Goal: Communication & Community: Answer question/provide support

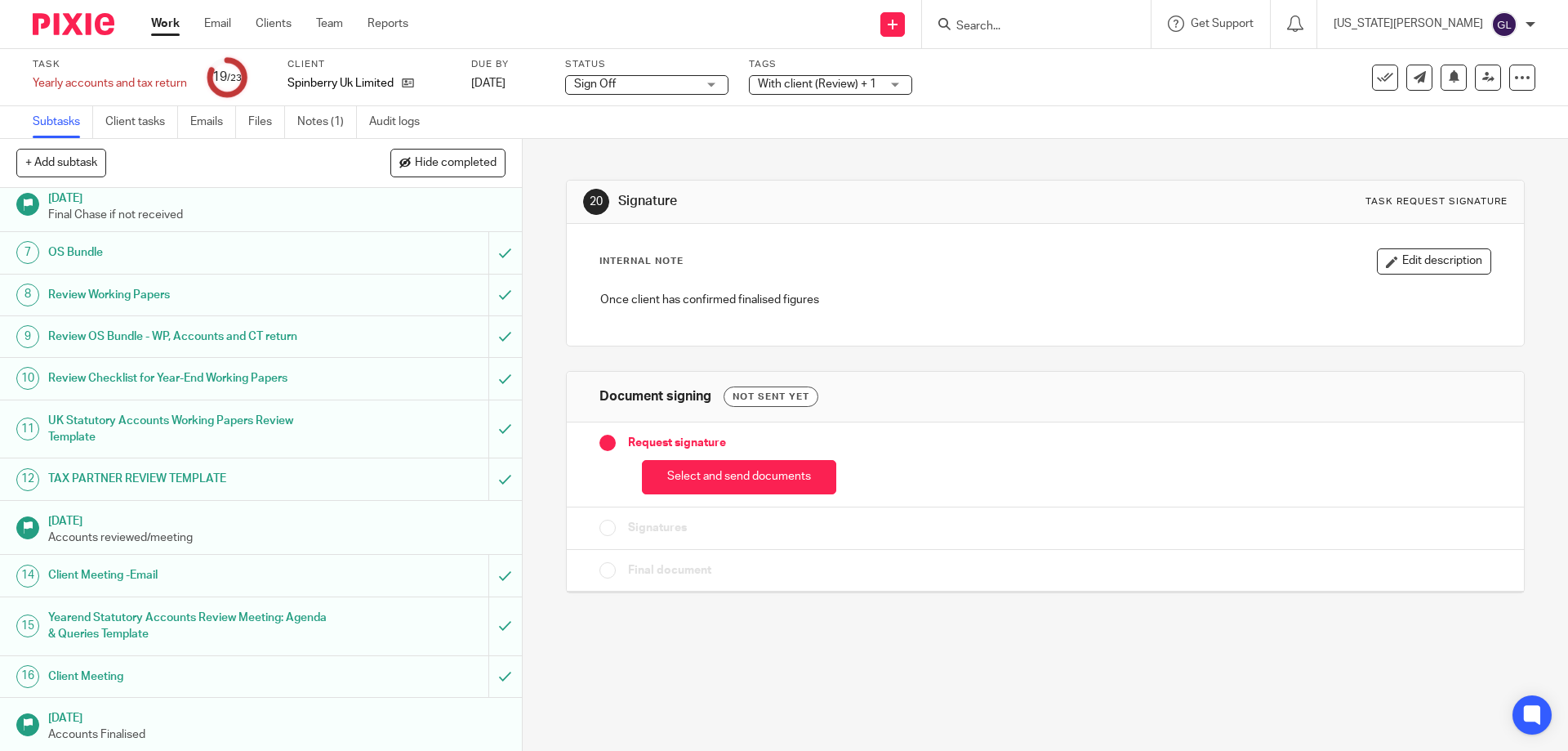
scroll to position [409, 0]
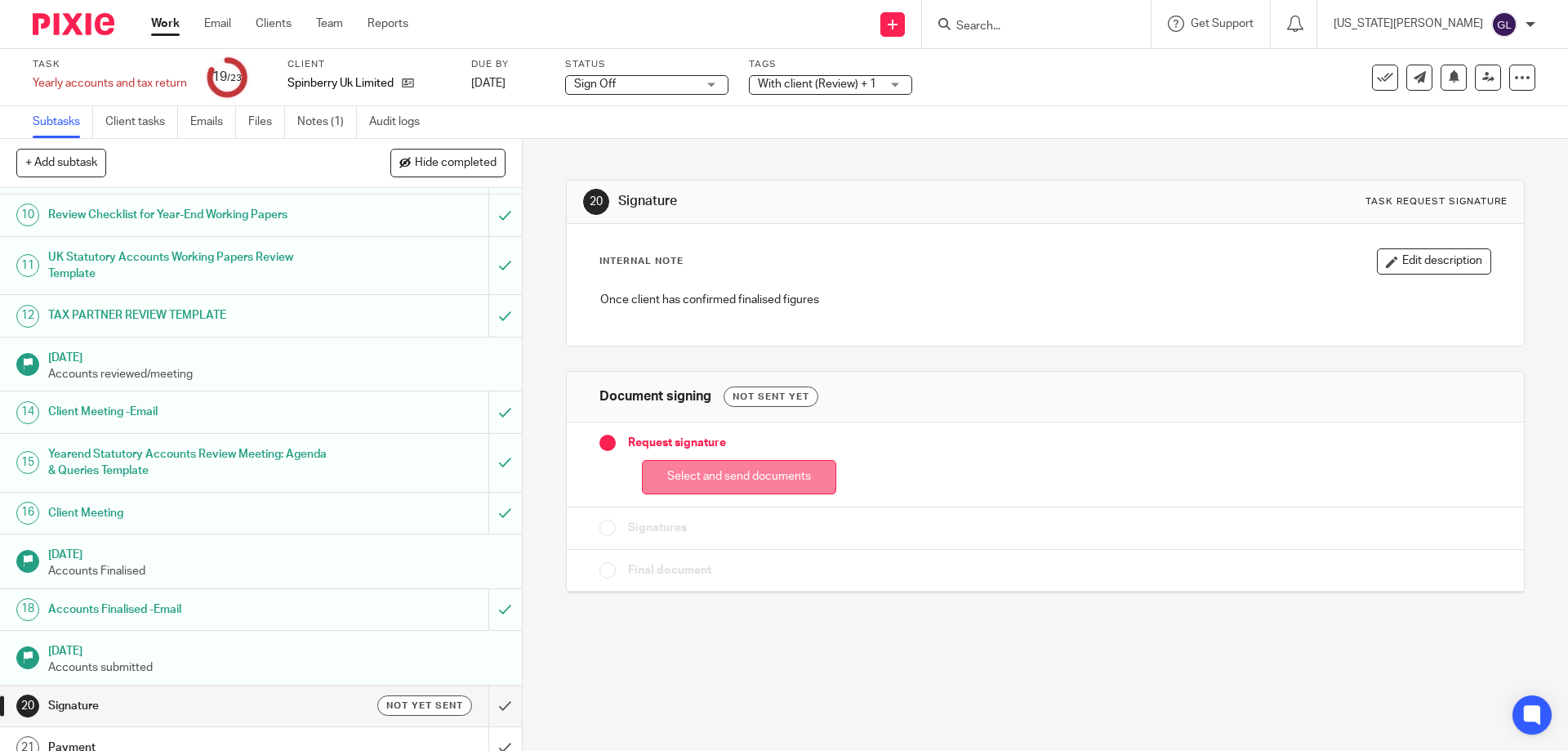
click at [729, 482] on button "Select and send documents" at bounding box center [739, 477] width 194 height 36
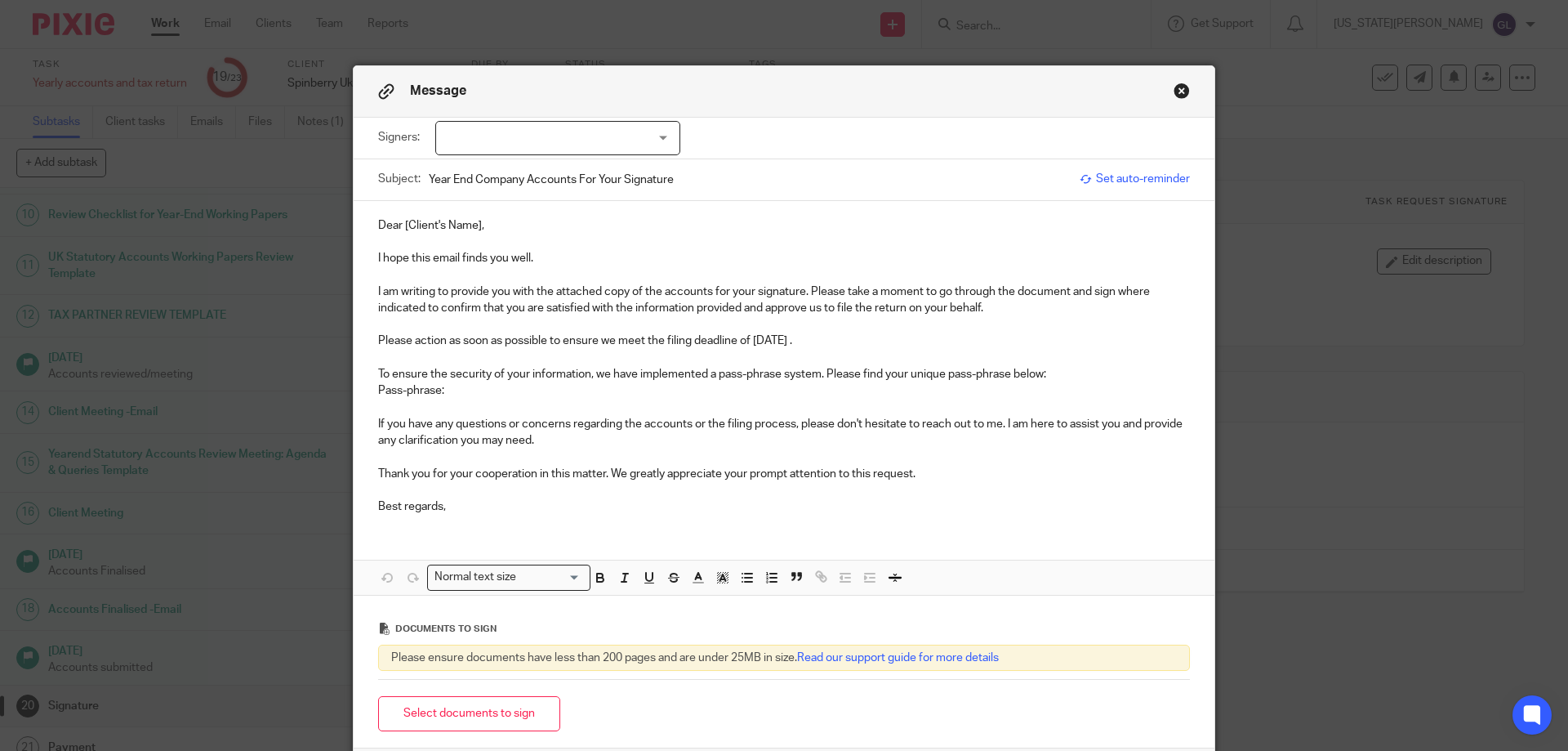
click at [521, 137] on div at bounding box center [558, 139] width 245 height 35
click at [513, 173] on span "Stuart Pounder" at bounding box center [503, 171] width 90 height 11
checkbox input "true"
click at [621, 253] on p "I hope this email finds you well." at bounding box center [784, 258] width 812 height 16
drag, startPoint x: 478, startPoint y: 223, endPoint x: 399, endPoint y: 223, distance: 79.0
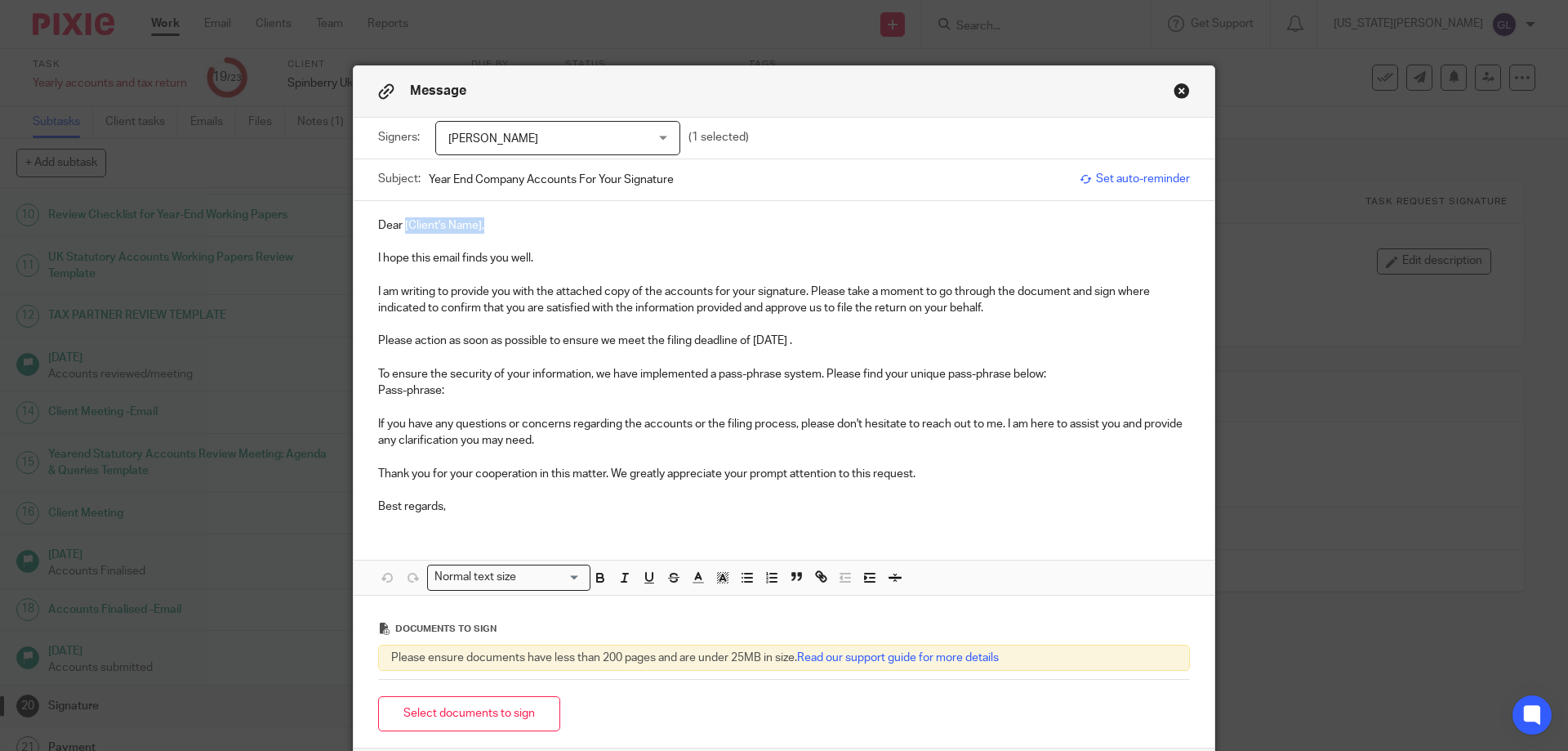
click at [399, 223] on p "Dear [Client's Name]," at bounding box center [784, 225] width 812 height 16
click at [817, 339] on p "Please action as soon as possible to ensure we meet the filing deadline of 30 S…" at bounding box center [784, 340] width 812 height 16
click at [518, 526] on div "Dear Stuart, I hope this email finds you well. I am writing to provide you with…" at bounding box center [784, 364] width 861 height 327
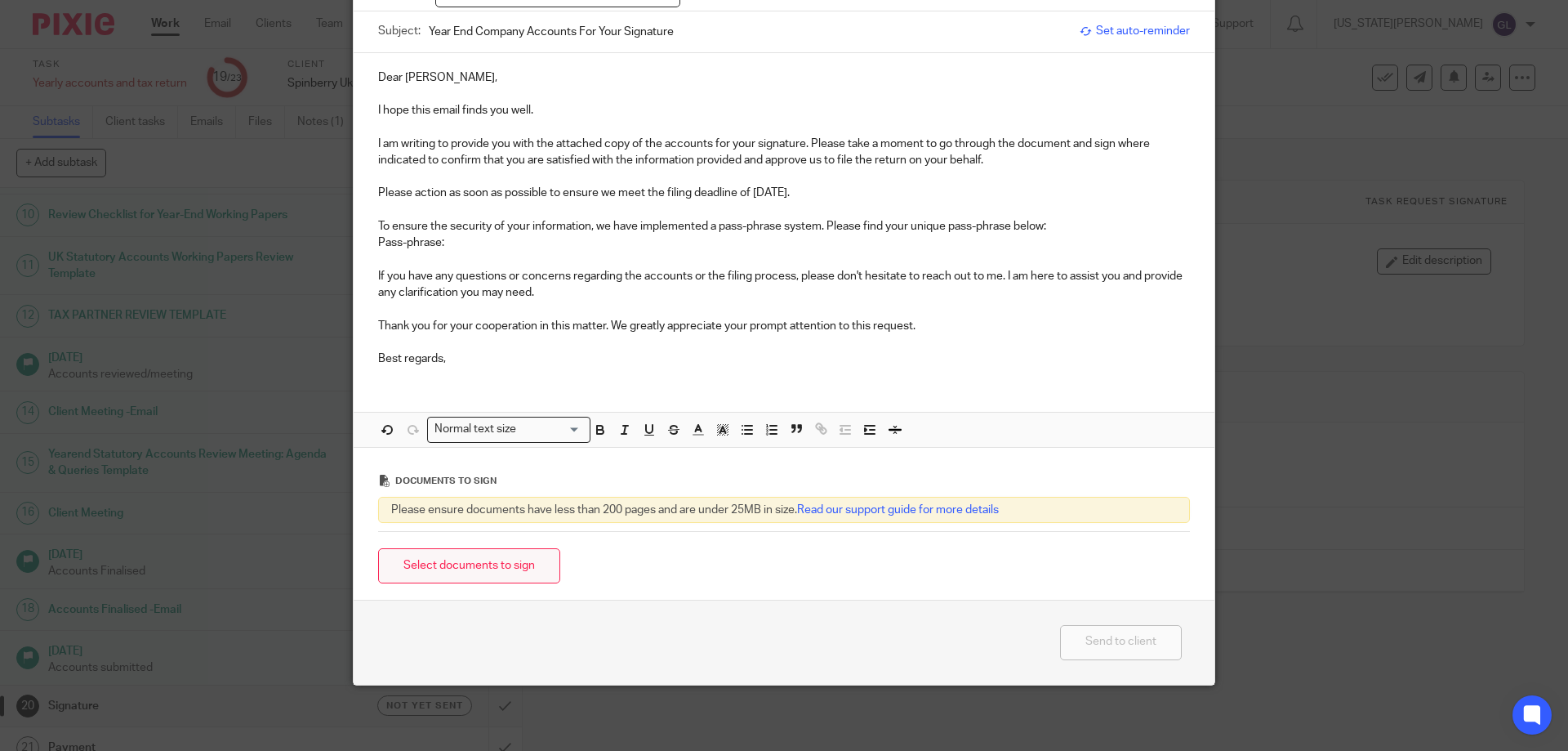
click at [519, 577] on button "Select documents to sign" at bounding box center [469, 566] width 182 height 36
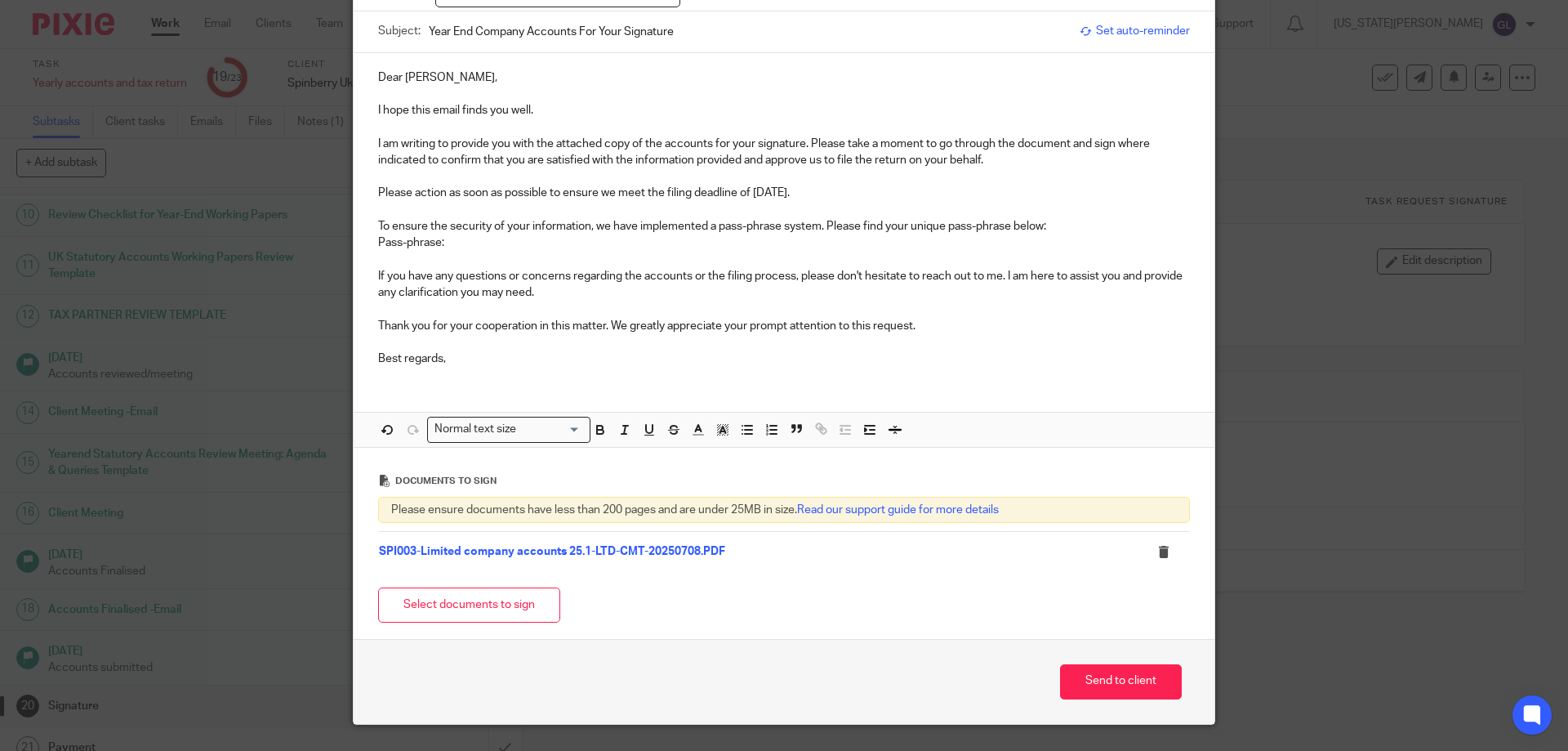
click at [1029, 347] on p at bounding box center [784, 342] width 812 height 16
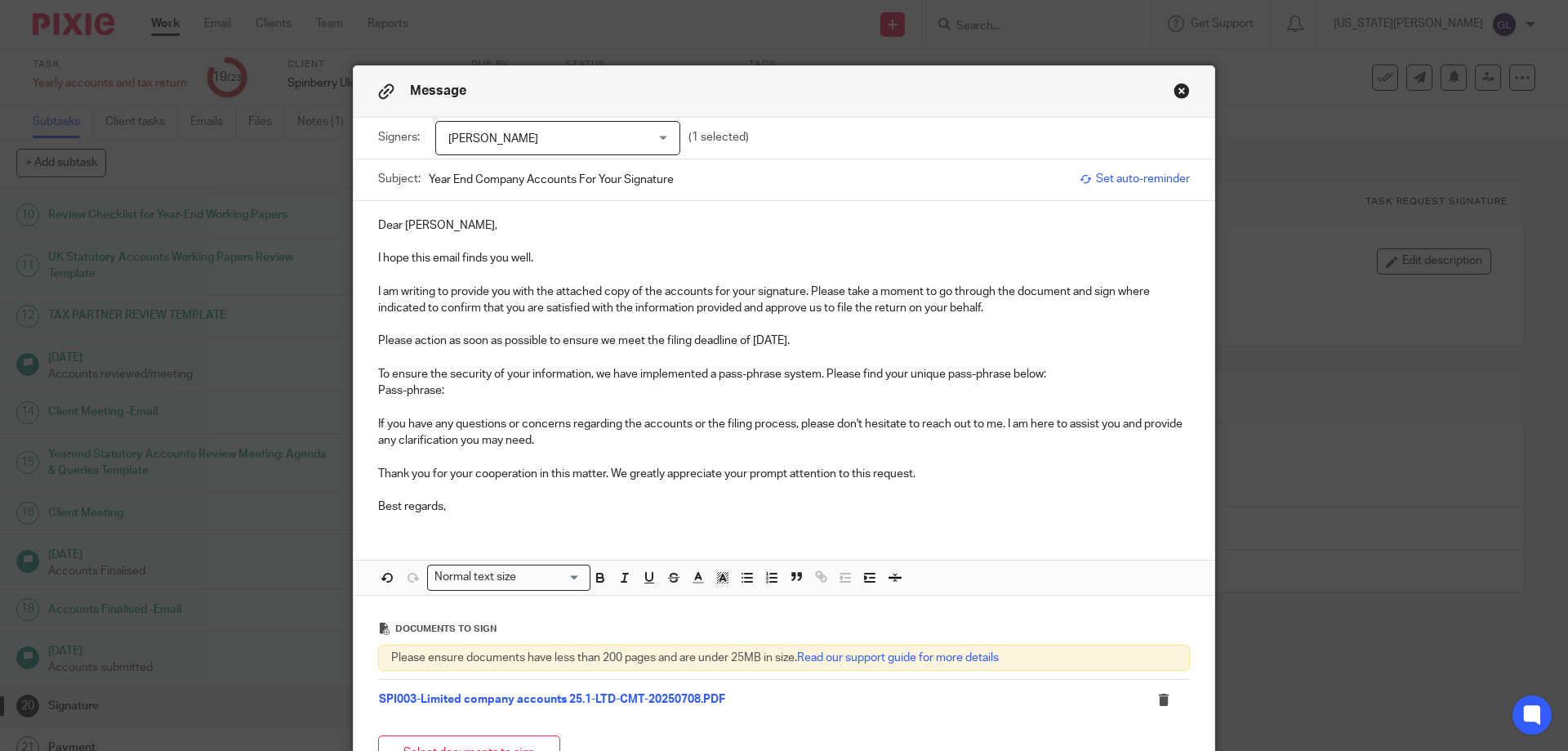
scroll to position [187, 0]
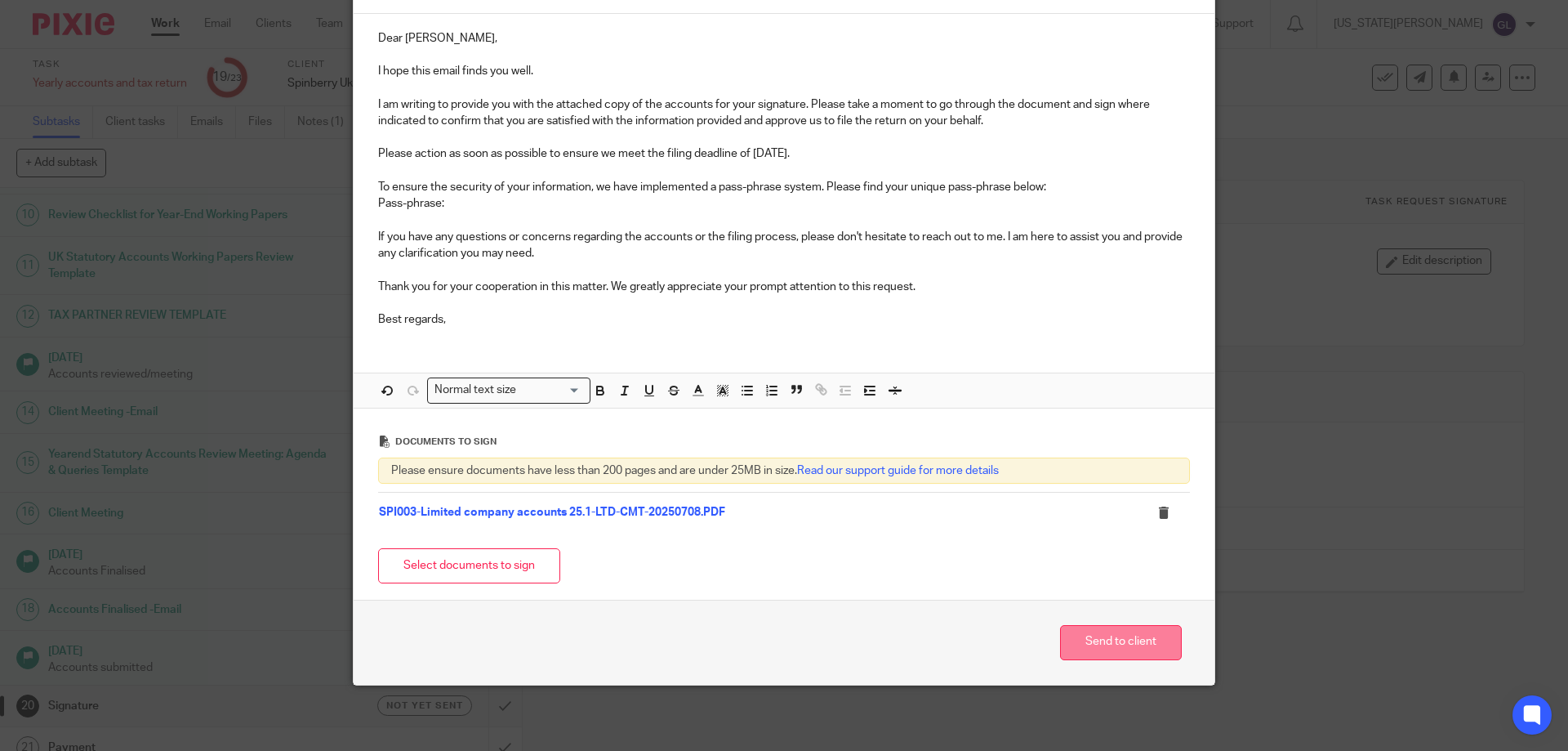
click at [1116, 649] on button "Send to client" at bounding box center [1120, 643] width 122 height 36
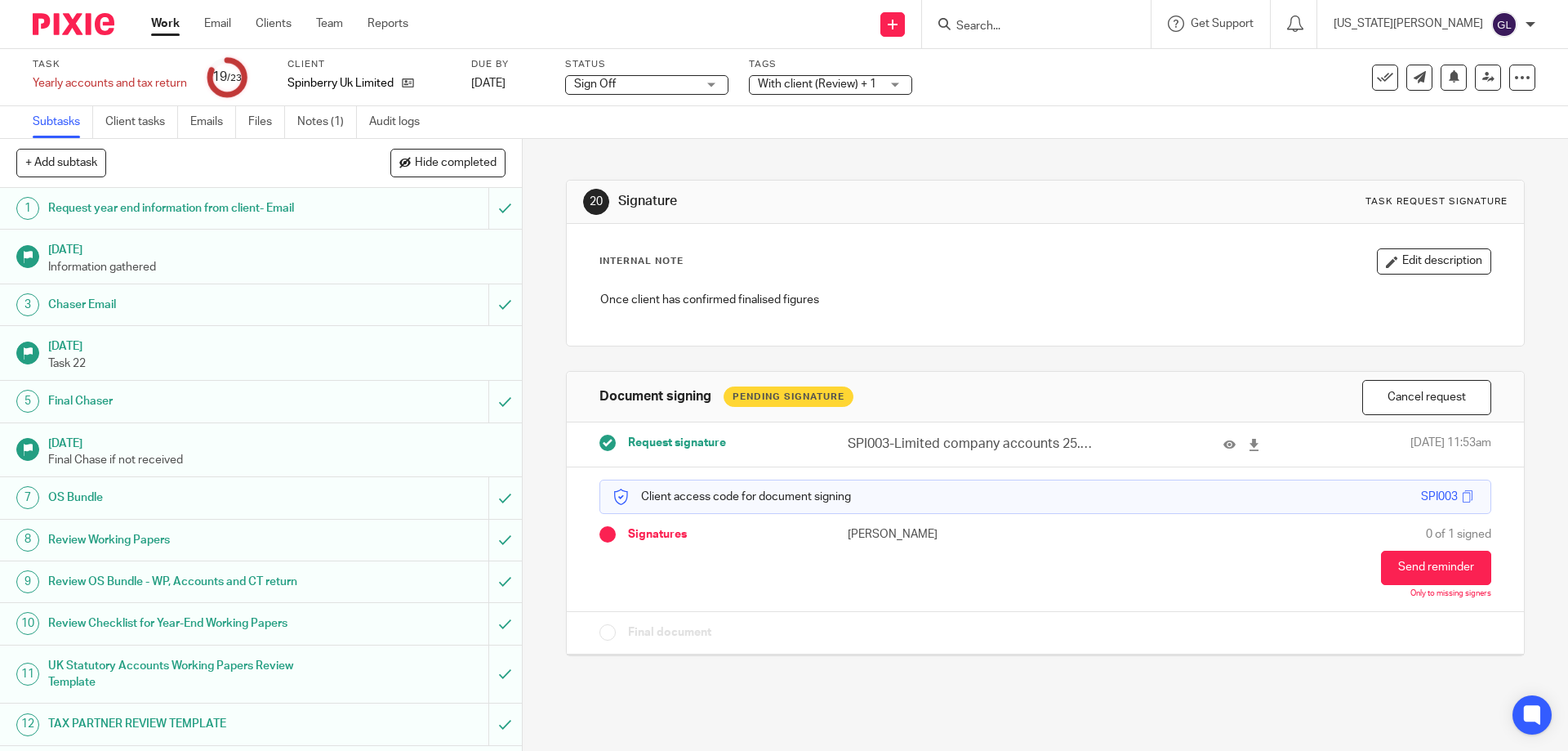
click at [788, 94] on div "With client (Review) + 1" at bounding box center [830, 85] width 164 height 20
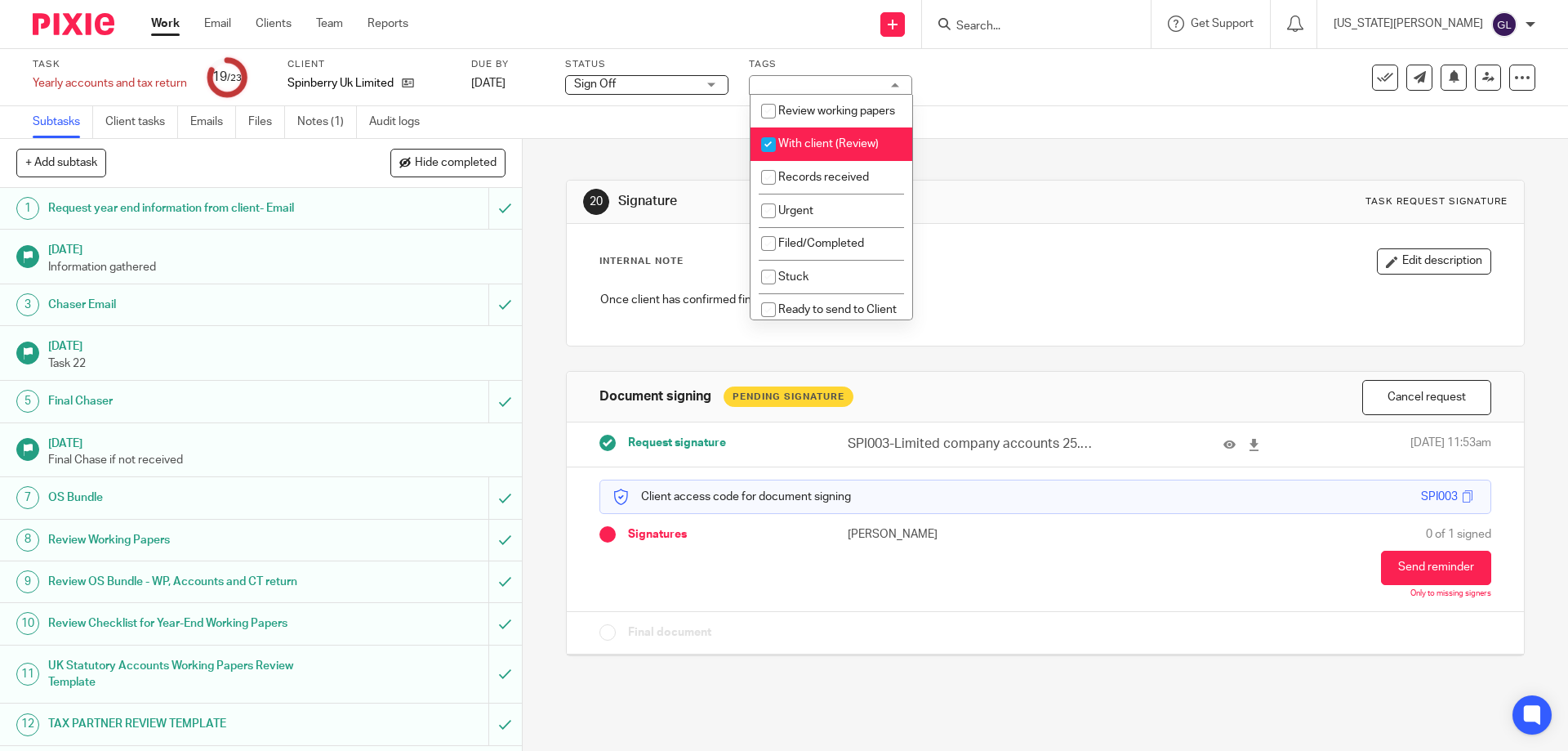
click at [854, 150] on span "With client (Review)" at bounding box center [829, 143] width 100 height 11
checkbox input "false"
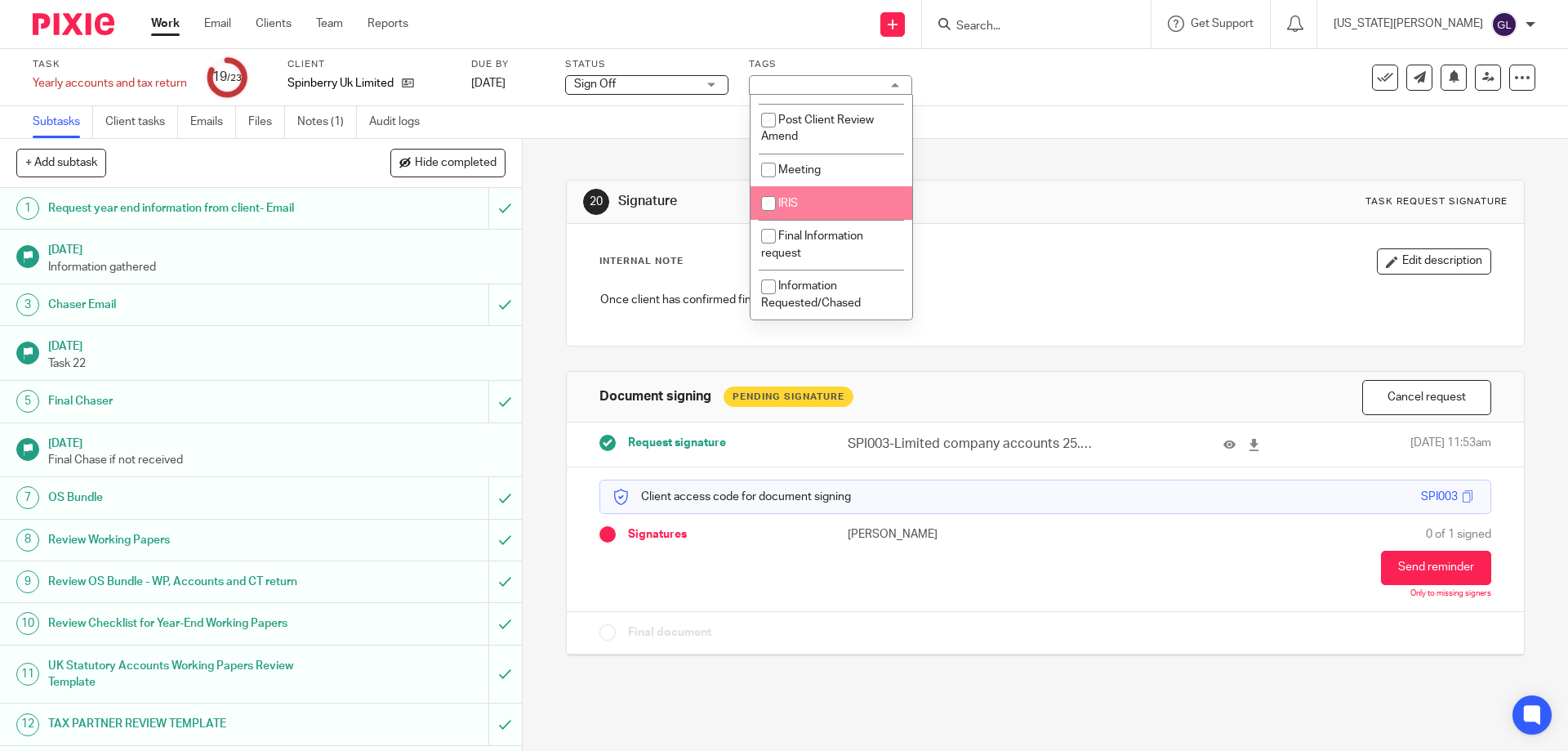
scroll to position [424, 0]
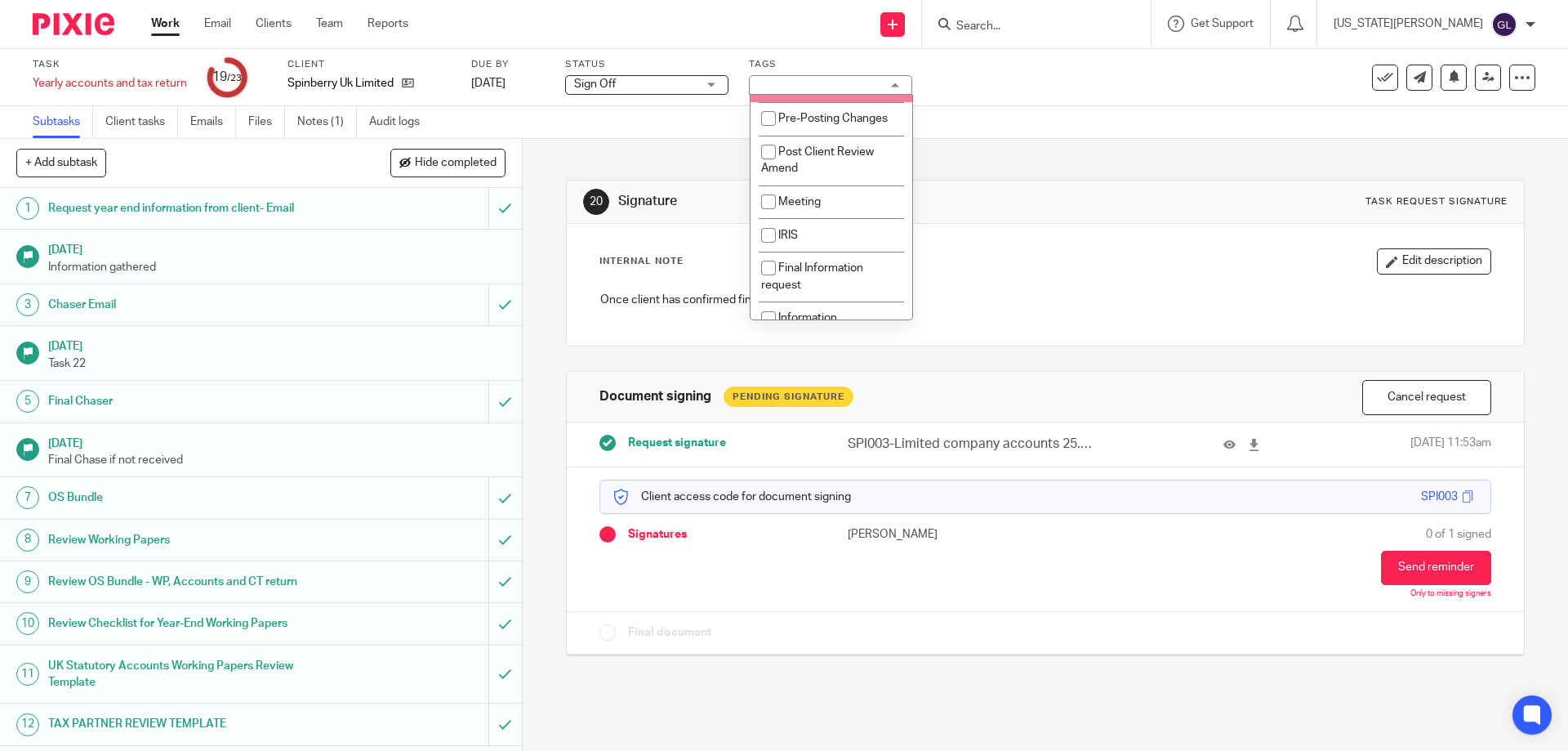
click at [845, 102] on li "Signature" at bounding box center [831, 85] width 162 height 34
checkbox input "true"
click at [985, 117] on div "Subtasks Client tasks Emails Files Notes (1) Audit logs" at bounding box center [784, 123] width 1568 height 33
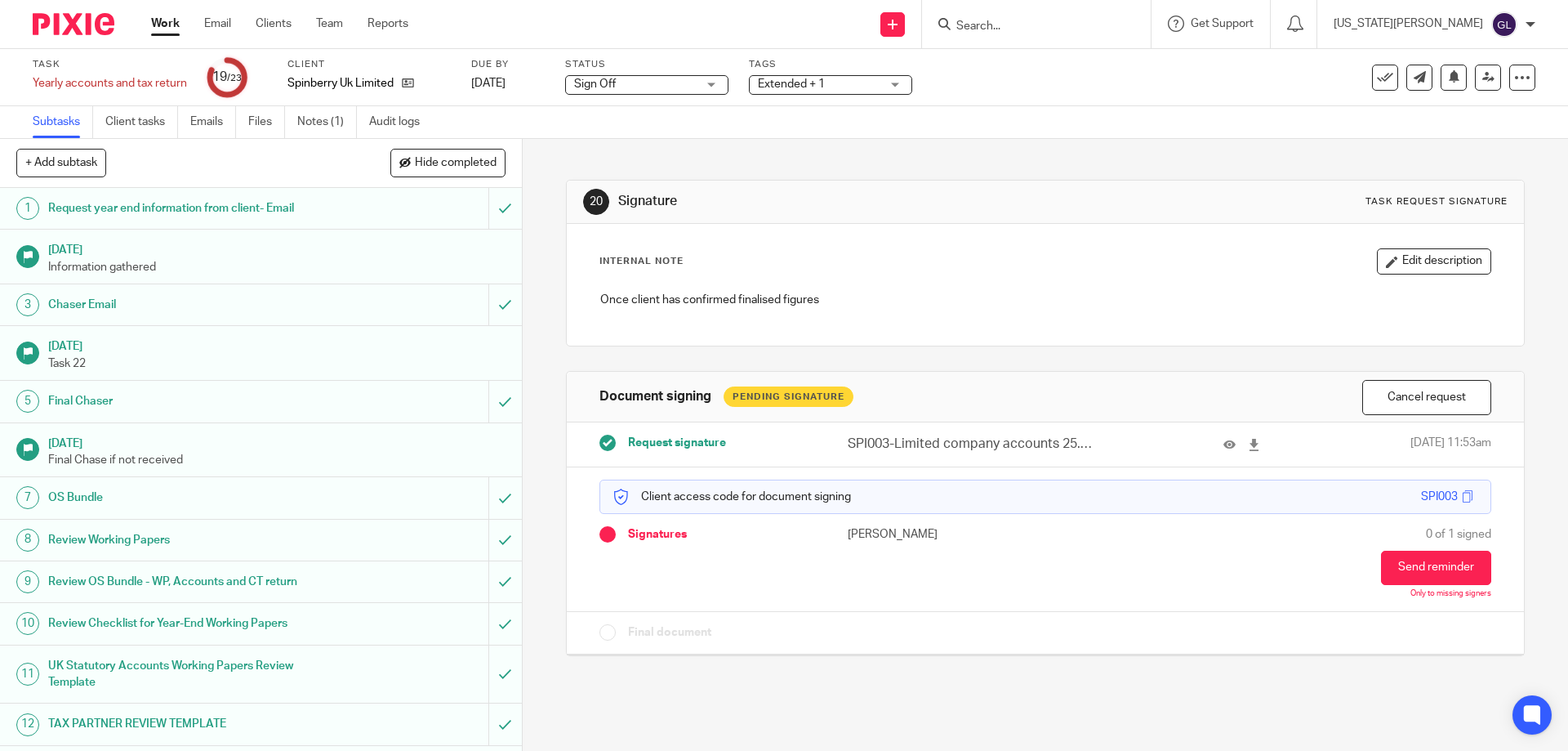
click at [1101, 22] on input "Search" at bounding box center [1029, 27] width 147 height 15
click at [1027, 14] on div at bounding box center [1034, 24] width 190 height 21
drag, startPoint x: 1036, startPoint y: 39, endPoint x: 1050, endPoint y: 28, distance: 17.8
click at [1036, 39] on div at bounding box center [1036, 24] width 229 height 49
click at [1051, 27] on input "Search" at bounding box center [1029, 27] width 147 height 15
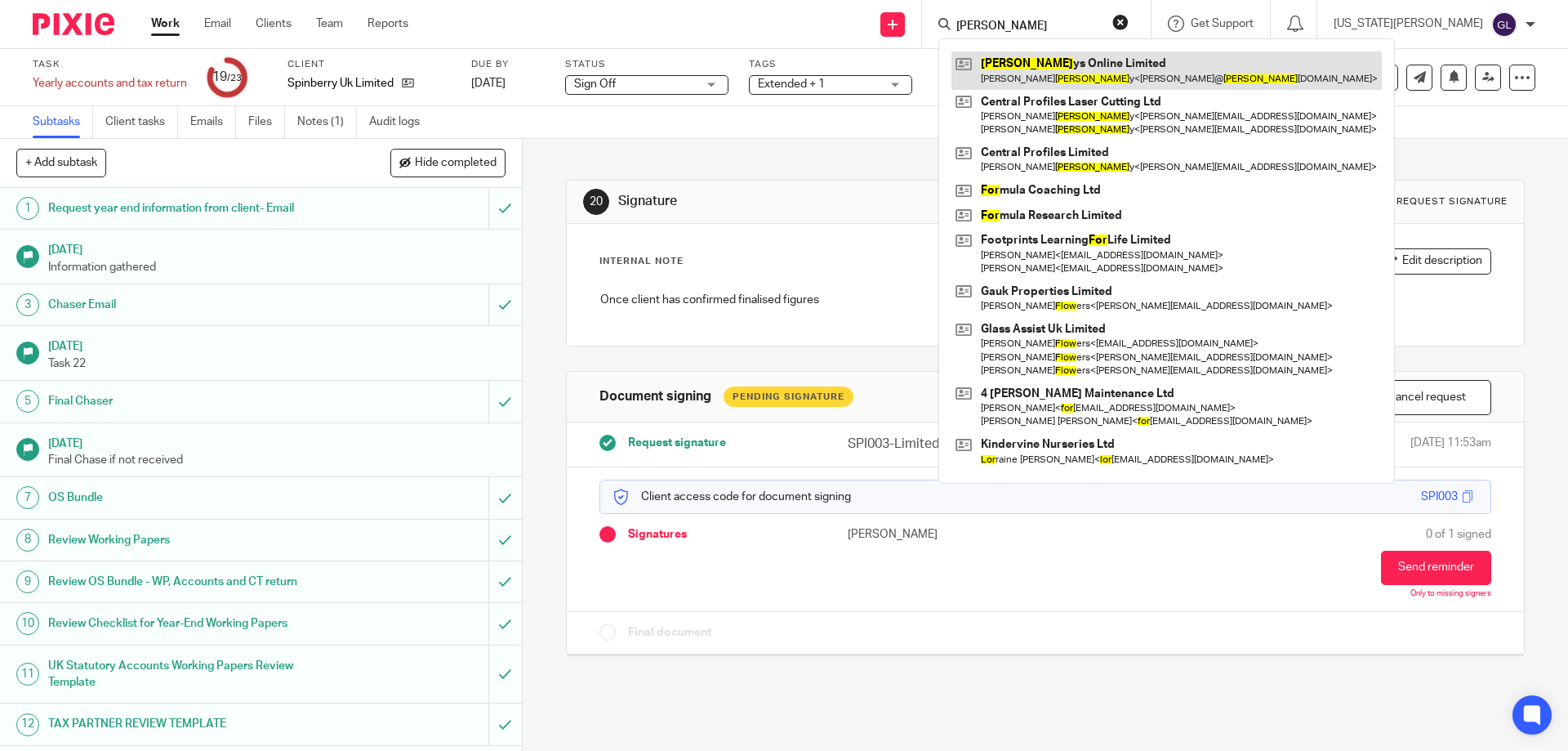
type input "flor"
click at [1098, 74] on link at bounding box center [1166, 69] width 430 height 37
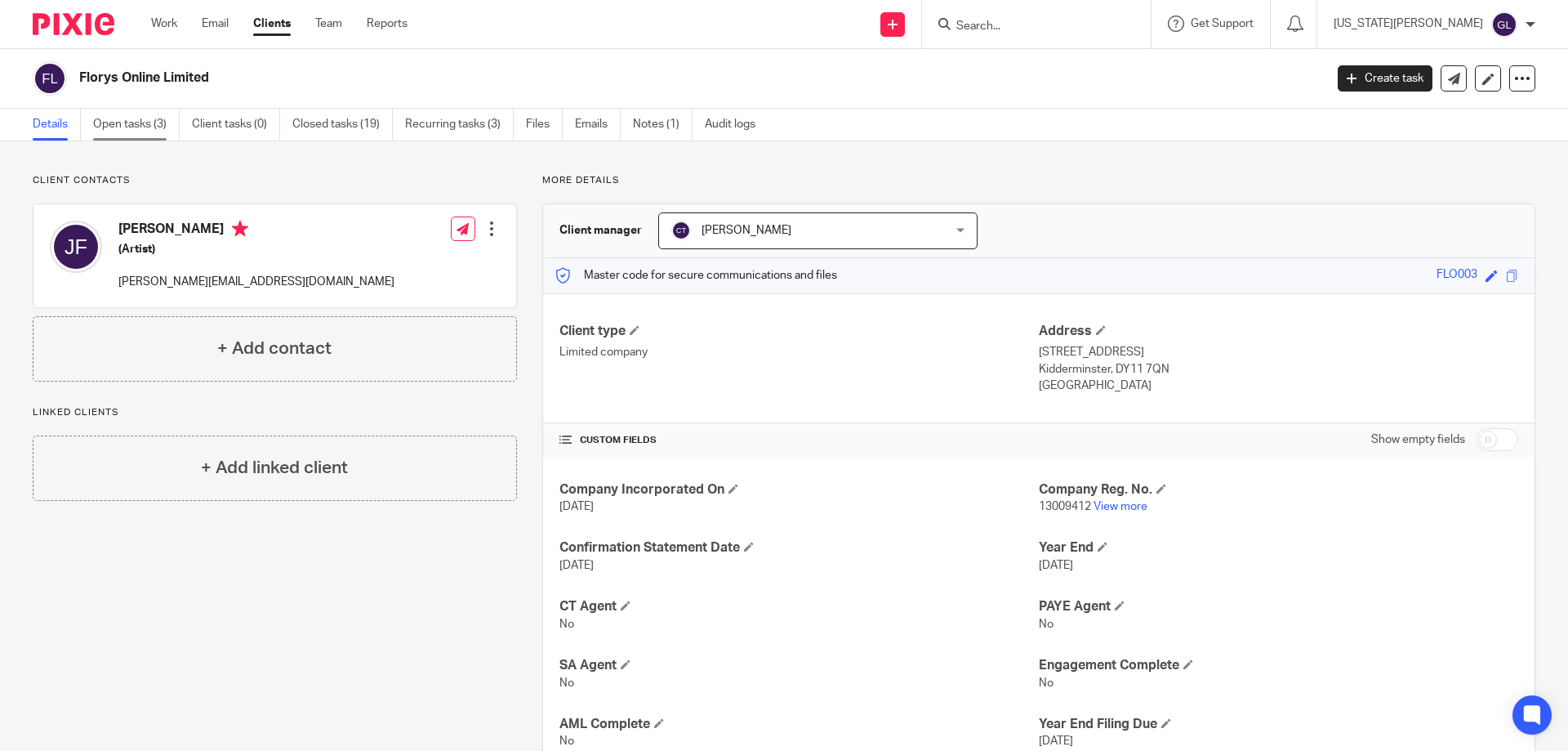
click at [138, 132] on link "Open tasks (3)" at bounding box center [137, 124] width 87 height 32
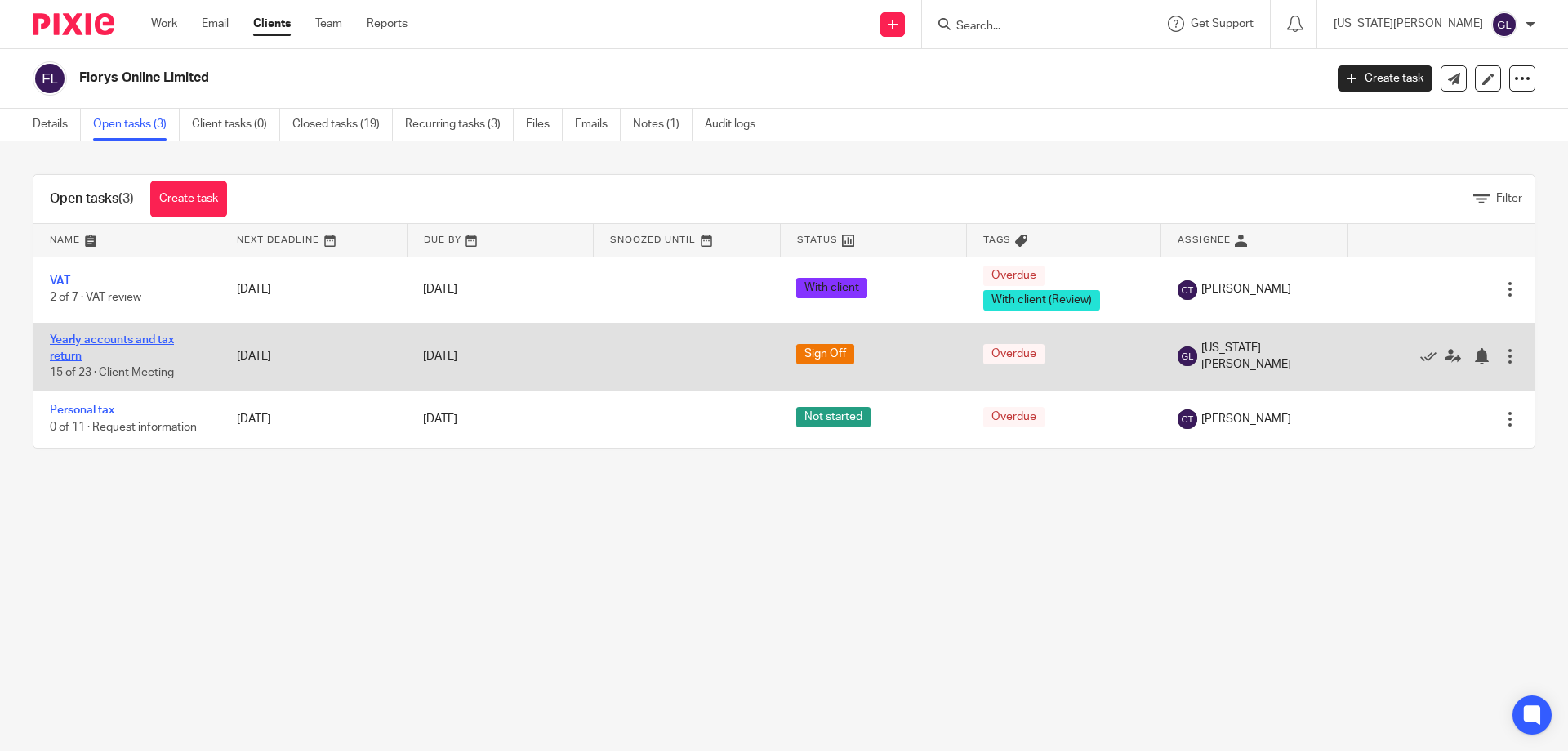
click at [123, 342] on link "Yearly accounts and tax return" at bounding box center [112, 348] width 124 height 28
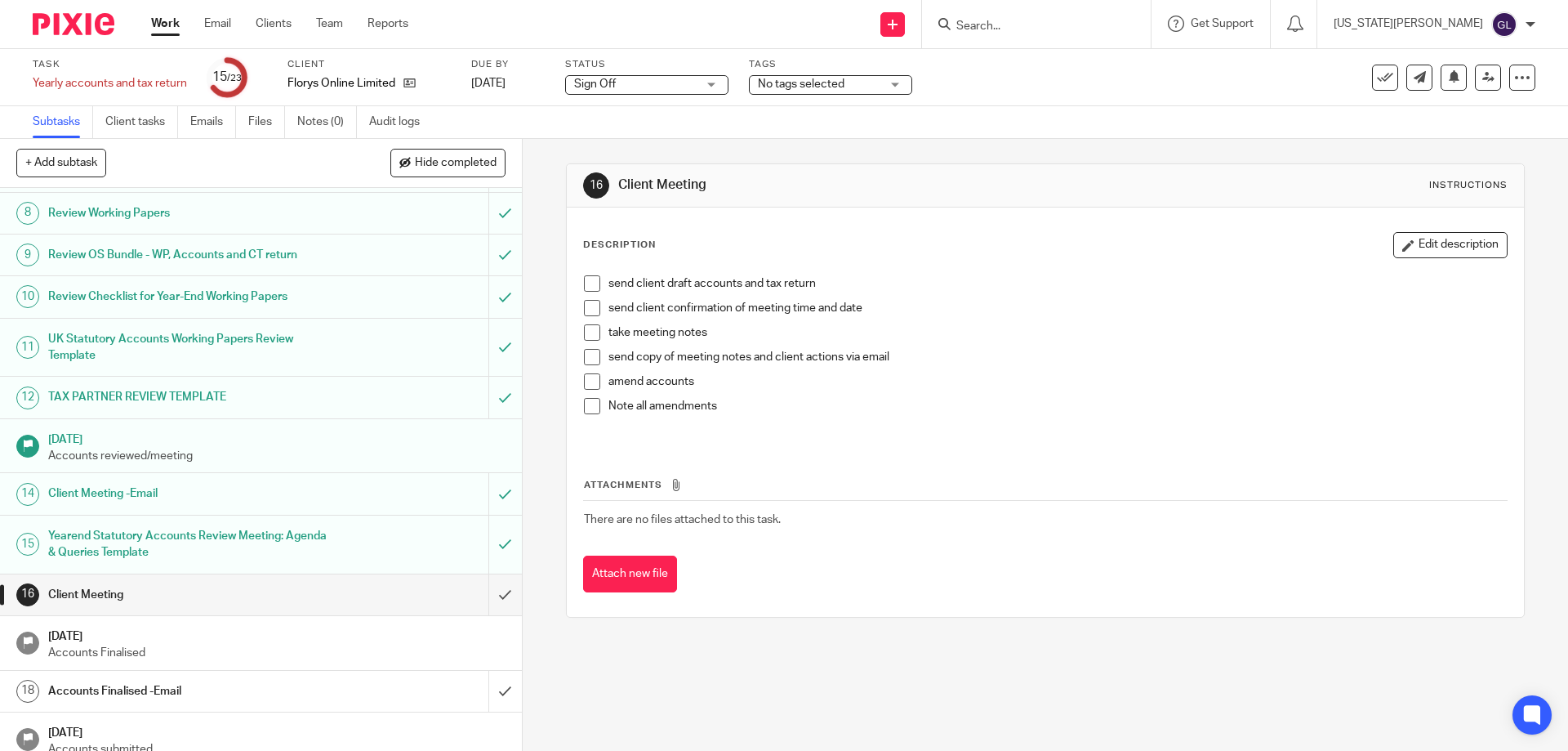
scroll to position [524, 0]
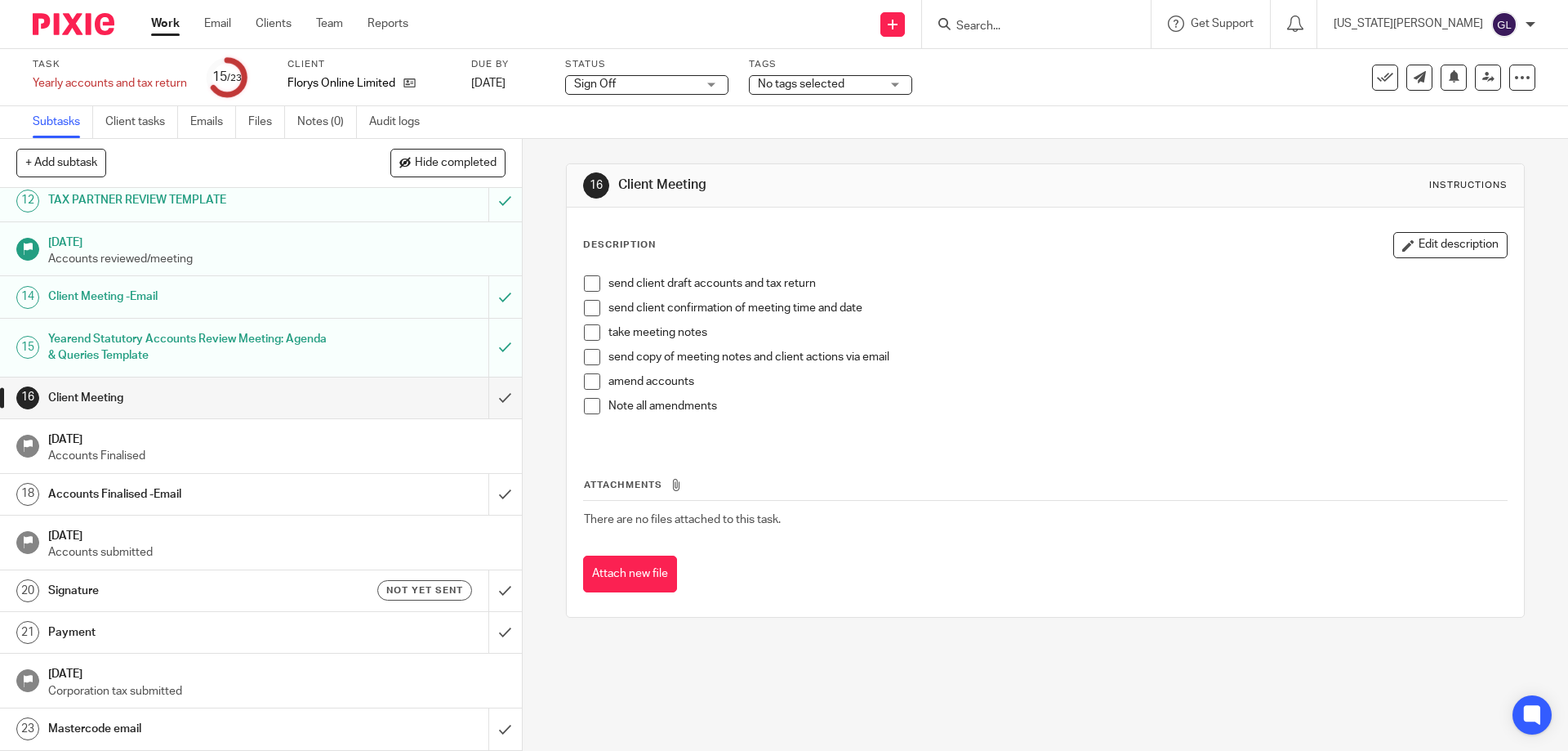
click at [234, 599] on h1 "Signature" at bounding box center [190, 591] width 282 height 24
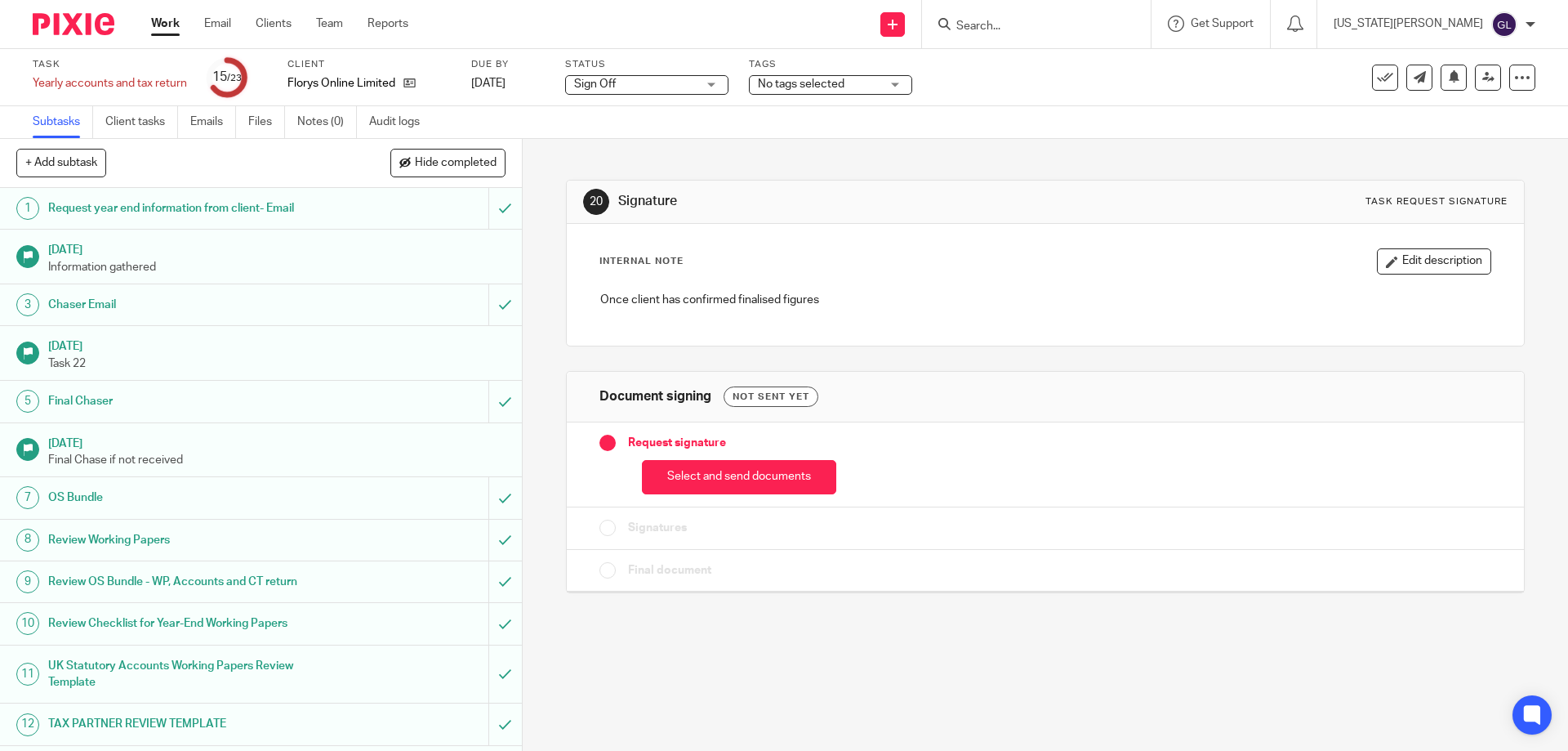
click at [758, 483] on button "Select and send documents" at bounding box center [739, 477] width 194 height 36
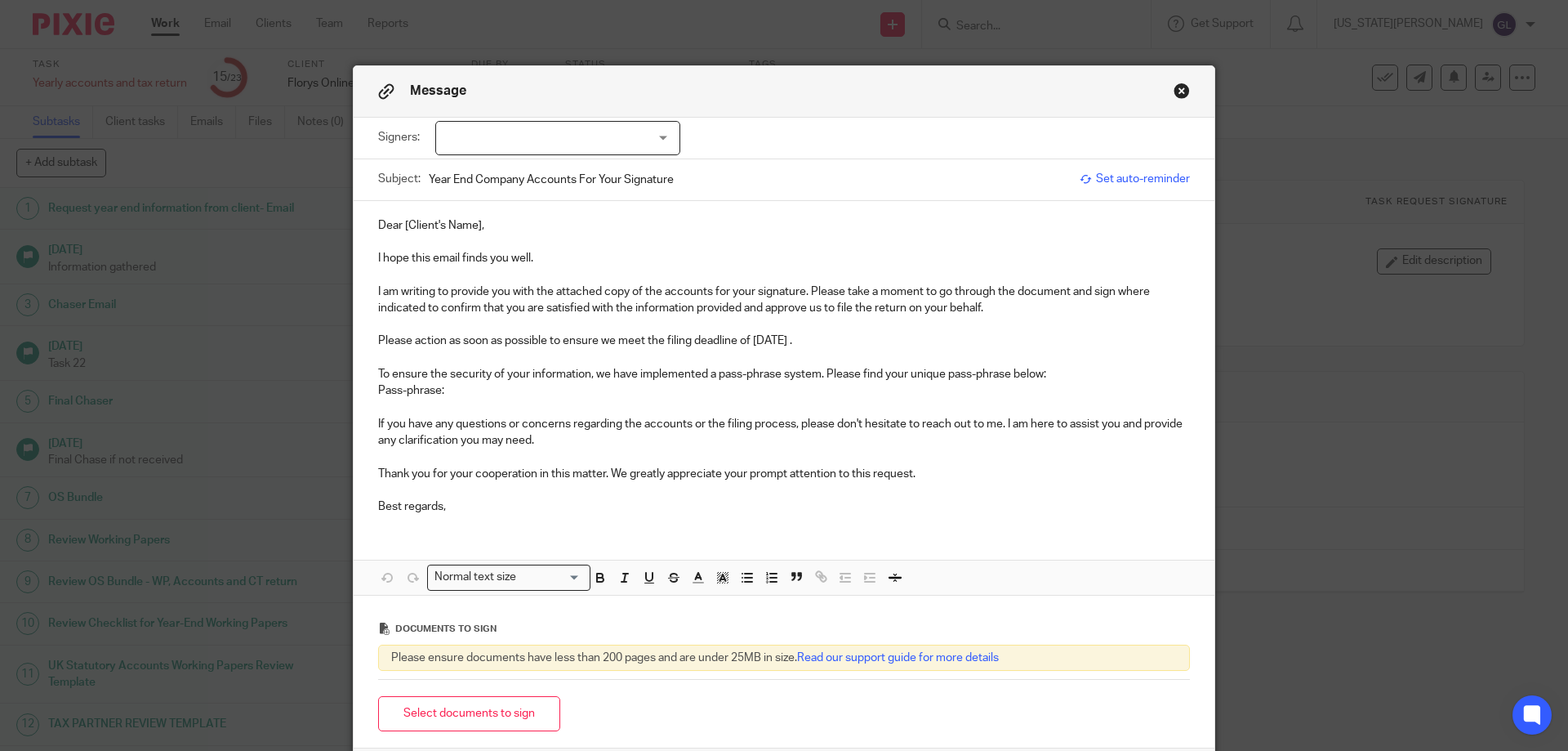
click at [571, 131] on div at bounding box center [558, 139] width 245 height 35
click at [474, 169] on span "Jessica Flory" at bounding box center [503, 171] width 90 height 11
checkbox input "true"
click at [493, 224] on p "Dear [Client's Name]," at bounding box center [784, 225] width 812 height 16
drag, startPoint x: 480, startPoint y: 232, endPoint x: 397, endPoint y: 226, distance: 83.2
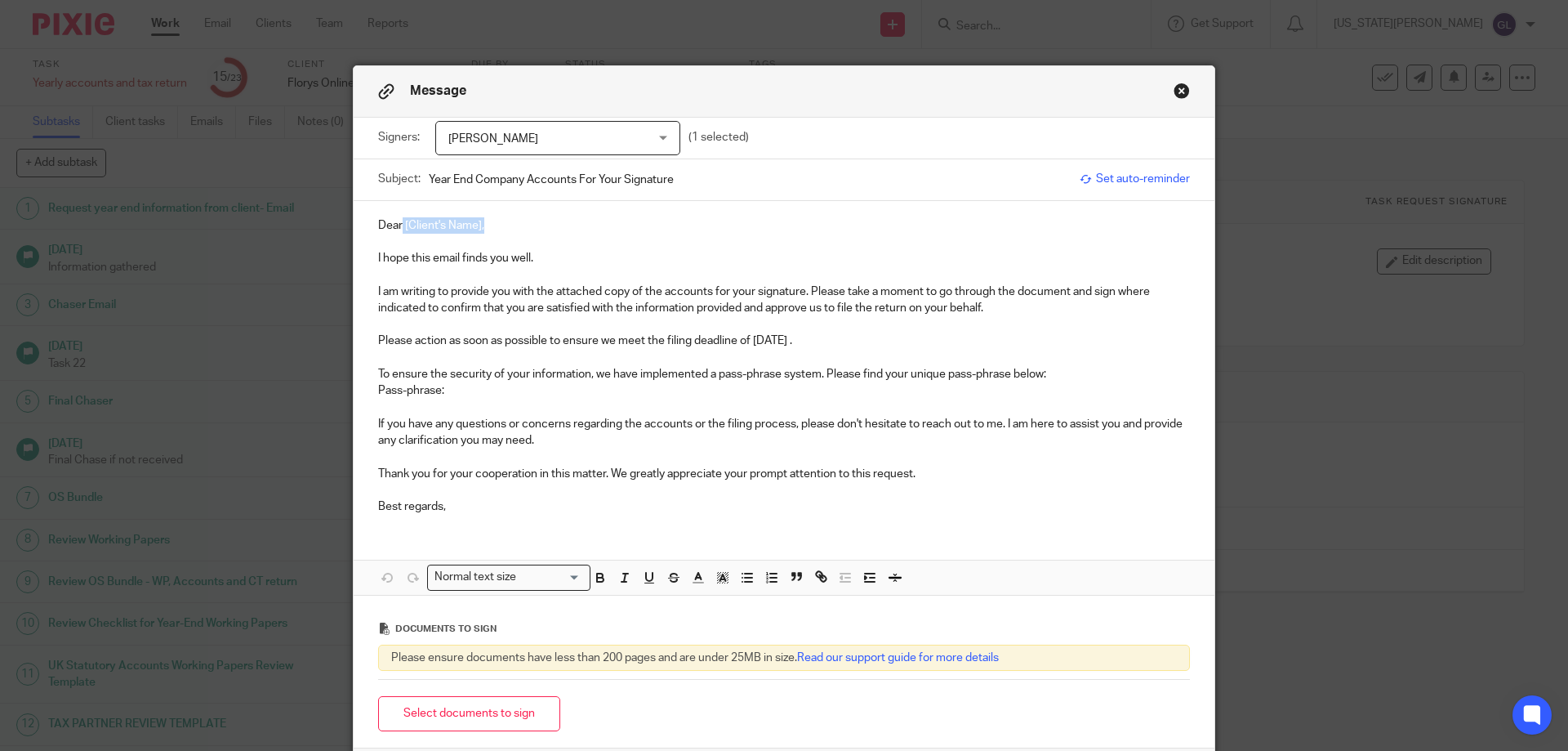
click at [397, 226] on p "Dear [Client's Name]," at bounding box center [784, 225] width 812 height 16
click at [818, 343] on p "Please action as soon as possible to ensure we meet the filing deadline of 31 A…" at bounding box center [784, 340] width 812 height 16
click at [739, 457] on p at bounding box center [784, 456] width 812 height 16
click at [523, 712] on button "Select documents to sign" at bounding box center [469, 714] width 182 height 36
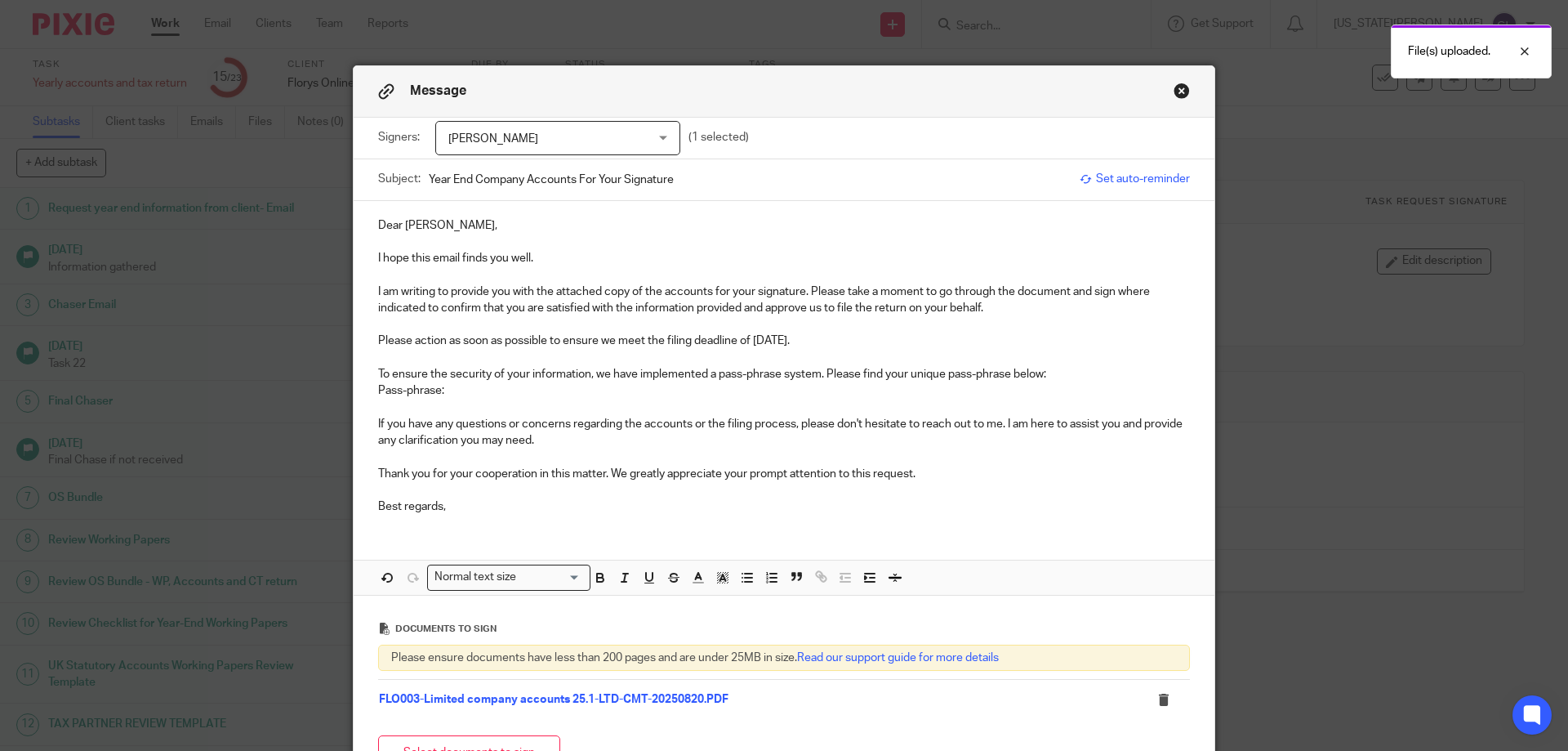
scroll to position [187, 0]
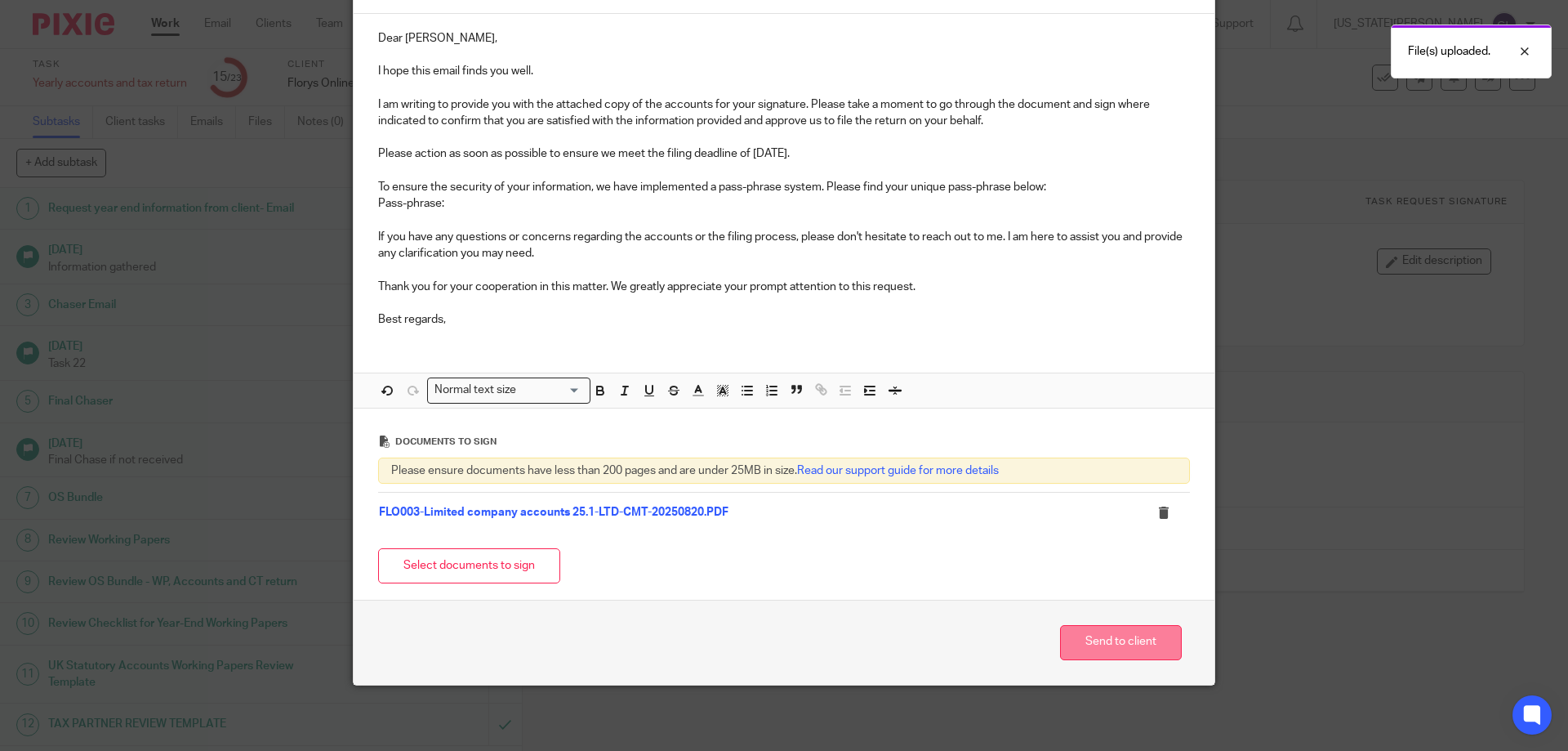
click at [1131, 637] on button "Send to client" at bounding box center [1120, 643] width 122 height 36
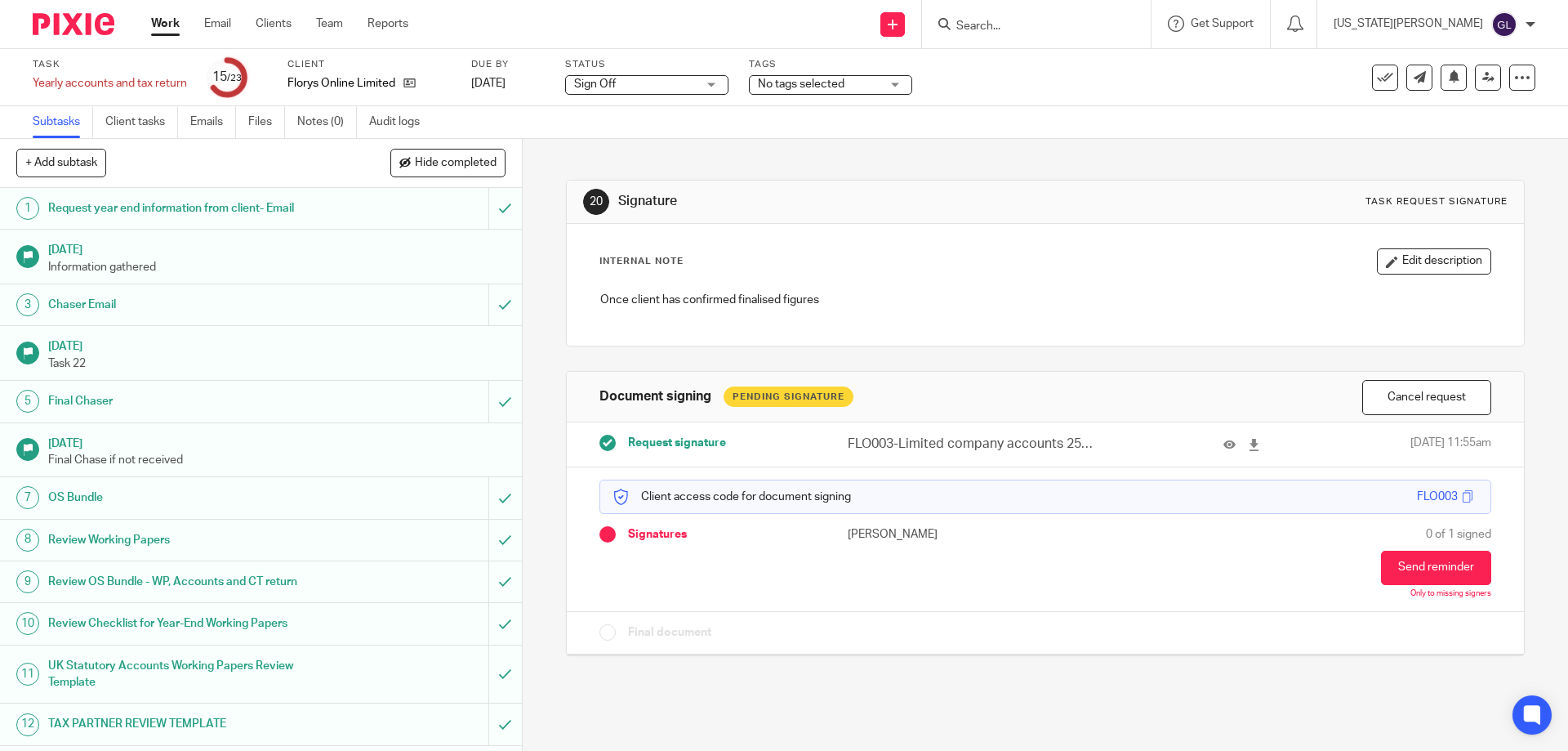
click at [1046, 37] on div at bounding box center [1036, 24] width 229 height 49
click at [1049, 29] on input "Search" at bounding box center [1029, 27] width 147 height 15
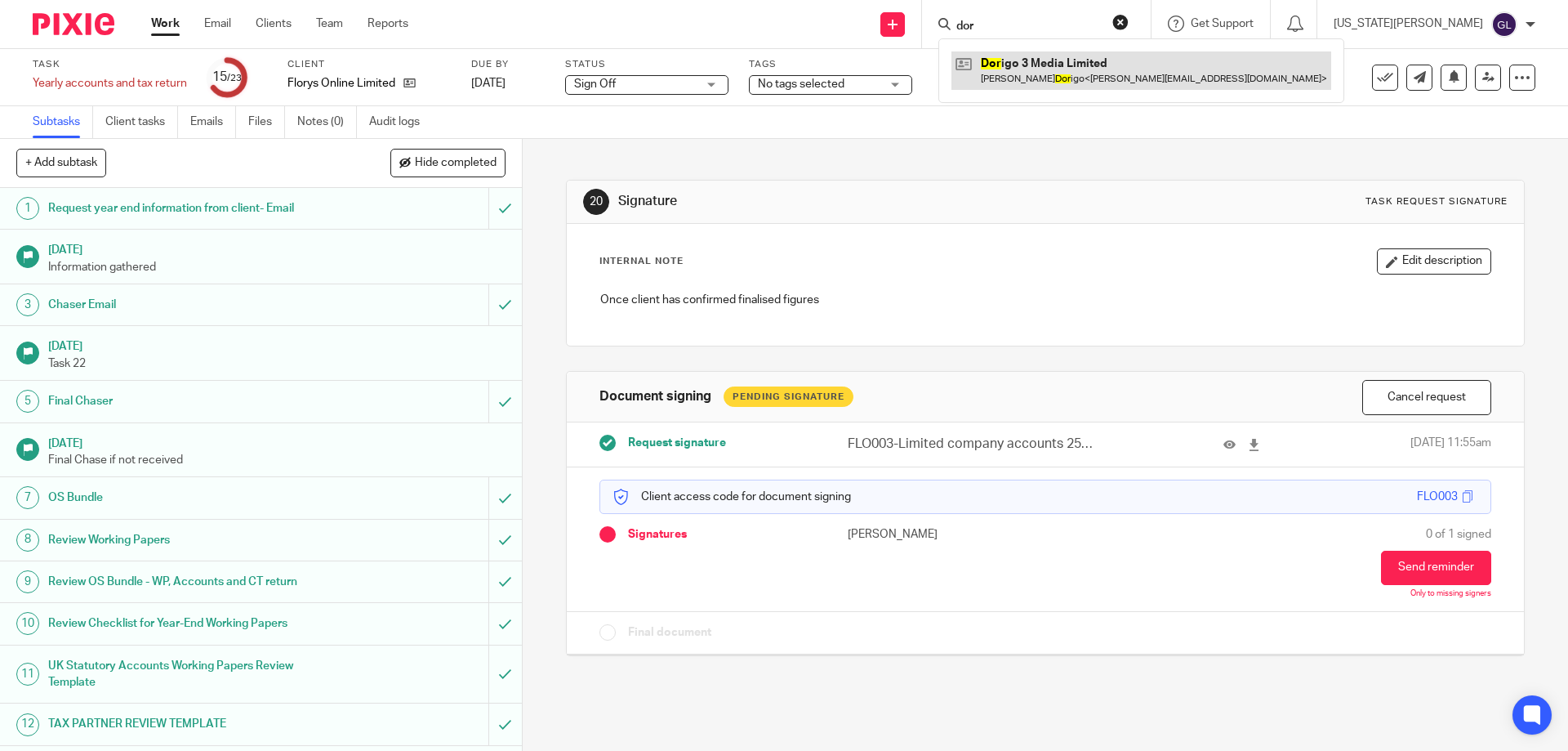
type input "dor"
click at [1117, 64] on link at bounding box center [1141, 69] width 380 height 37
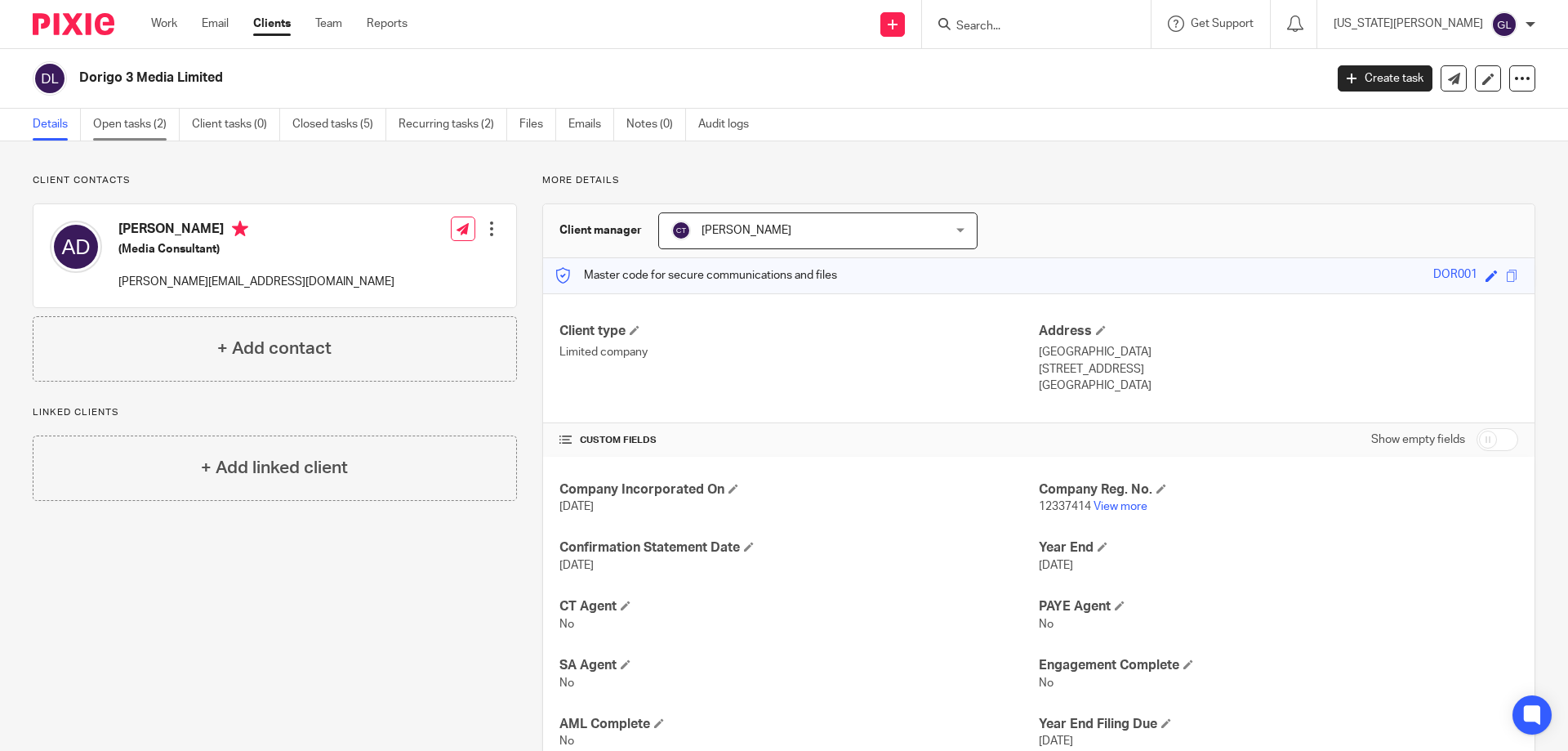
click at [152, 135] on link "Open tasks (2)" at bounding box center [137, 124] width 87 height 32
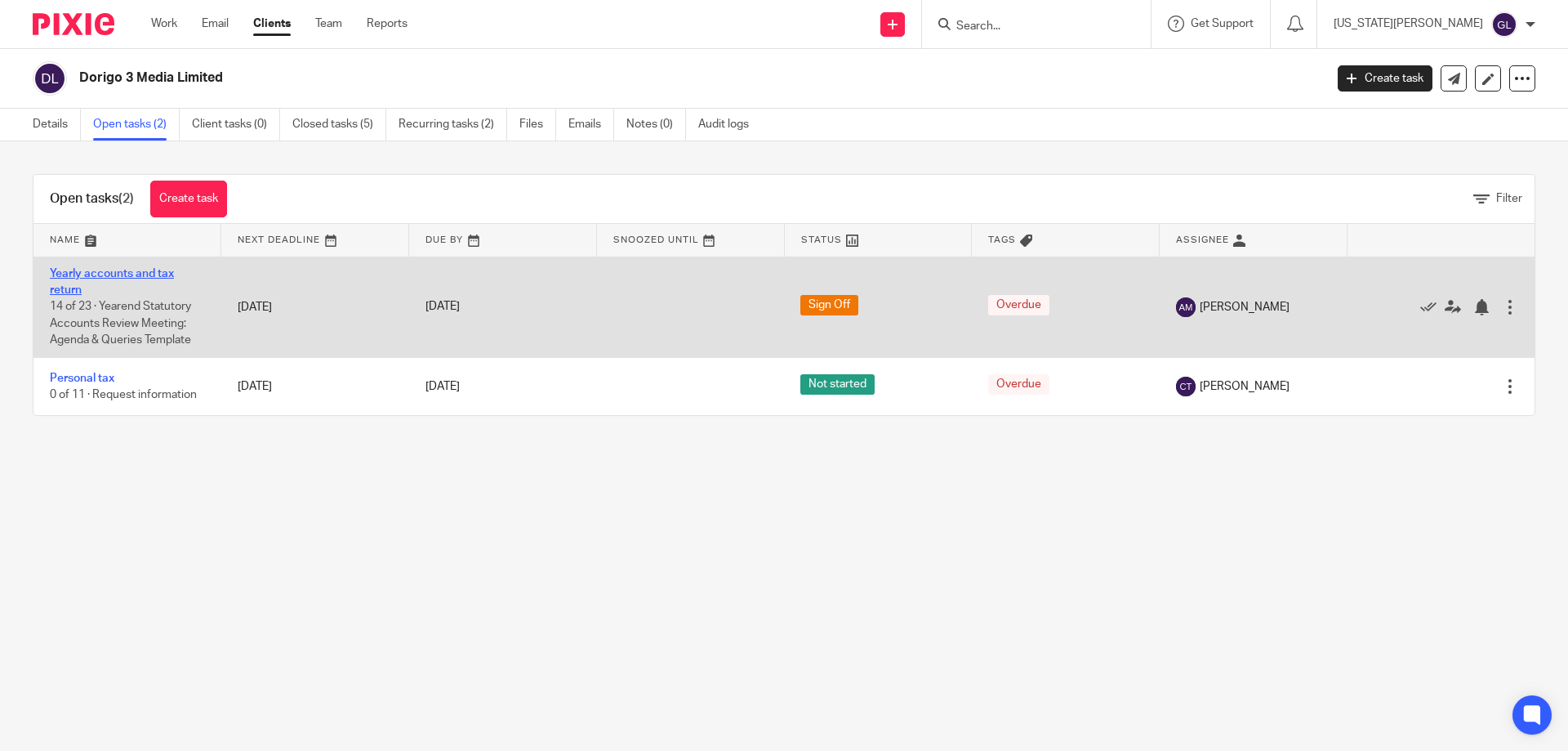
click at [145, 269] on link "Yearly accounts and tax return" at bounding box center [112, 282] width 124 height 28
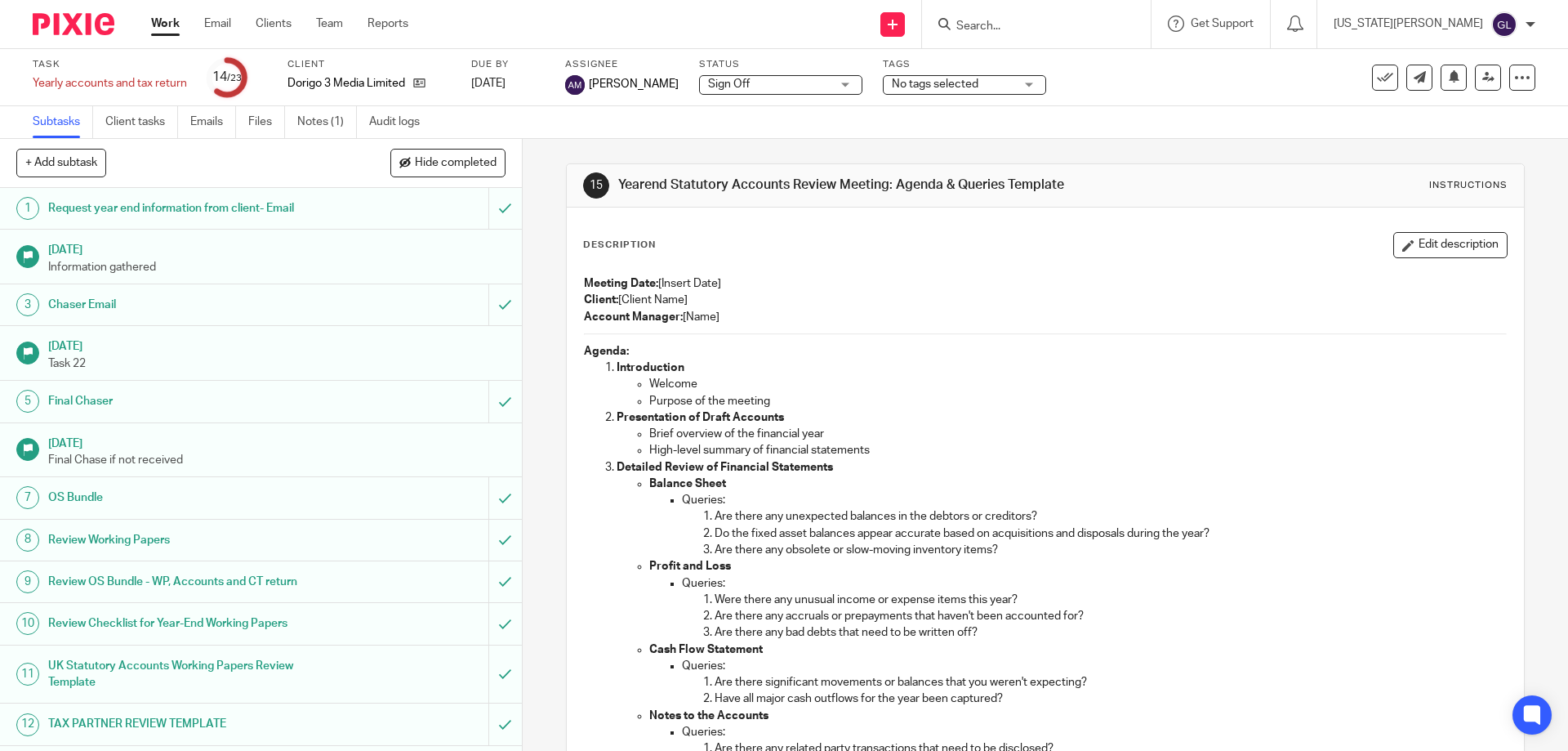
click at [900, 82] on span "No tags selected" at bounding box center [935, 84] width 87 height 11
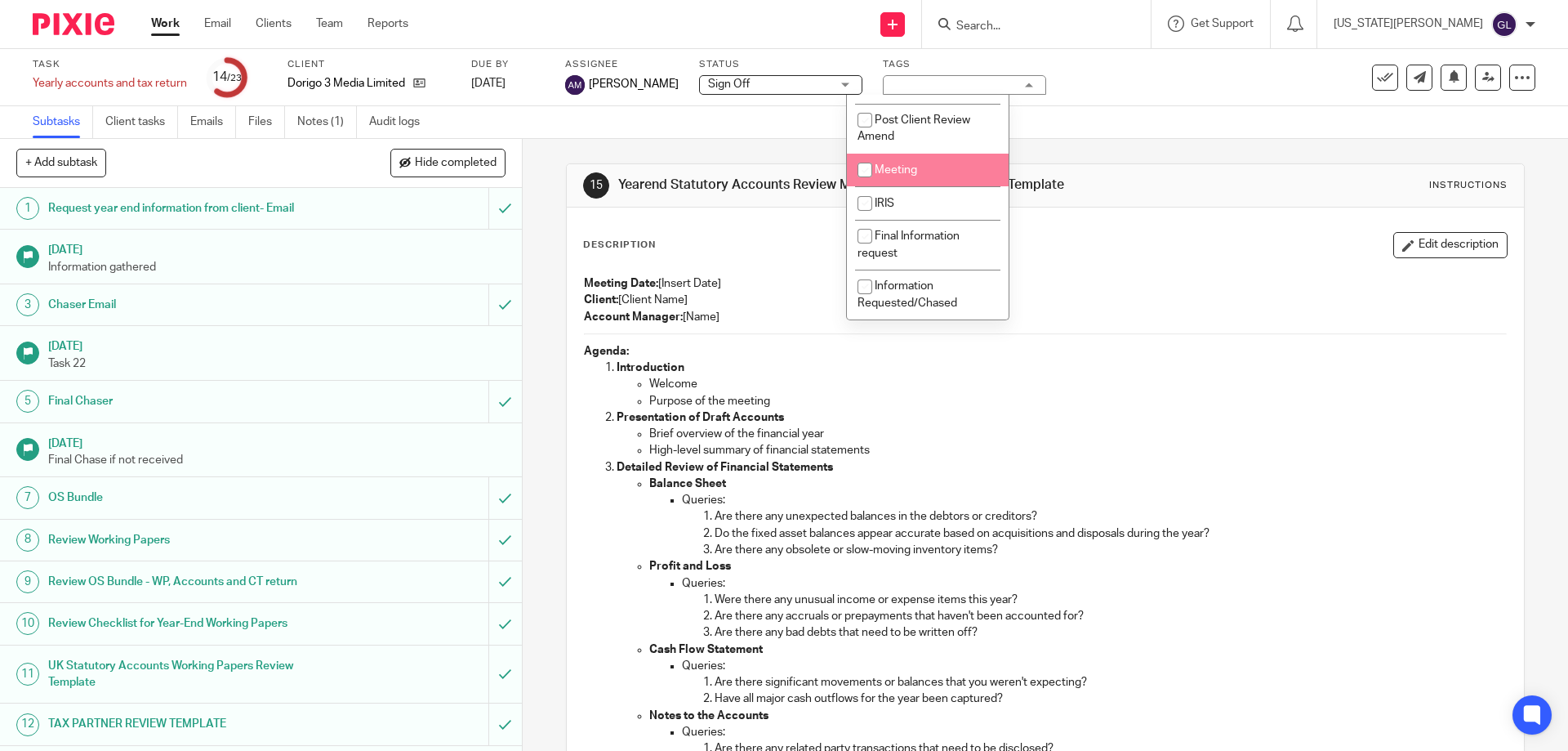
scroll to position [341, 0]
click at [944, 184] on li "Signature" at bounding box center [927, 167] width 162 height 34
checkbox input "true"
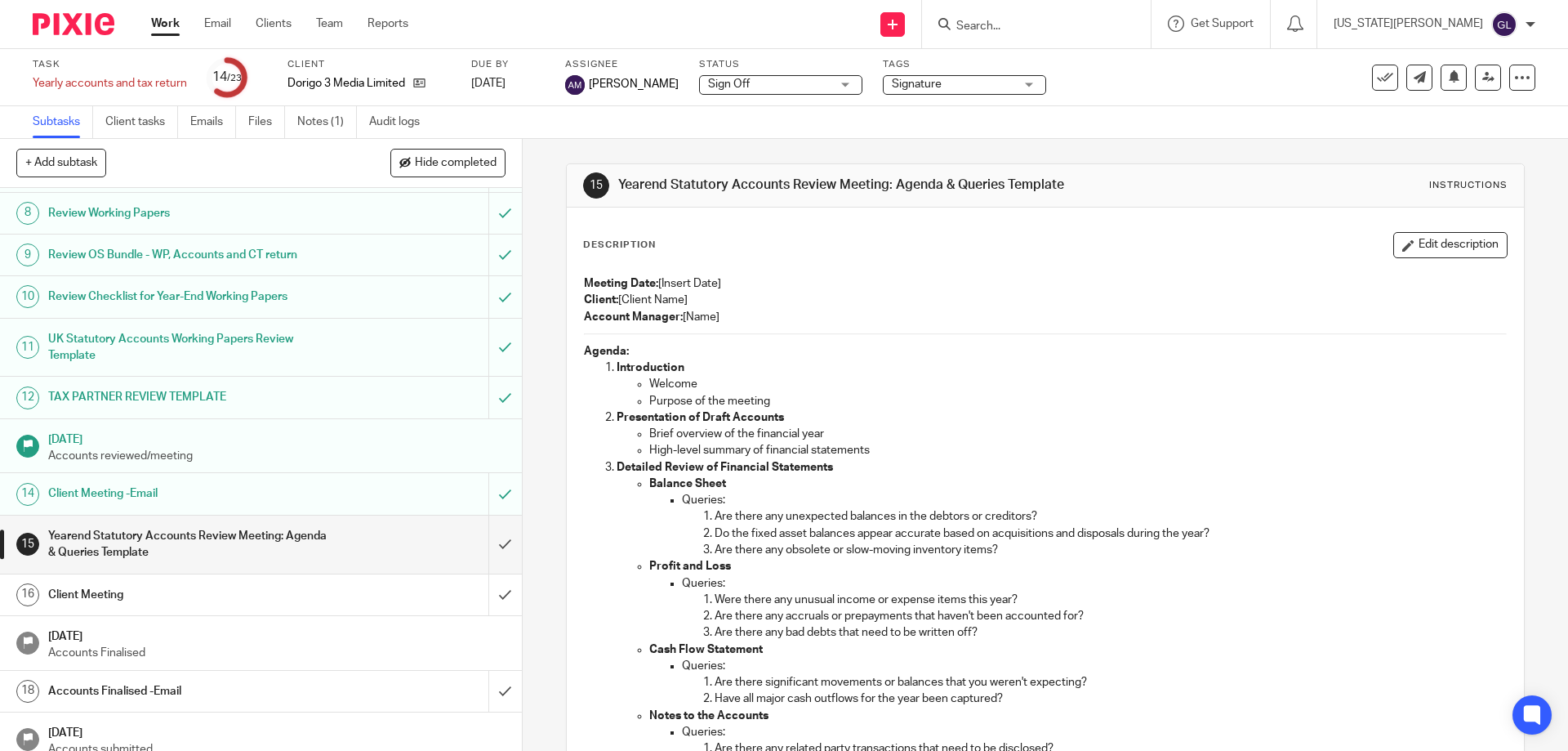
scroll to position [524, 0]
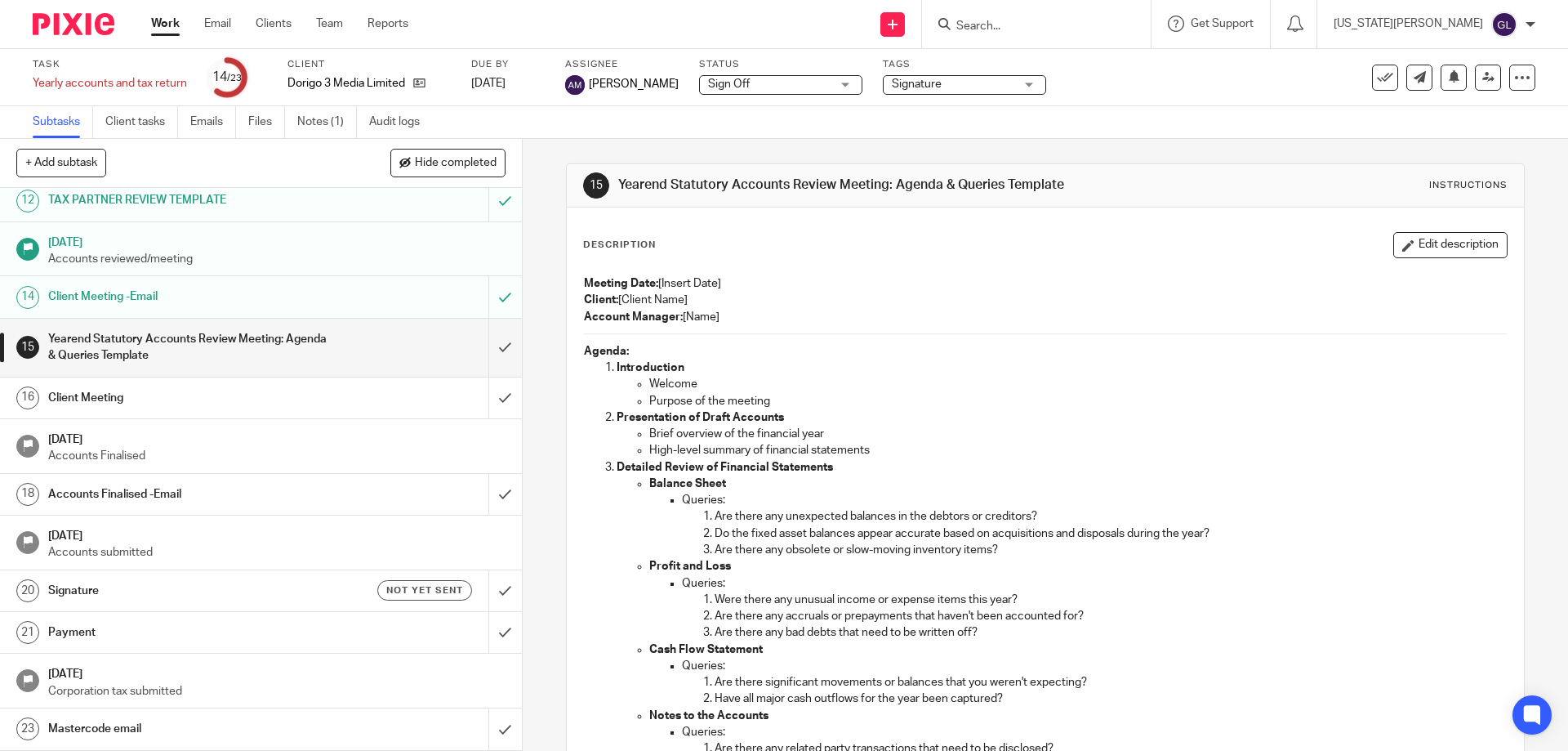
click at [94, 597] on h1 "Signature" at bounding box center [190, 591] width 282 height 24
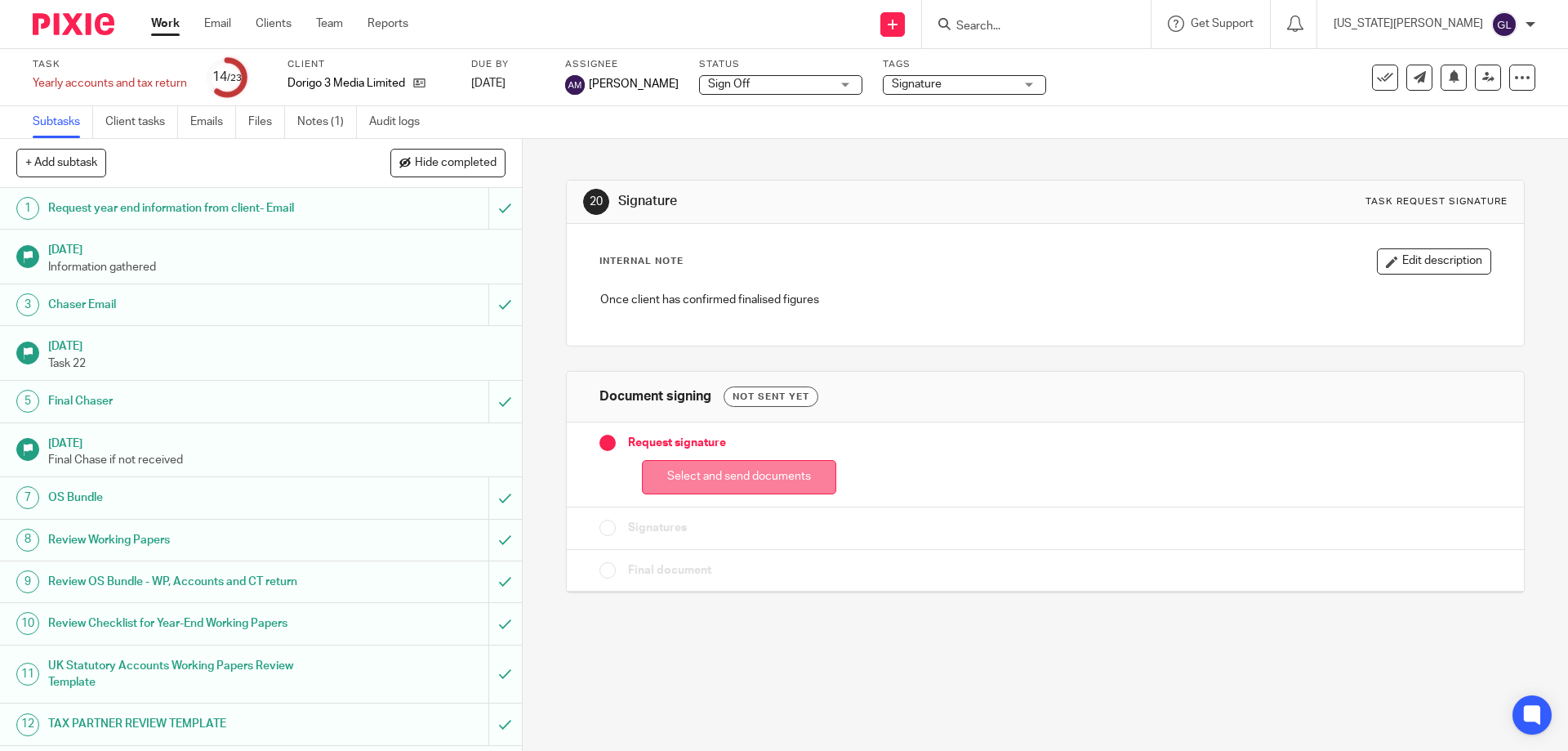
click at [752, 477] on button "Select and send documents" at bounding box center [739, 477] width 194 height 36
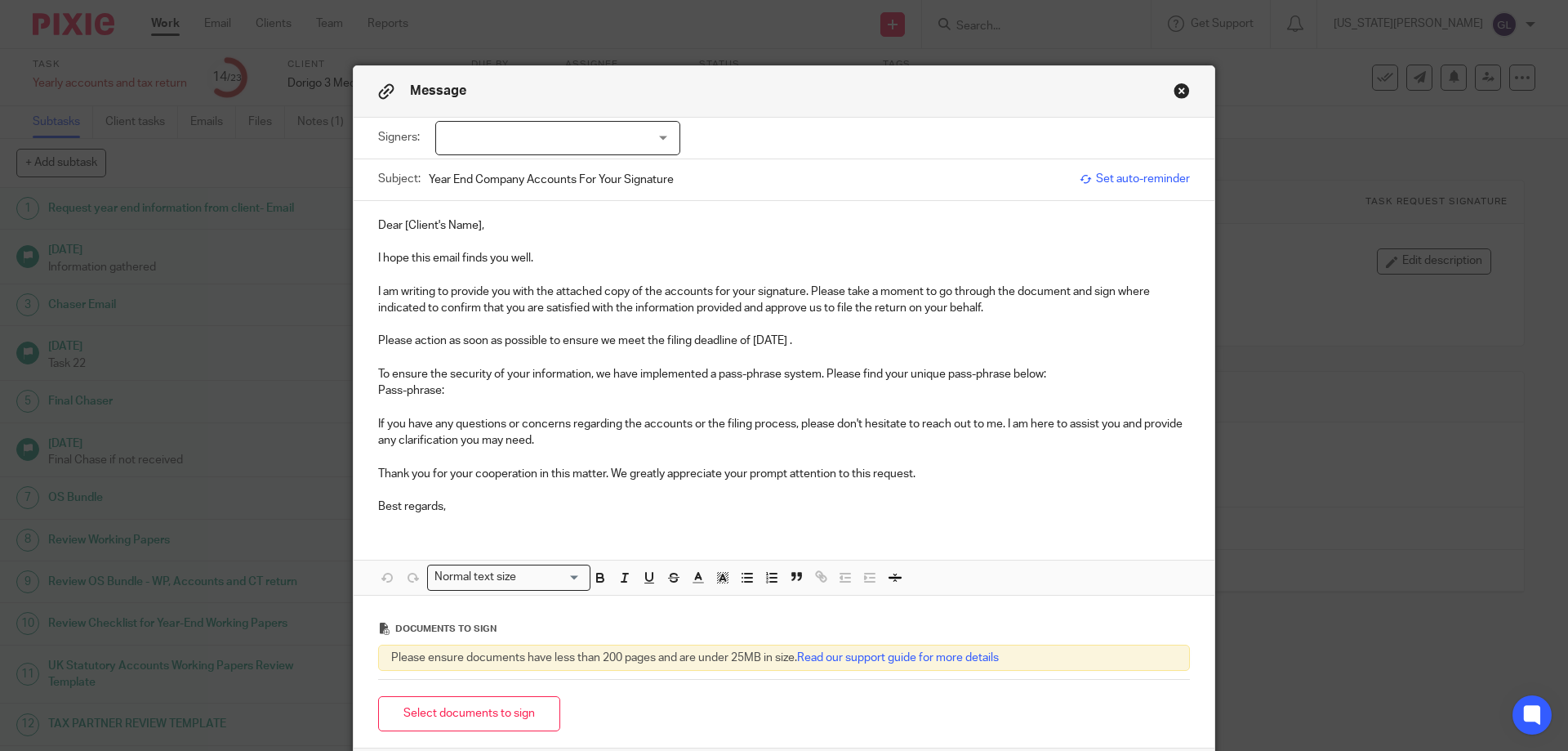
click at [577, 136] on div at bounding box center [558, 139] width 245 height 35
click at [512, 182] on li "[PERSON_NAME]" at bounding box center [552, 172] width 243 height 34
checkbox input "true"
click at [507, 206] on div "Dear [Client's Name], I hope this email finds you well. I am writing to provide…" at bounding box center [784, 364] width 861 height 327
drag, startPoint x: 481, startPoint y: 223, endPoint x: 399, endPoint y: 223, distance: 82.0
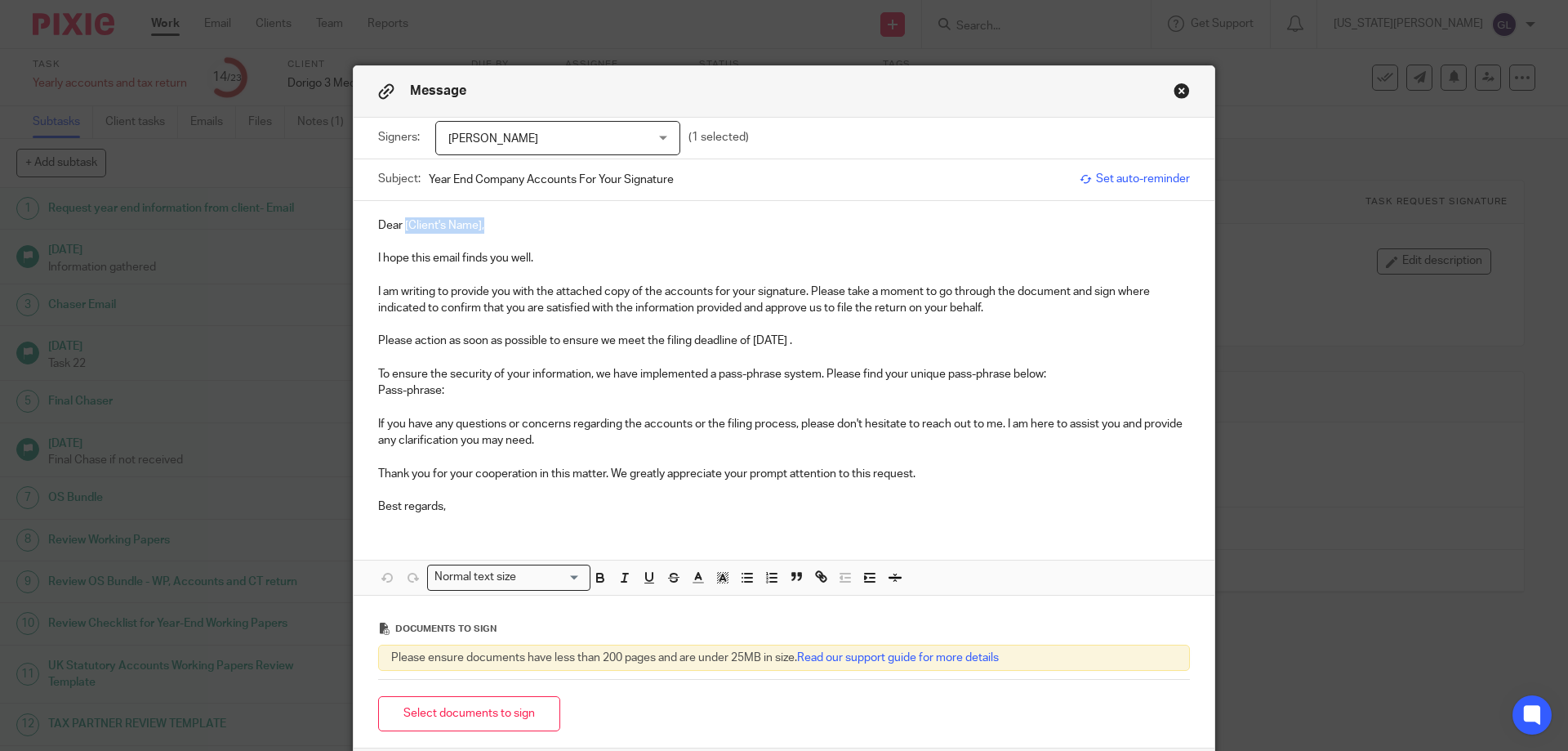
click at [399, 223] on p "Dear [Client's Name]," at bounding box center [784, 225] width 812 height 16
click at [818, 338] on p "Please action as soon as possible to ensure we meet the filing deadline of 31 A…" at bounding box center [784, 340] width 812 height 16
click at [842, 339] on p "Please action as soon as possible to ensure we meet the filing deadline of [DAT…" at bounding box center [784, 340] width 812 height 16
click at [404, 707] on button "Select documents to sign" at bounding box center [469, 714] width 182 height 36
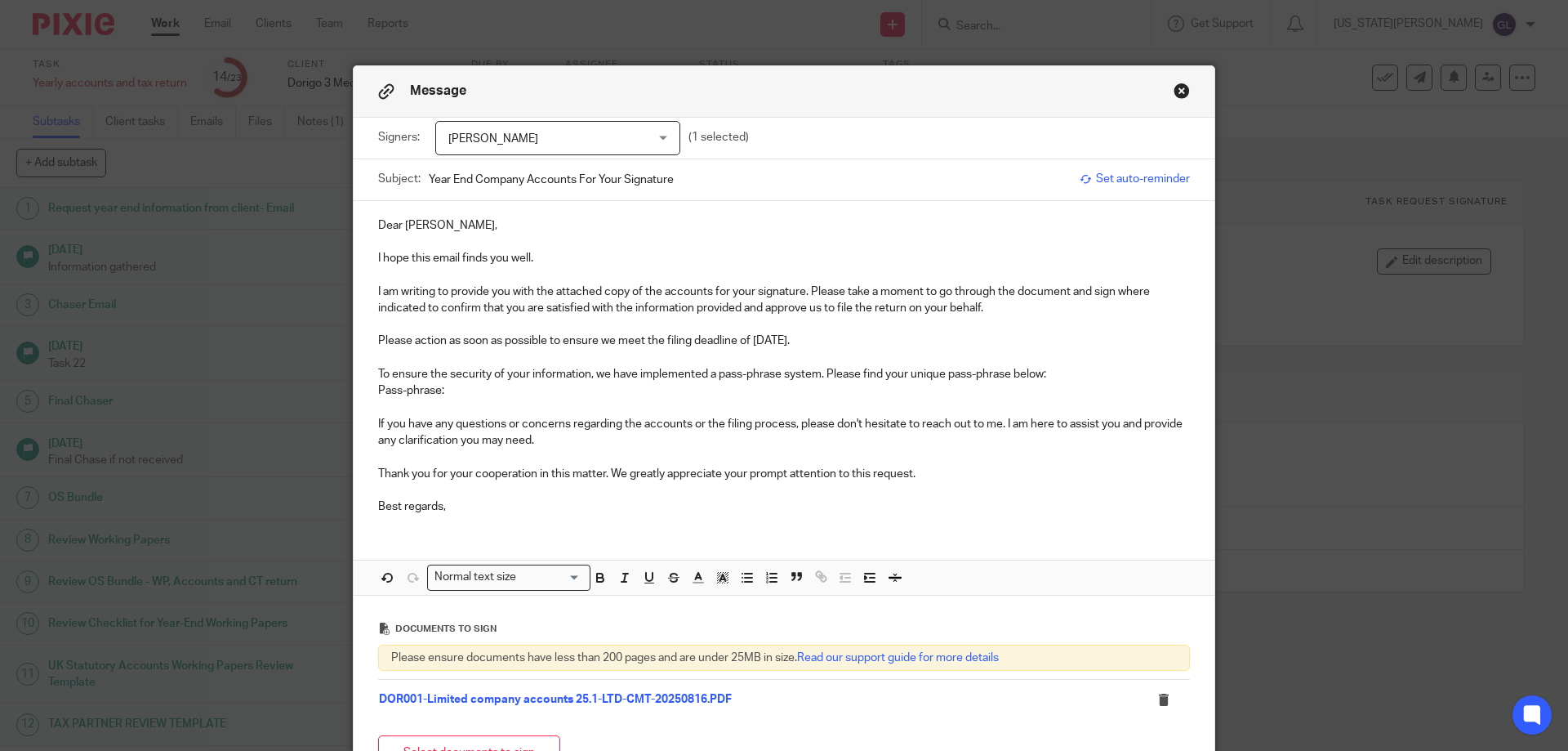
scroll to position [164, 0]
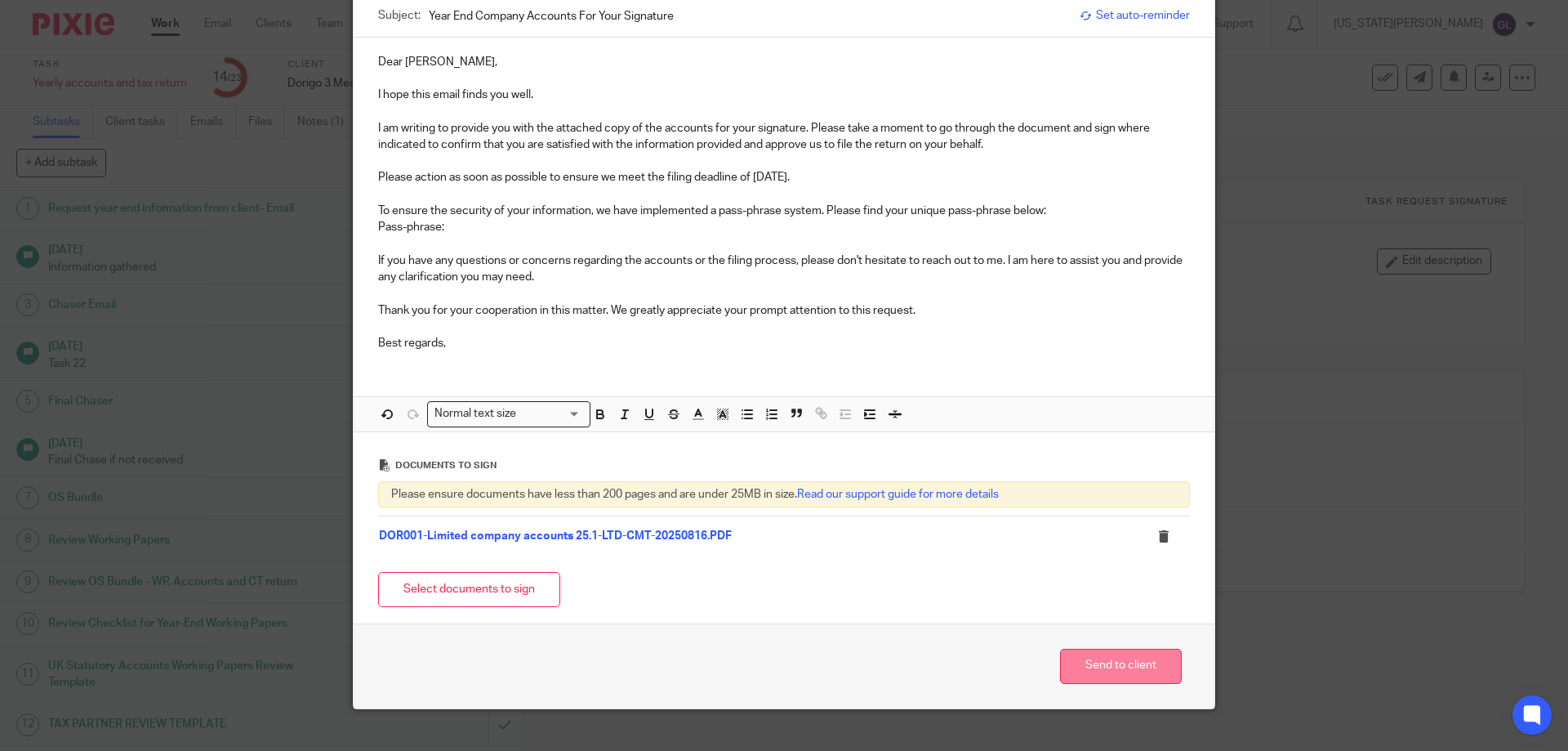
click at [1111, 672] on button "Send to client" at bounding box center [1120, 666] width 122 height 36
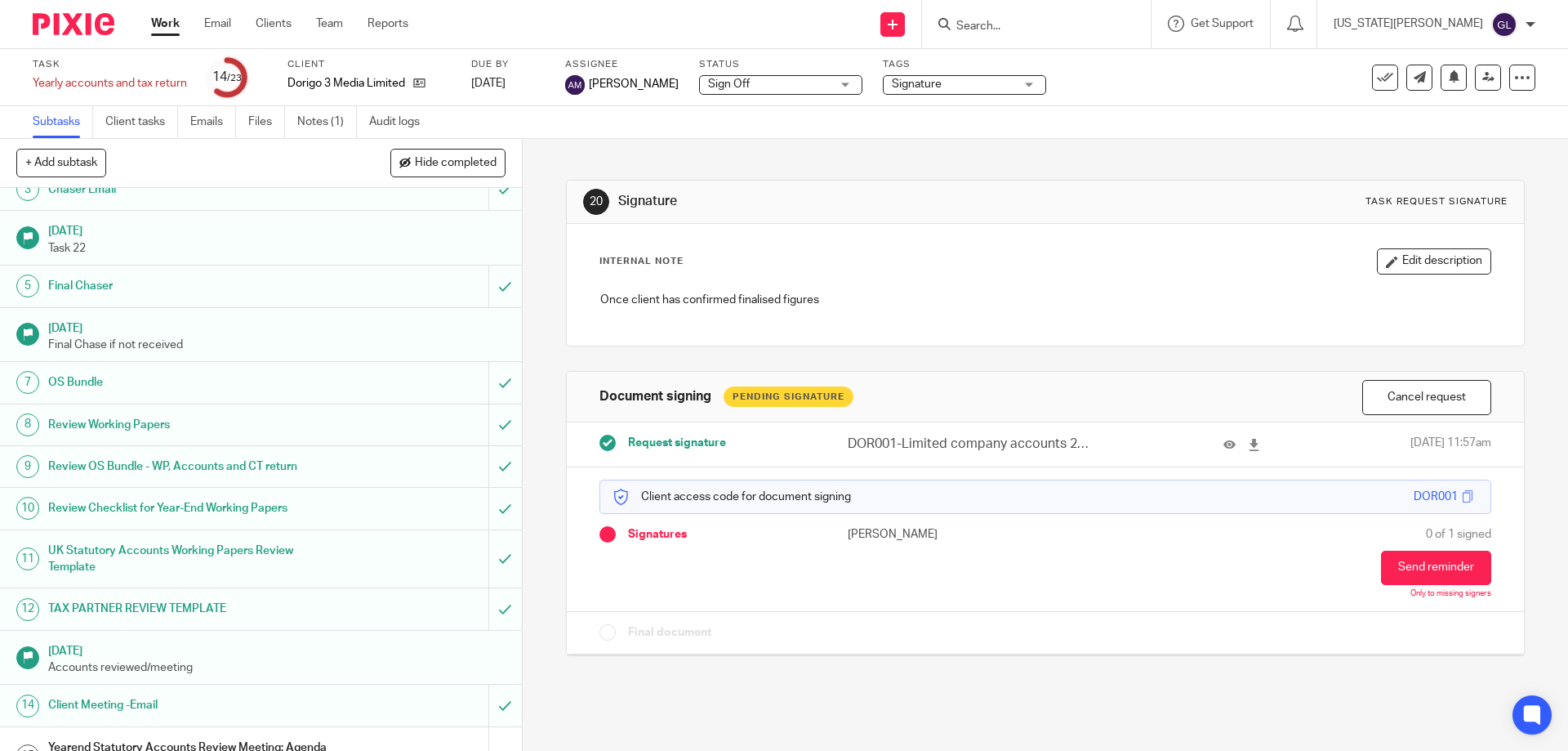
scroll to position [34, 0]
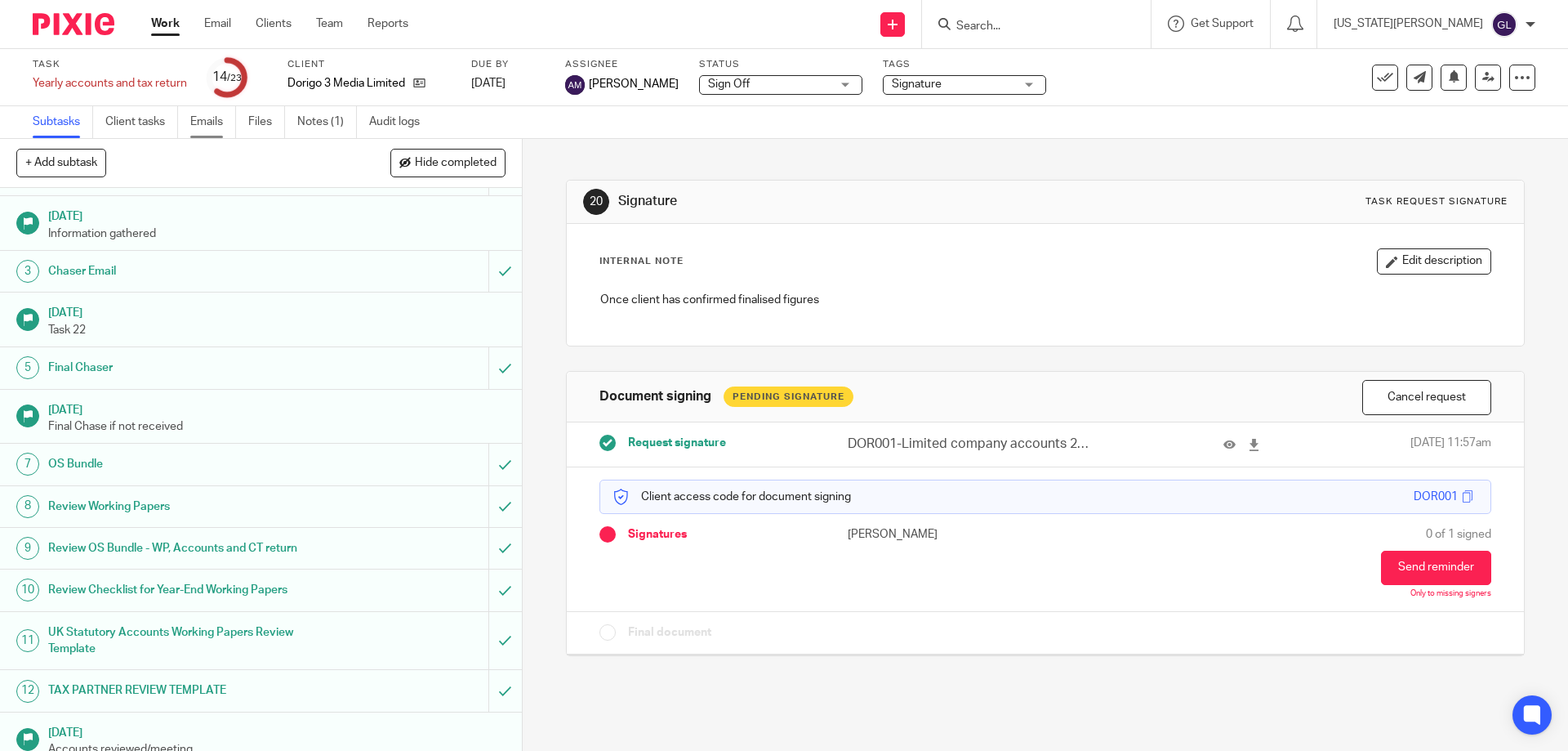
click at [207, 120] on link "Emails" at bounding box center [213, 122] width 46 height 32
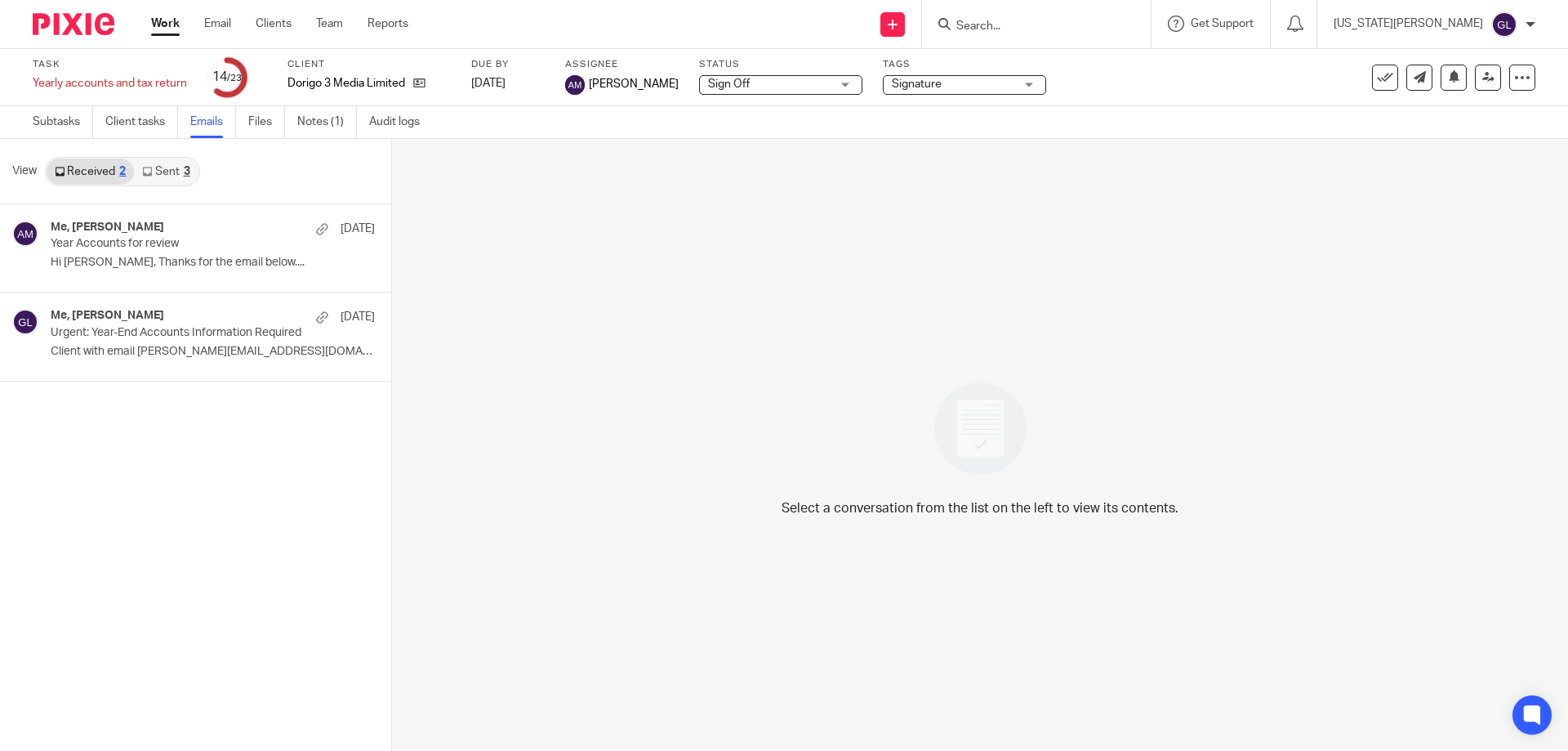
click at [167, 171] on link "Sent 3" at bounding box center [166, 172] width 64 height 26
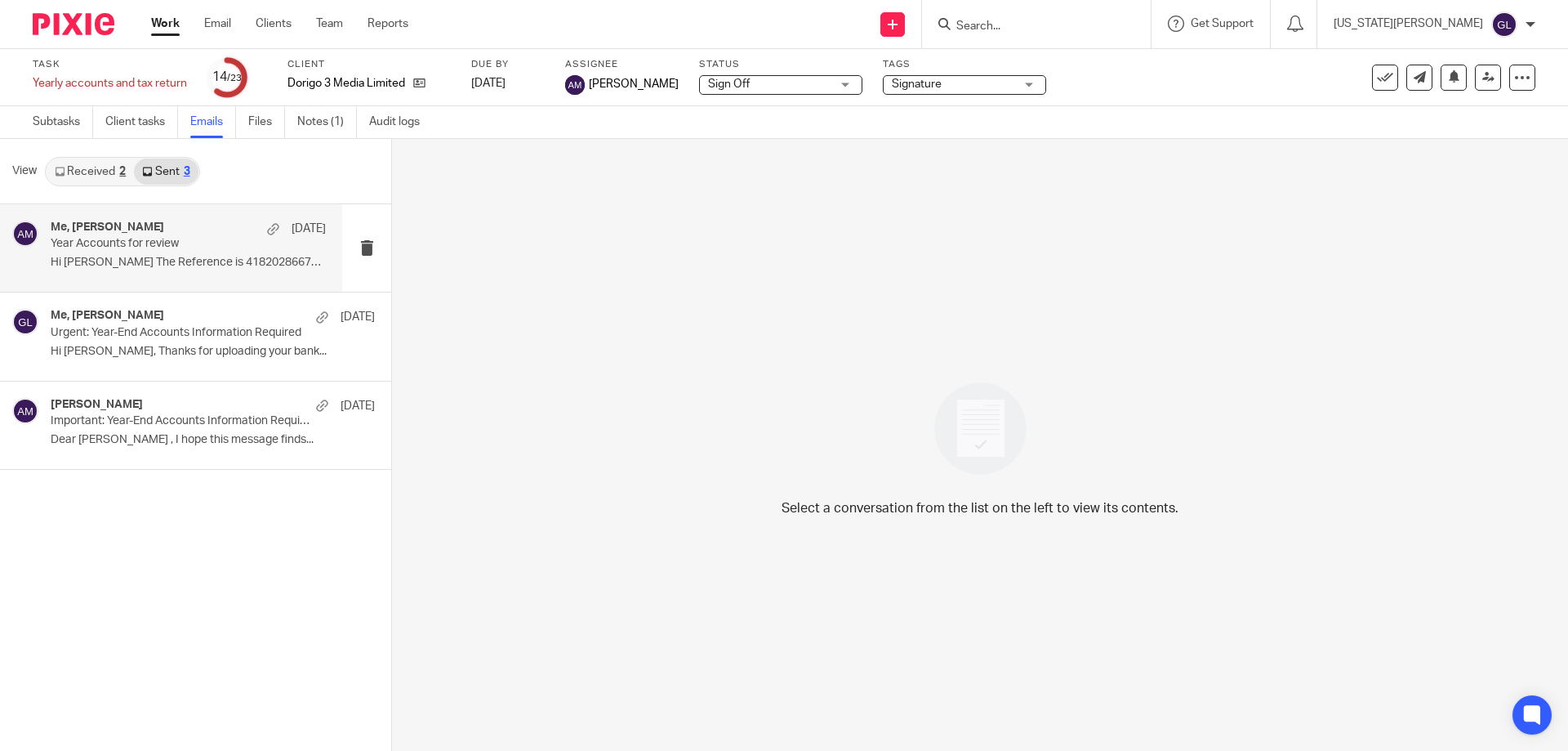
click at [185, 231] on div "Me, [PERSON_NAME] [DATE]" at bounding box center [188, 229] width 275 height 16
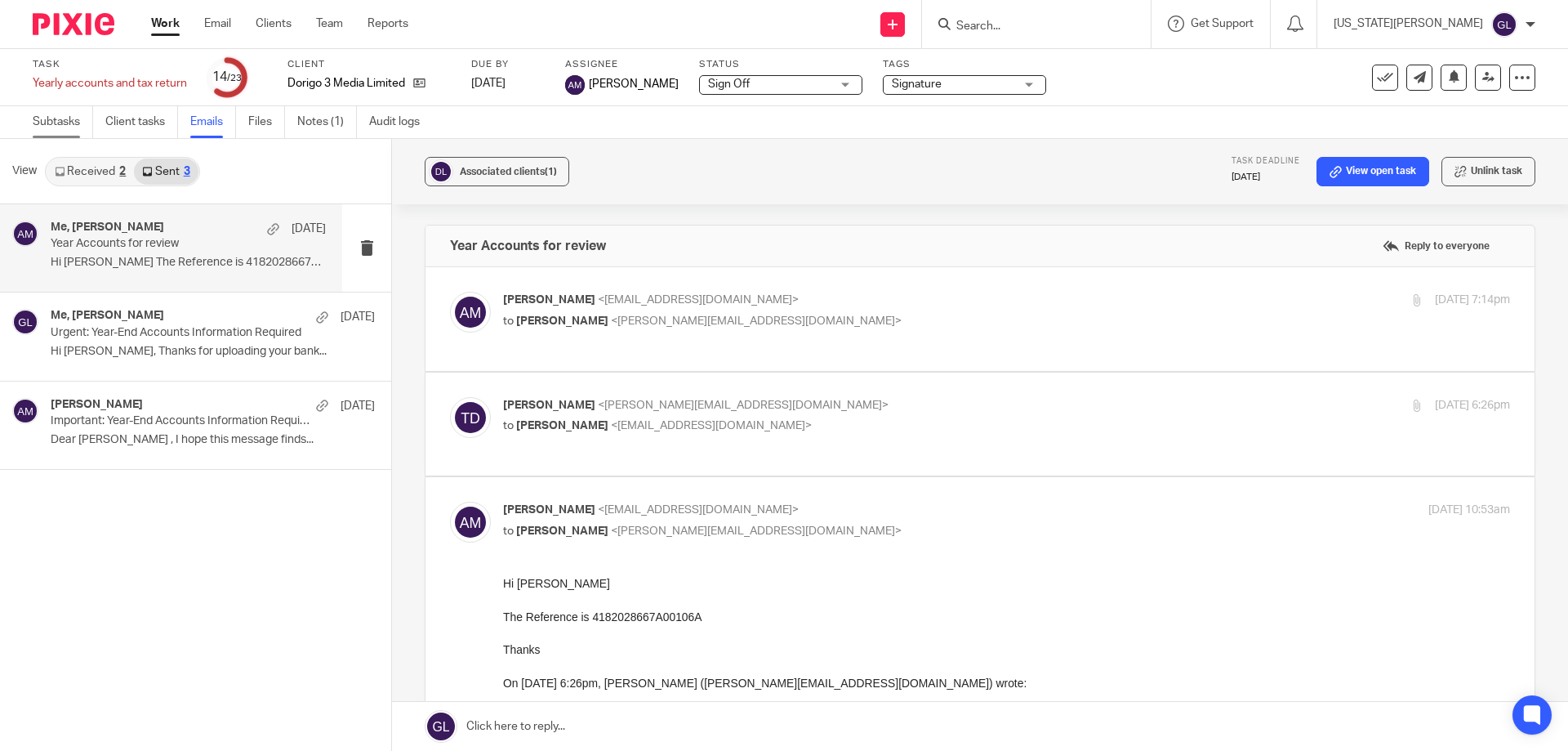
click at [76, 122] on link "Subtasks" at bounding box center [63, 122] width 61 height 32
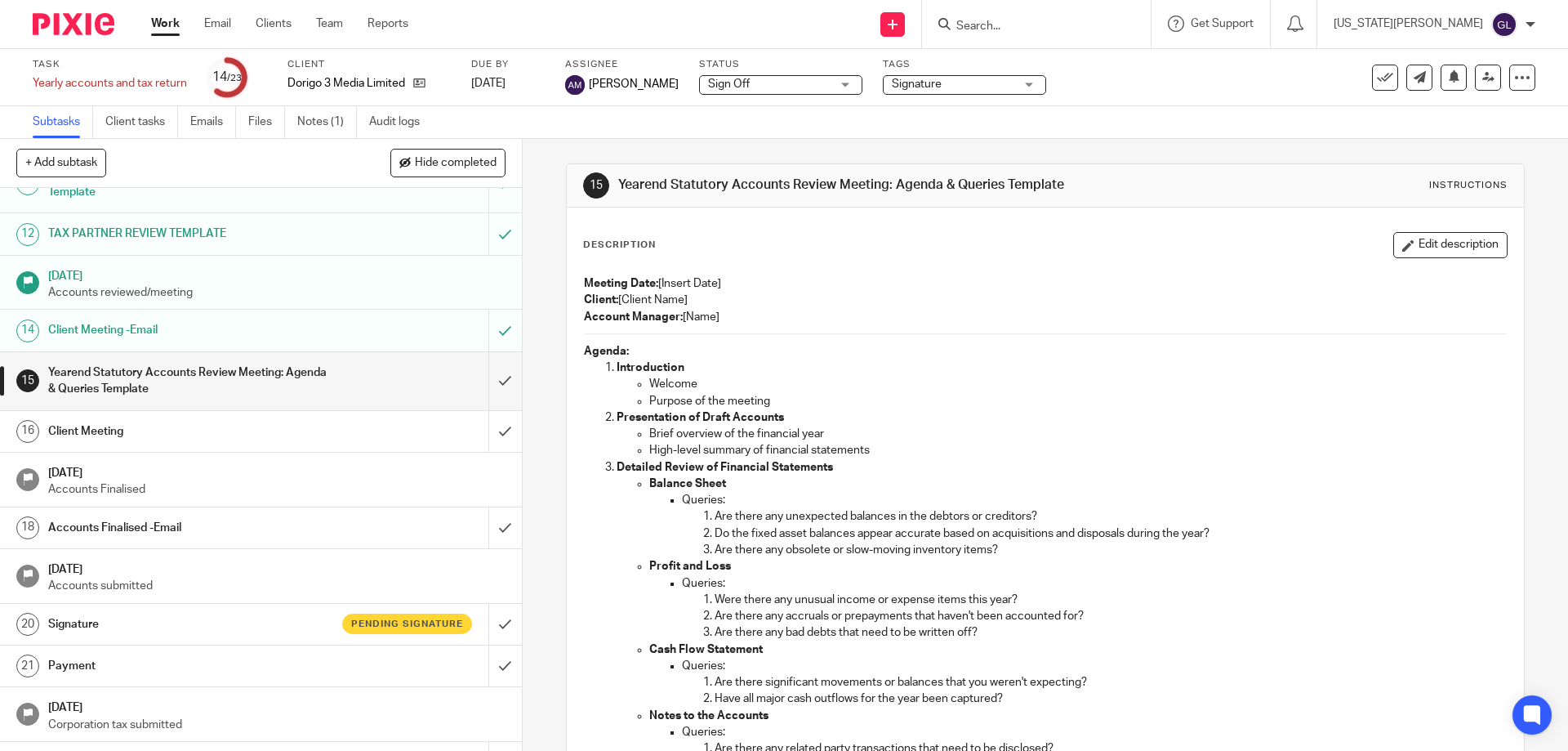
scroll to position [524, 0]
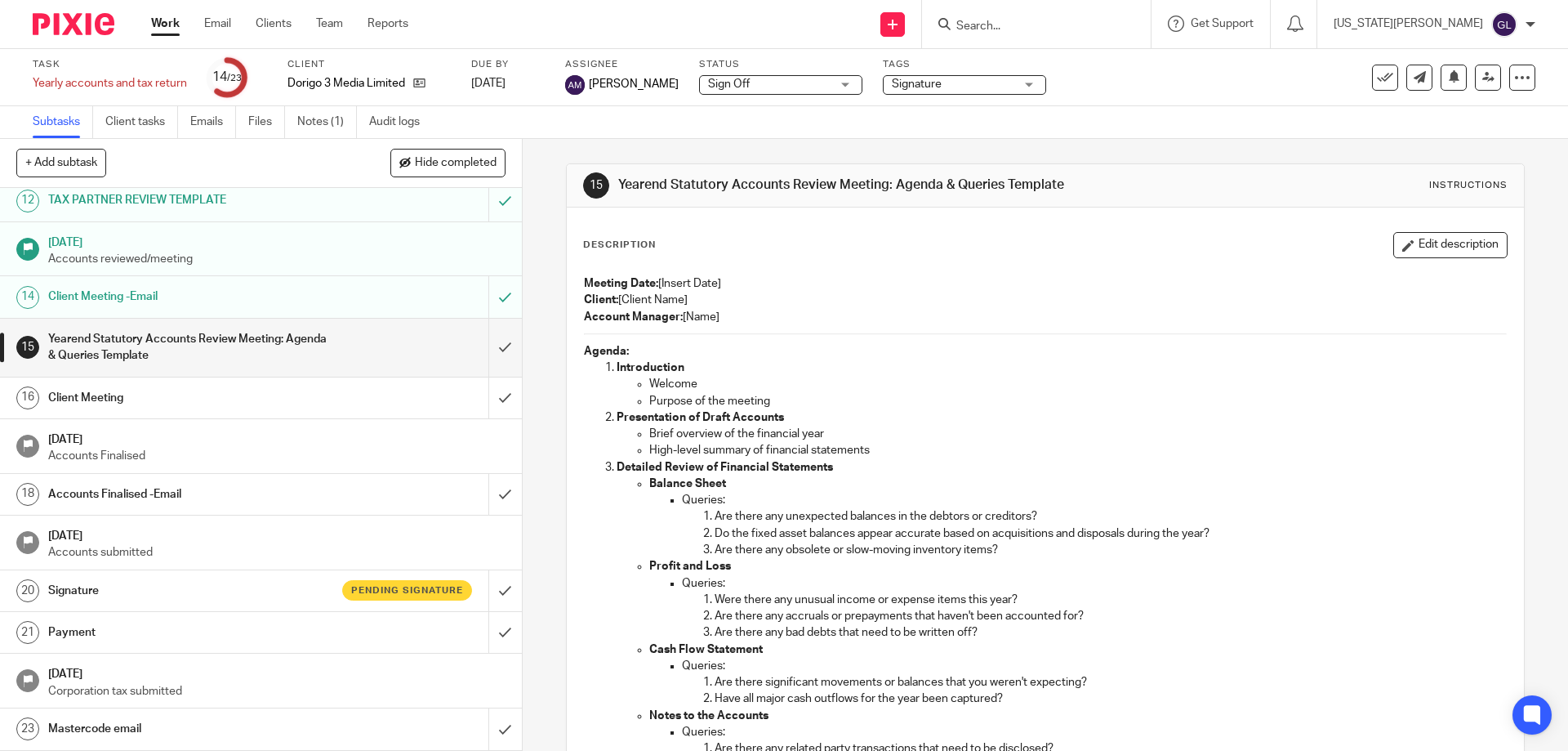
click at [186, 582] on h1 "Signature" at bounding box center [190, 591] width 282 height 24
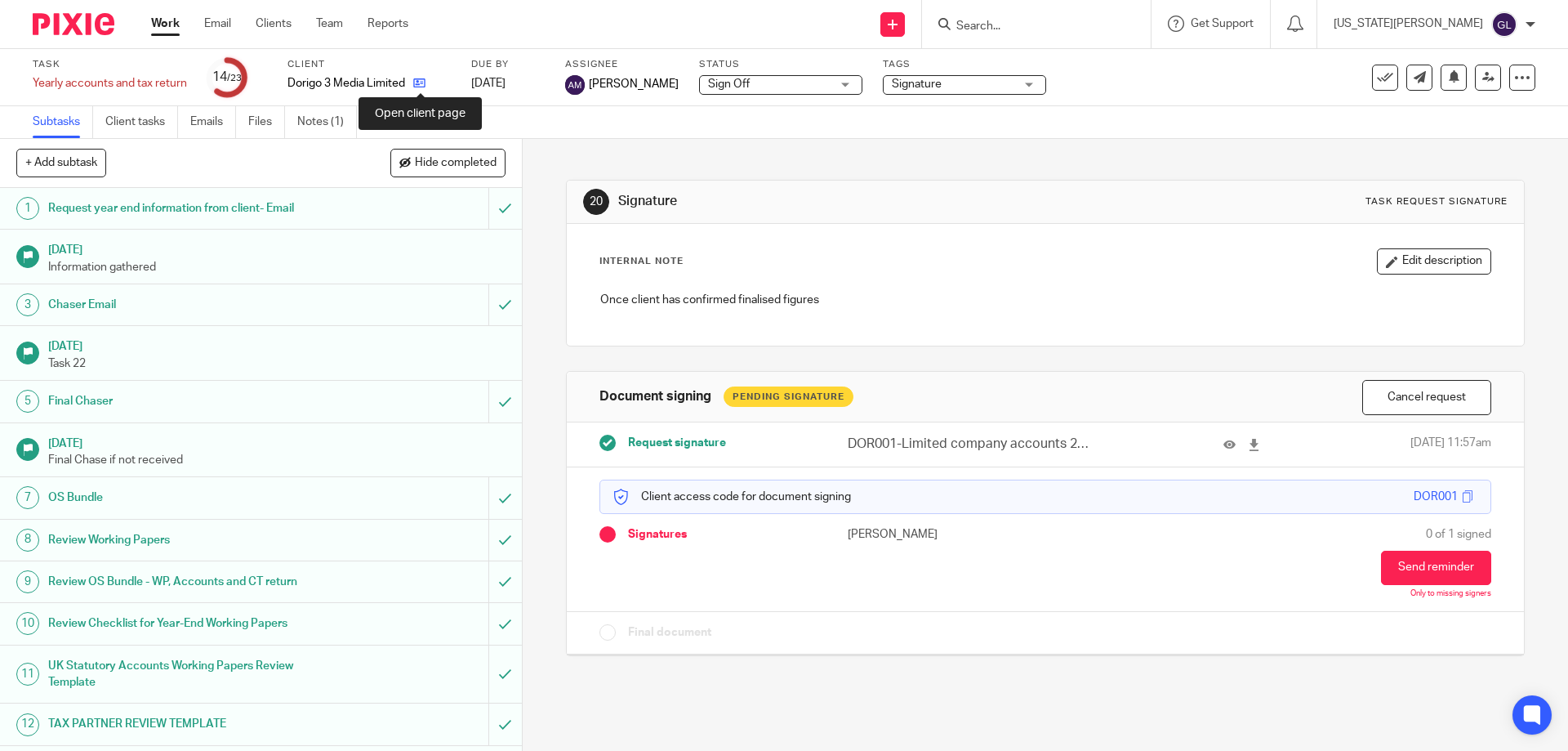
click at [422, 79] on icon at bounding box center [419, 83] width 12 height 12
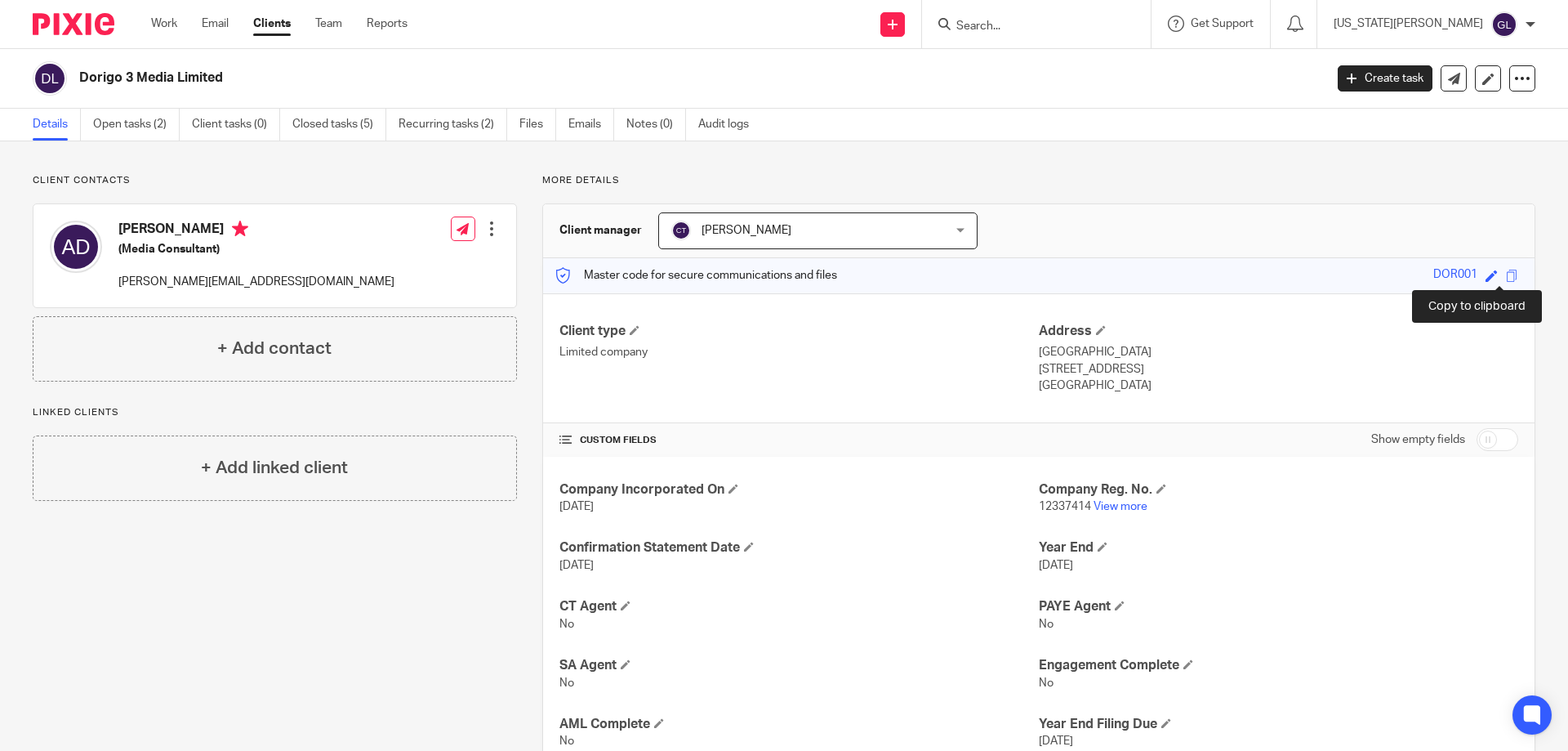
click at [1490, 276] on div "Save DOR001" at bounding box center [1477, 276] width 89 height 19
click at [1506, 277] on span at bounding box center [1512, 275] width 12 height 12
click at [157, 133] on link "Open tasks (2)" at bounding box center [137, 124] width 87 height 32
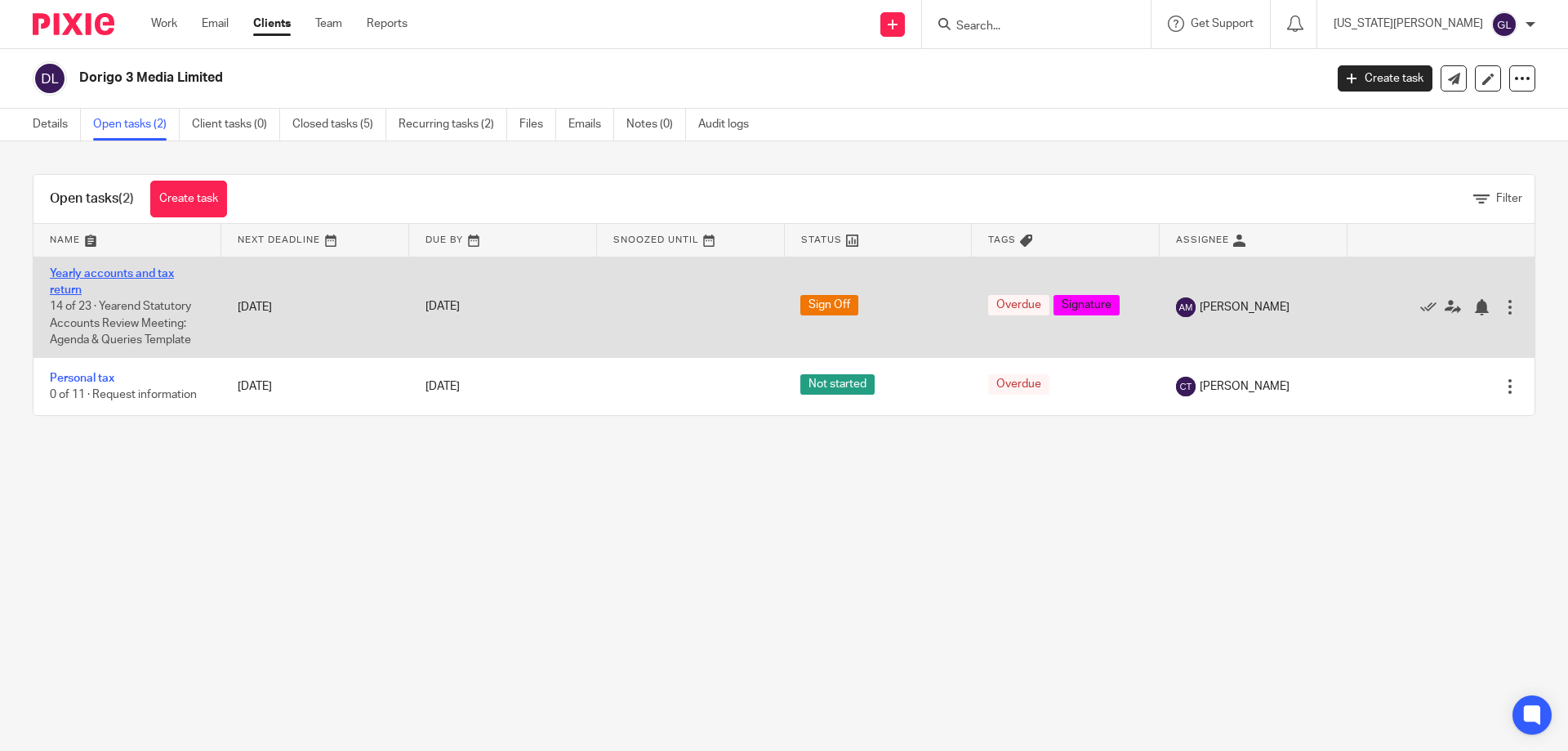
click at [138, 270] on link "Yearly accounts and tax return" at bounding box center [112, 282] width 124 height 28
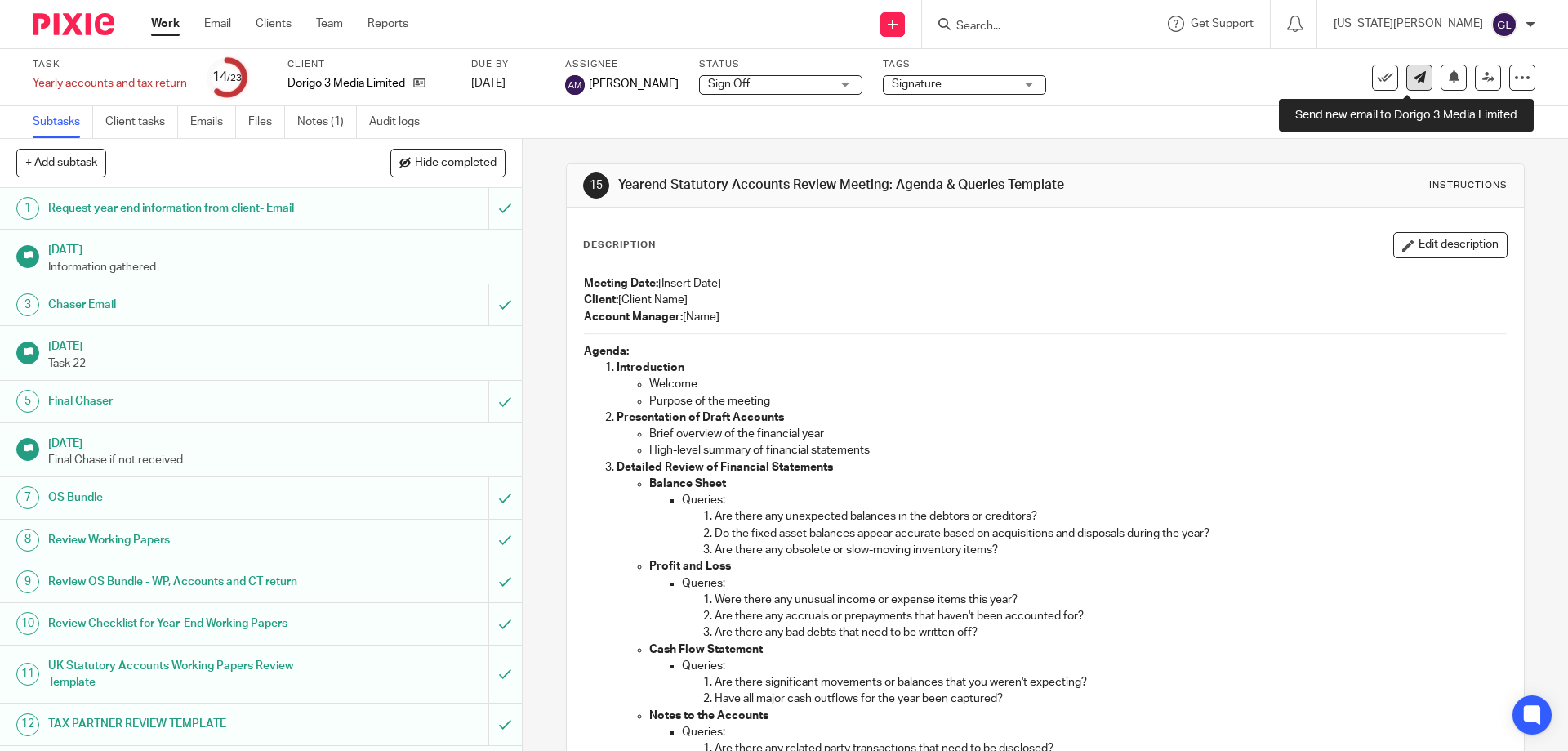
click at [1414, 79] on icon at bounding box center [1420, 77] width 12 height 12
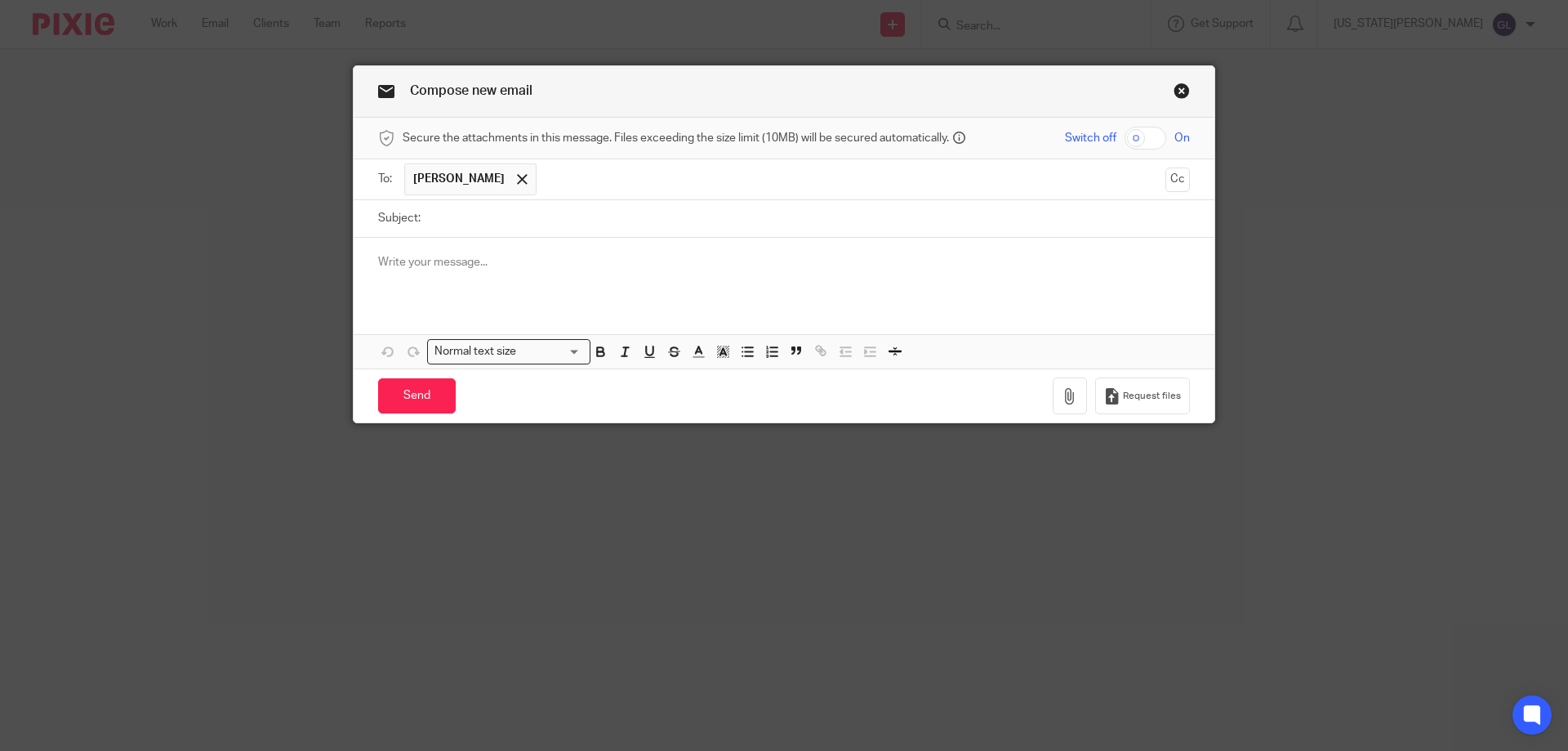
click at [478, 217] on input "Subject:" at bounding box center [809, 218] width 761 height 36
click at [1179, 97] on link "Close this dialog window" at bounding box center [1181, 93] width 16 height 22
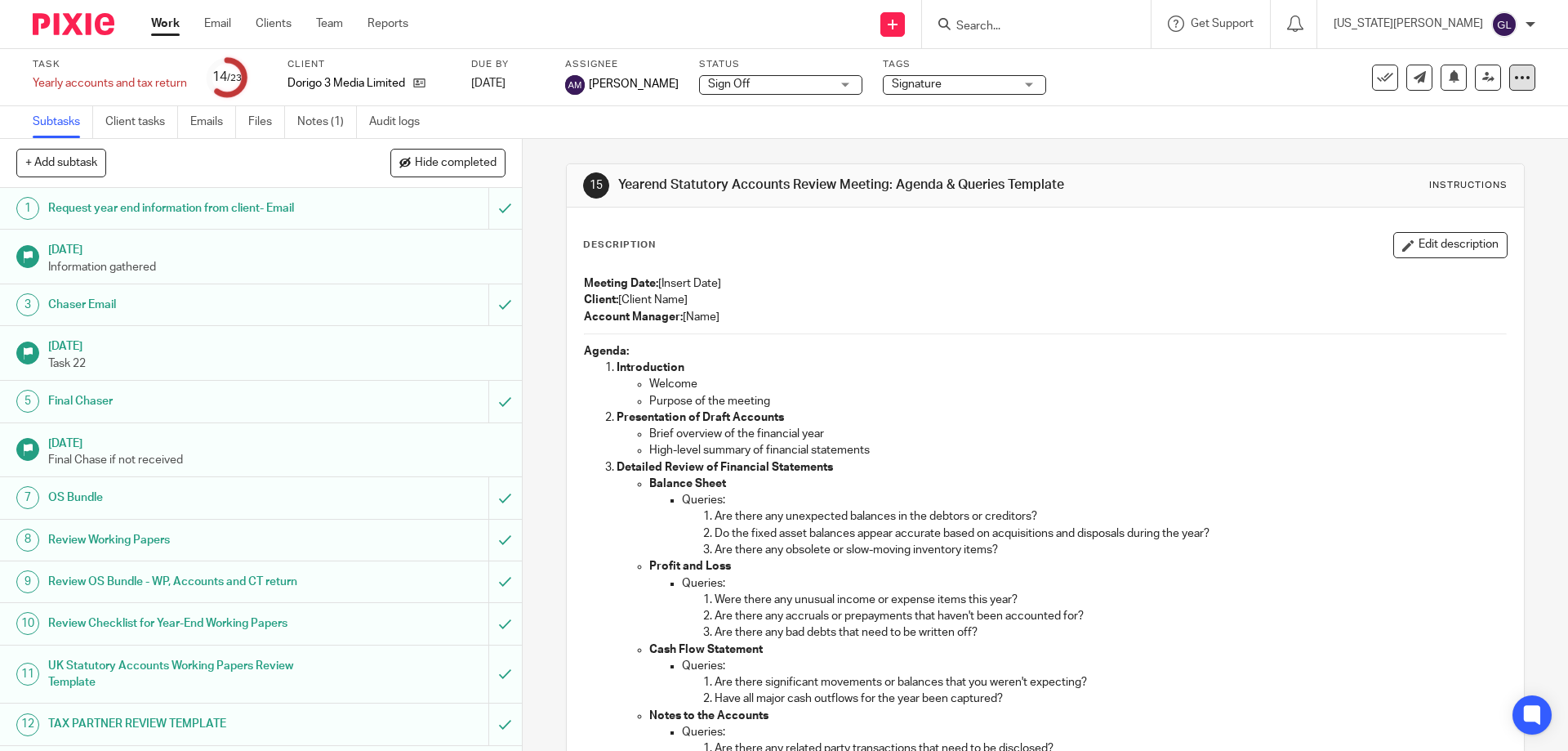
click at [1520, 86] on div at bounding box center [1522, 78] width 26 height 26
drag, startPoint x: 879, startPoint y: 126, endPoint x: 865, endPoint y: 132, distance: 15.2
click at [879, 126] on div "Subtasks Client tasks Emails Files Notes (1) Audit logs" at bounding box center [784, 123] width 1568 height 33
click at [423, 81] on icon at bounding box center [419, 83] width 12 height 12
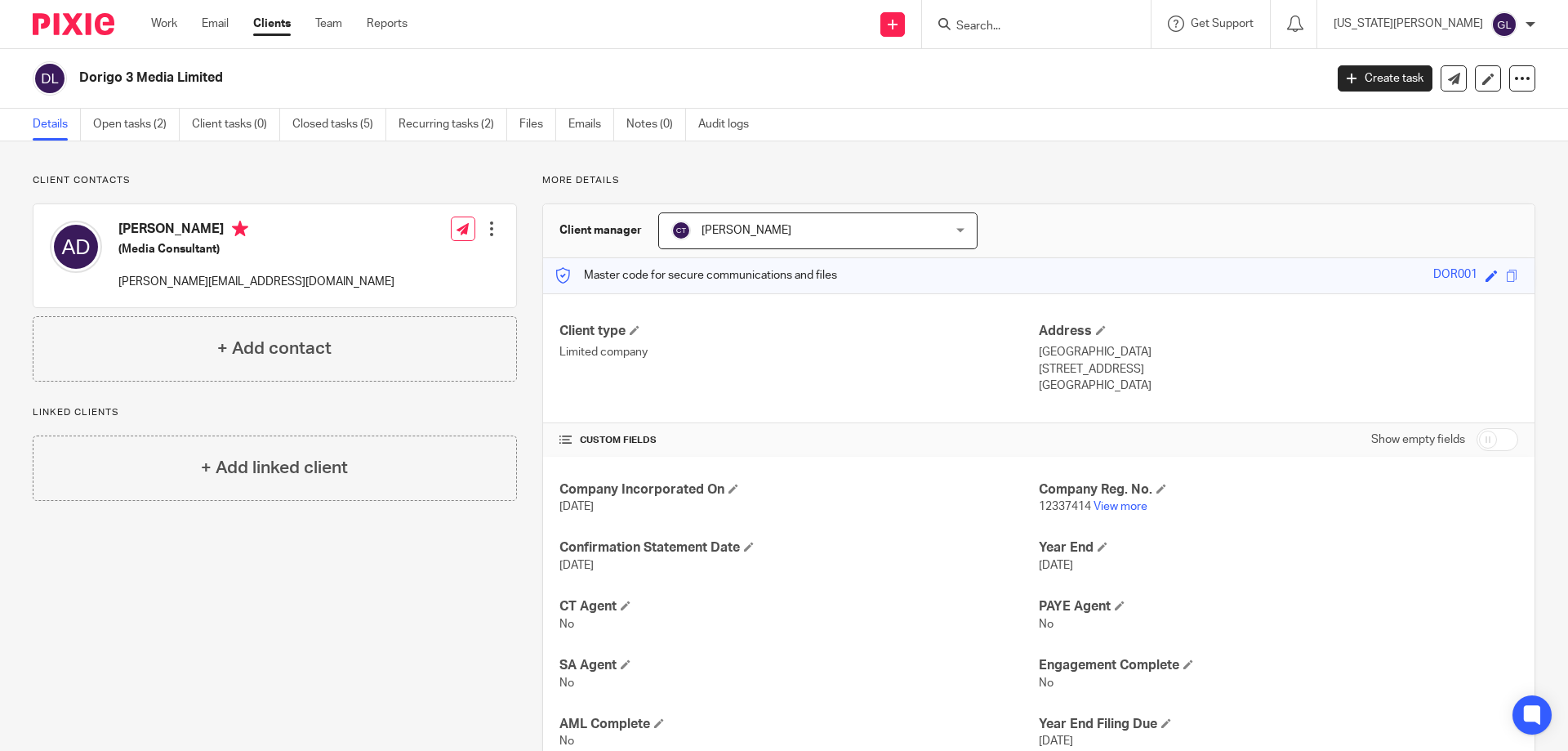
click at [489, 230] on div at bounding box center [491, 229] width 16 height 16
drag, startPoint x: 1397, startPoint y: 163, endPoint x: 1463, endPoint y: 114, distance: 82.2
click at [1398, 162] on div "Client contacts Anthony Robert Dorigo (Media Consultant) tony@tonydorigo.com Ed…" at bounding box center [784, 503] width 1568 height 725
click at [1514, 81] on icon at bounding box center [1522, 78] width 16 height 16
click at [1452, 77] on link at bounding box center [1454, 78] width 26 height 26
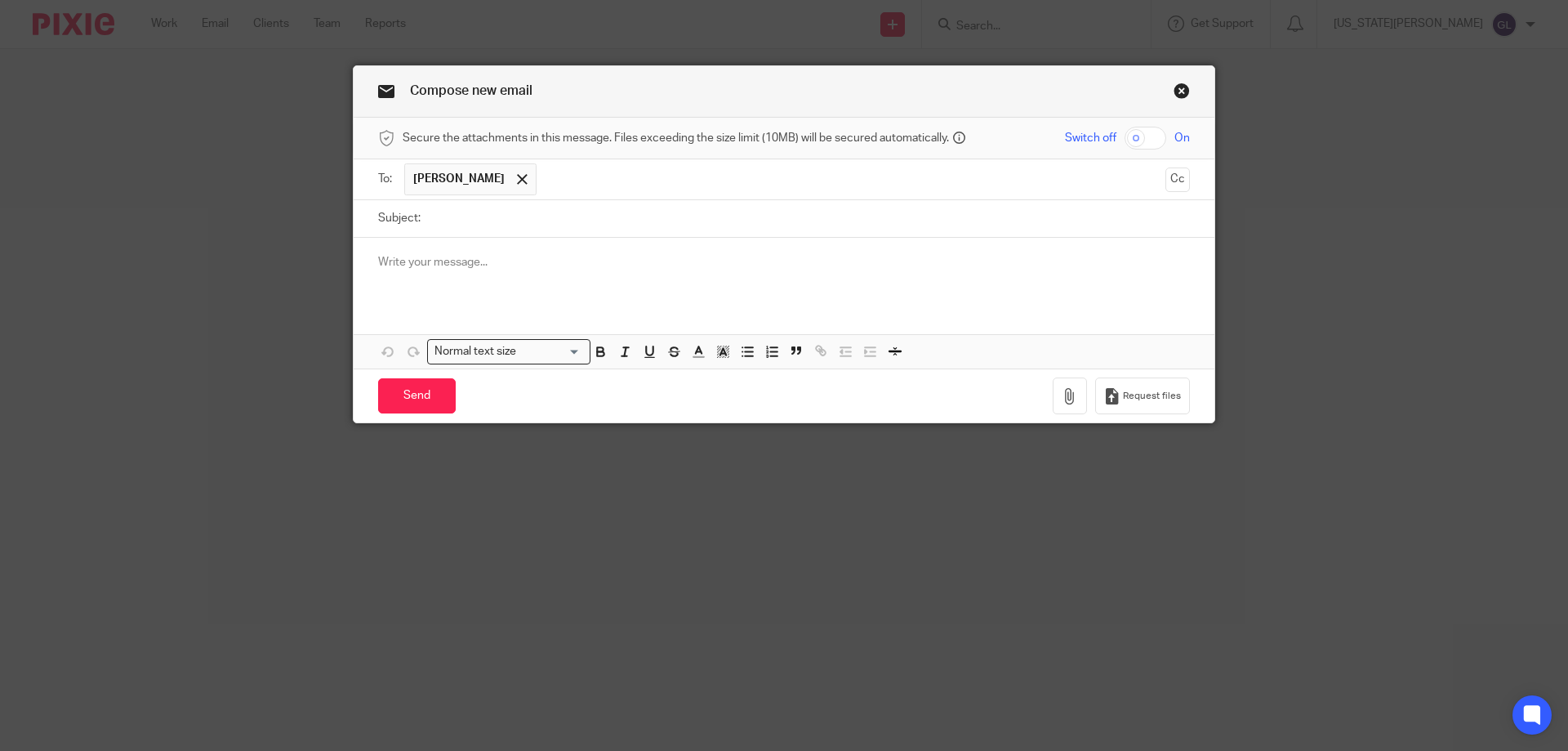
click at [443, 222] on input "Subject:" at bounding box center [809, 218] width 761 height 36
click at [1178, 94] on link "Close this dialog window" at bounding box center [1181, 93] width 16 height 22
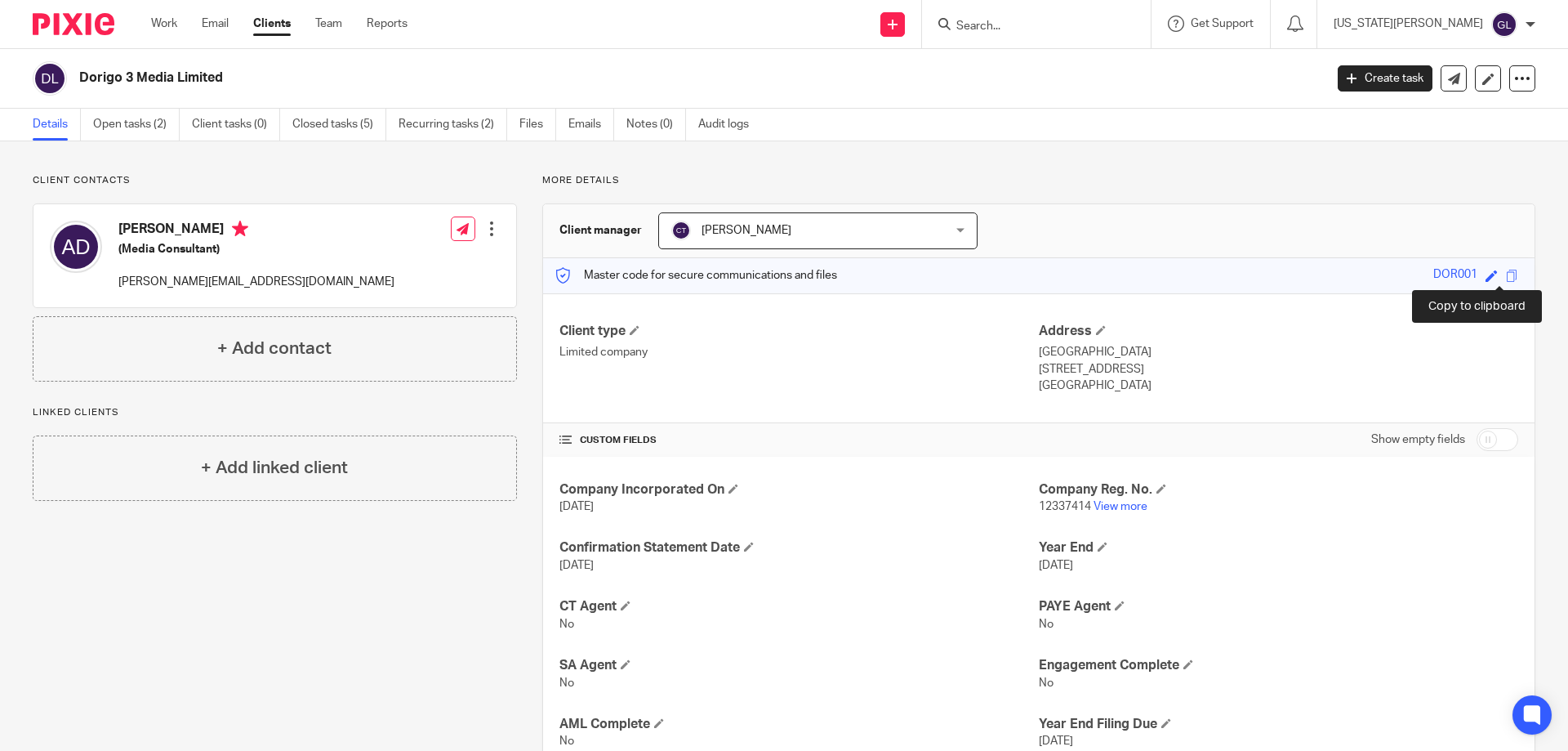
click at [1506, 280] on span at bounding box center [1512, 275] width 12 height 12
click at [1449, 82] on link at bounding box center [1454, 78] width 26 height 26
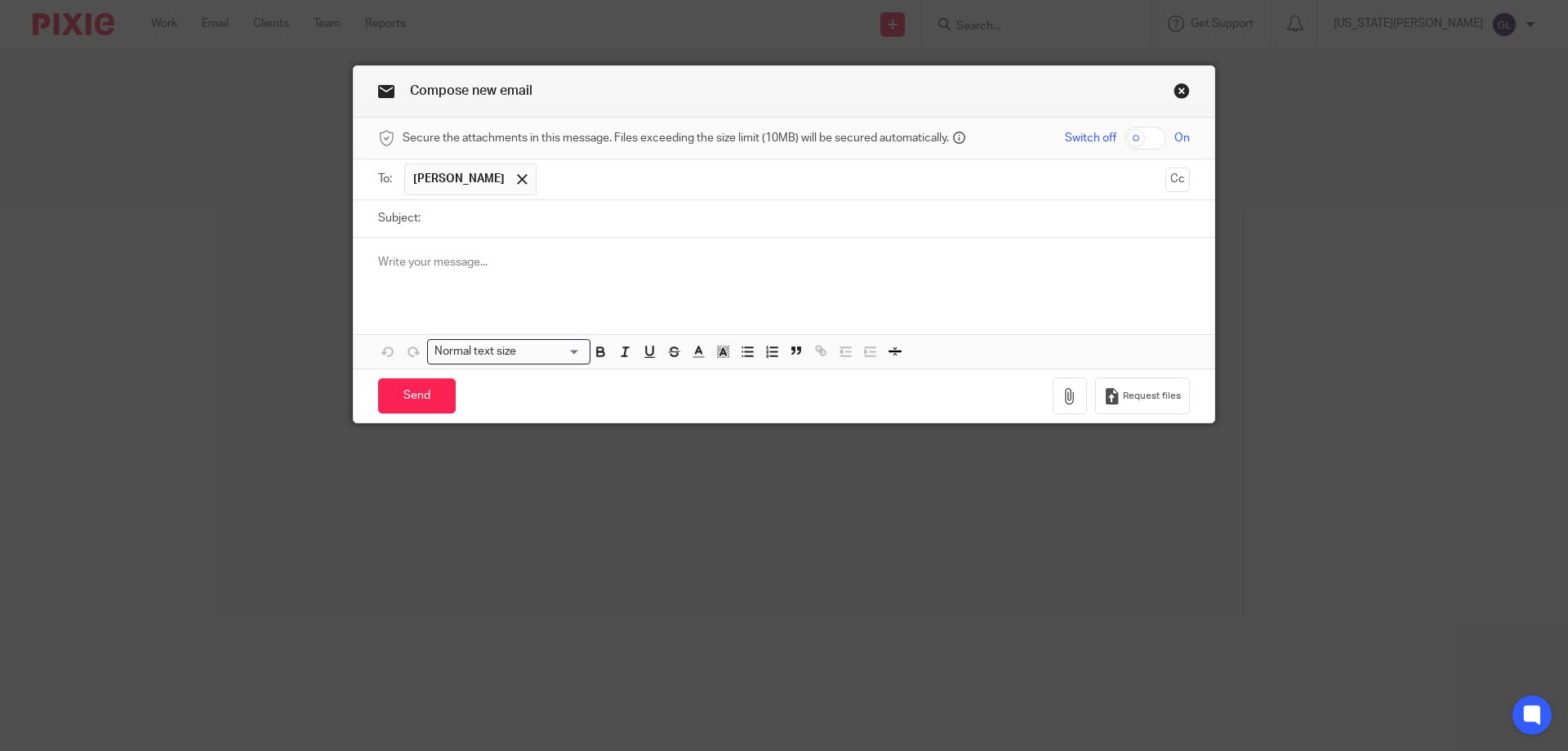
click at [474, 216] on input "Subject:" at bounding box center [809, 218] width 761 height 36
click at [436, 265] on p at bounding box center [784, 262] width 812 height 16
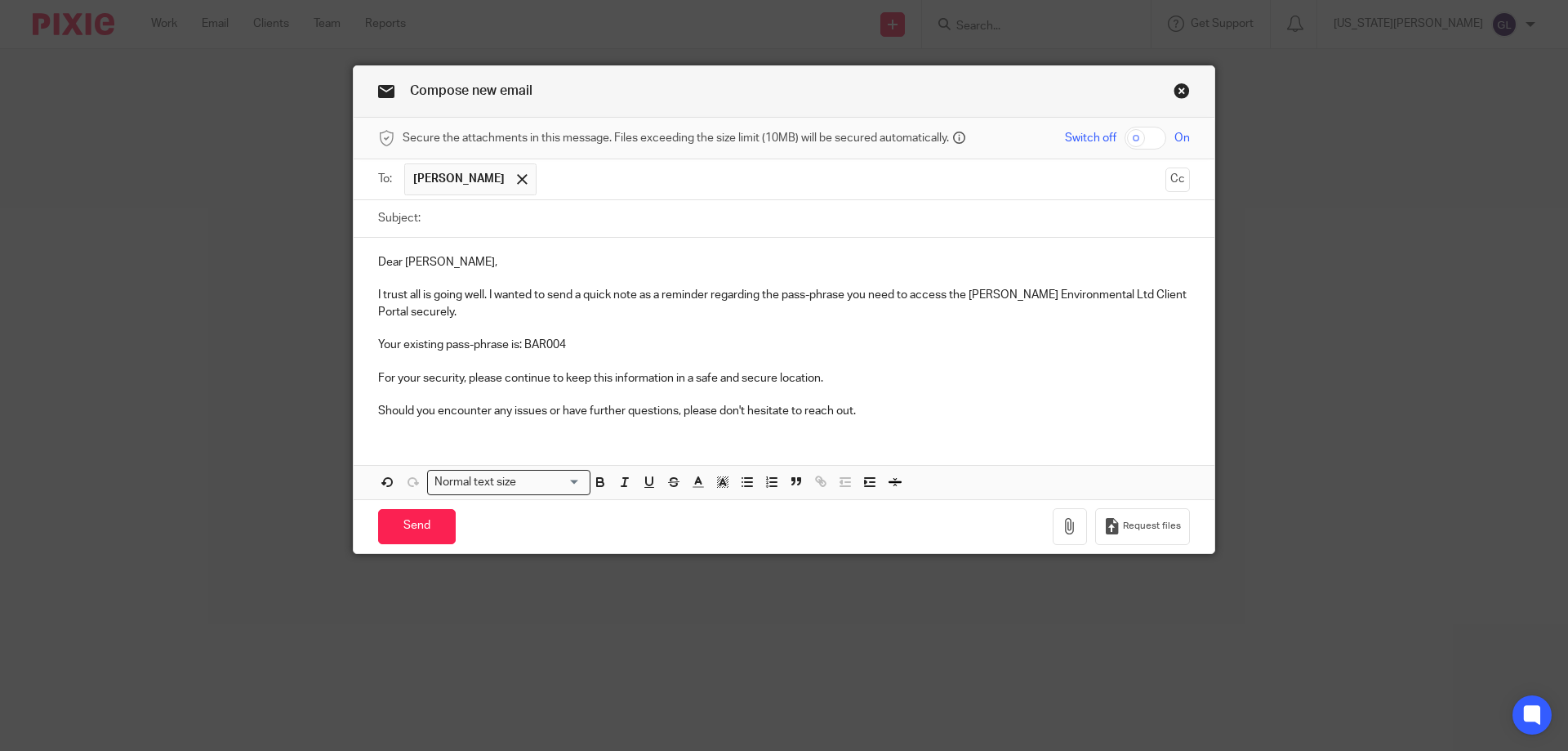
click at [539, 209] on input "Subject:" at bounding box center [809, 218] width 761 height 36
paste input "Reminder: Your Pass-Phrase for Access to"
type input "Reminder: Your Pass-Phrase for Access to Dorigo"
drag, startPoint x: 439, startPoint y: 262, endPoint x: 401, endPoint y: 265, distance: 38.1
click at [401, 265] on p "Dear David," at bounding box center [784, 262] width 812 height 16
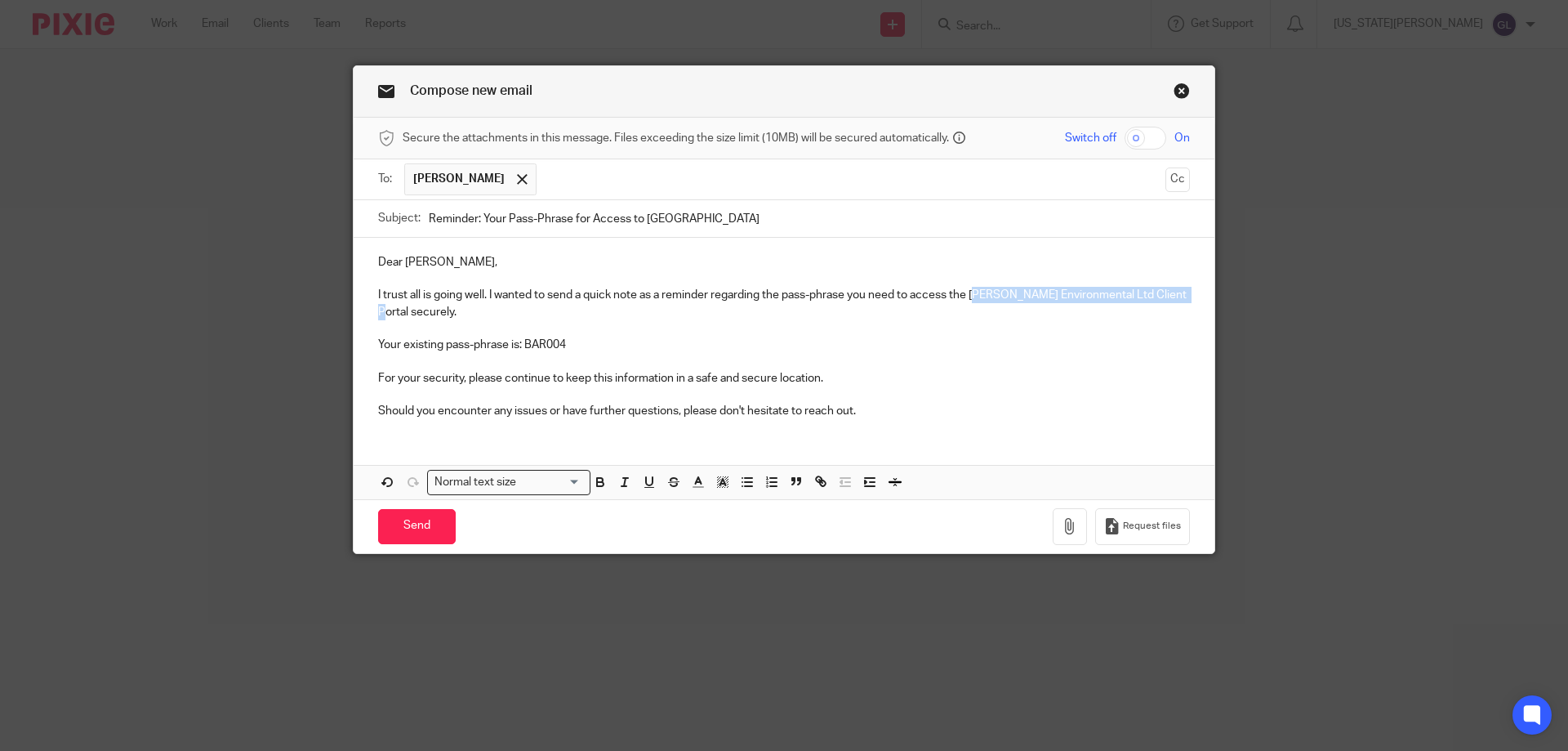
drag, startPoint x: 1173, startPoint y: 300, endPoint x: 973, endPoint y: 294, distance: 200.1
click at [973, 294] on p "I trust all is going well. I wanted to send a quick note as a reminder regardin…" at bounding box center [784, 303] width 812 height 34
click at [1099, 294] on p "I trust all is going well. I wanted to send a quick note as a reminder regardin…" at bounding box center [784, 303] width 812 height 34
click at [1087, 295] on p "I trust all is going well. I wanted to send a quick note as a reminder regardin…" at bounding box center [784, 303] width 812 height 34
drag, startPoint x: 1078, startPoint y: 297, endPoint x: 969, endPoint y: 301, distance: 109.1
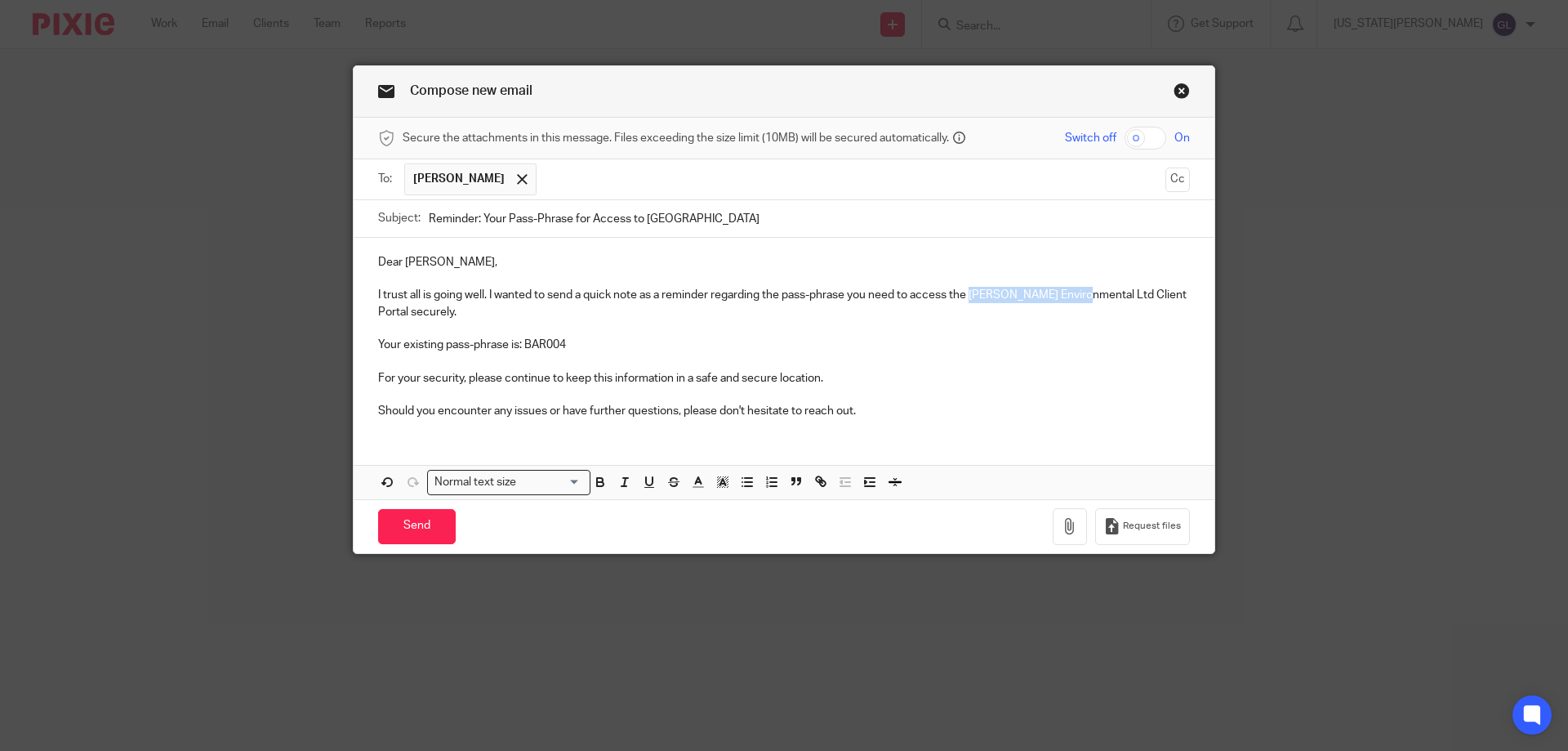
click at [969, 301] on p "I trust all is going well. I wanted to send a quick note as a reminder regardin…" at bounding box center [784, 303] width 812 height 34
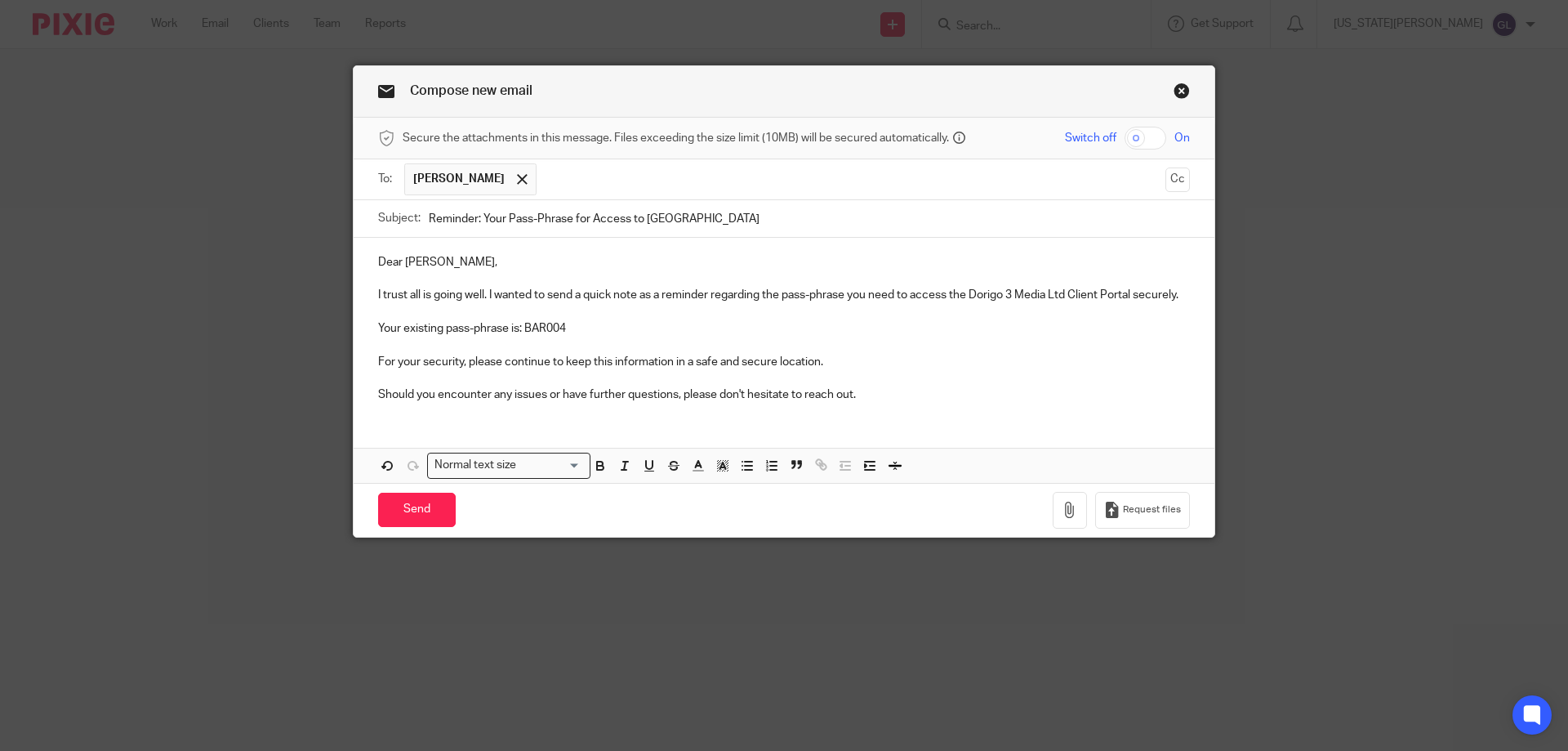
click at [687, 223] on input "Reminder: Your Pass-Phrase for Access to Dorigo" at bounding box center [809, 218] width 761 height 36
type input "Reminder: Your Pass-Phrase for Access to Dorigo 3 Media"
drag, startPoint x: 569, startPoint y: 325, endPoint x: 523, endPoint y: 325, distance: 46.0
click at [523, 325] on p "Your existing pass-phrase is: BAR004" at bounding box center [784, 328] width 812 height 16
click at [552, 330] on p "Your existing pass-phrase is: DOR" at bounding box center [784, 328] width 812 height 16
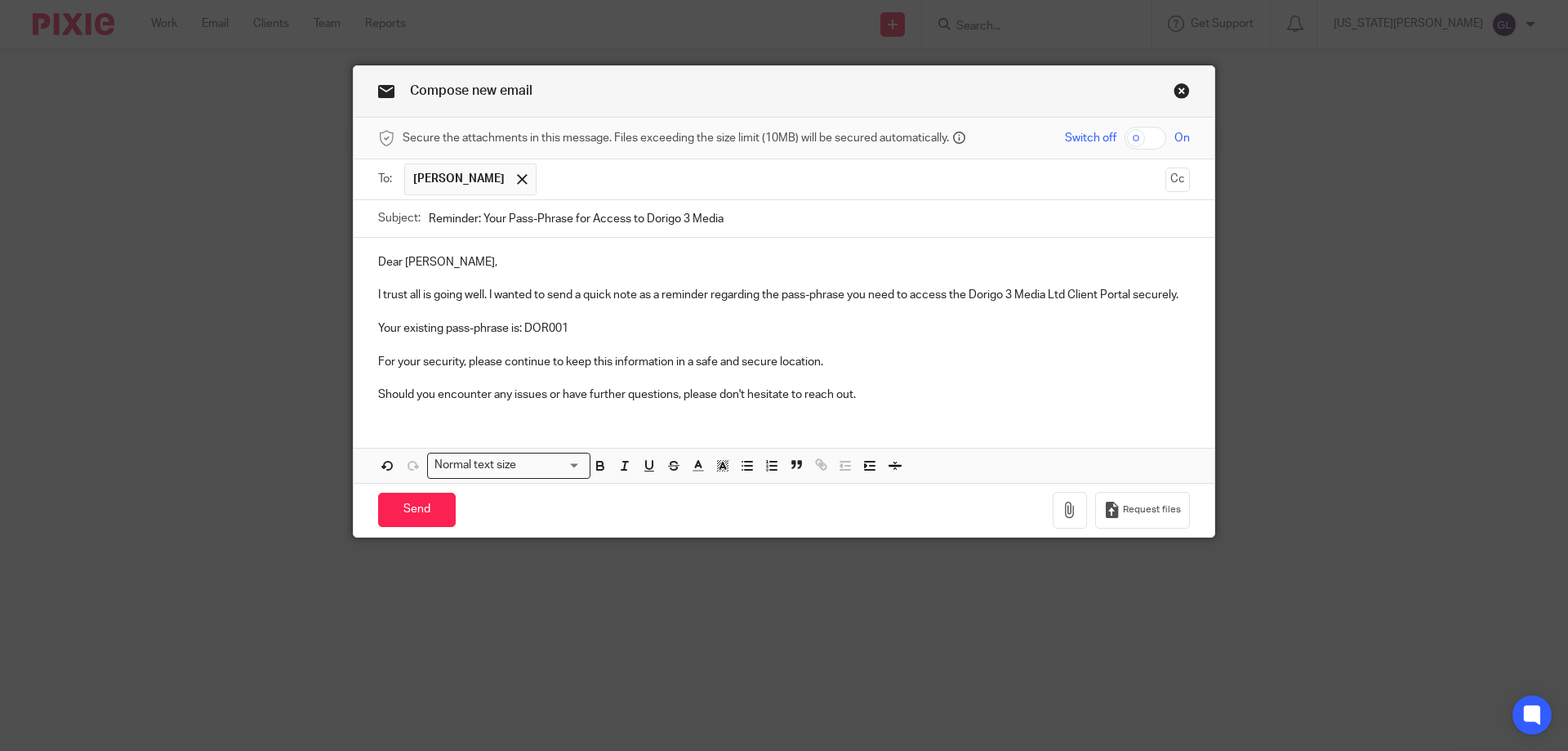
click at [920, 411] on div "Dear Tony, I trust all is going well. I wanted to send a quick note as a remind…" at bounding box center [784, 326] width 861 height 178
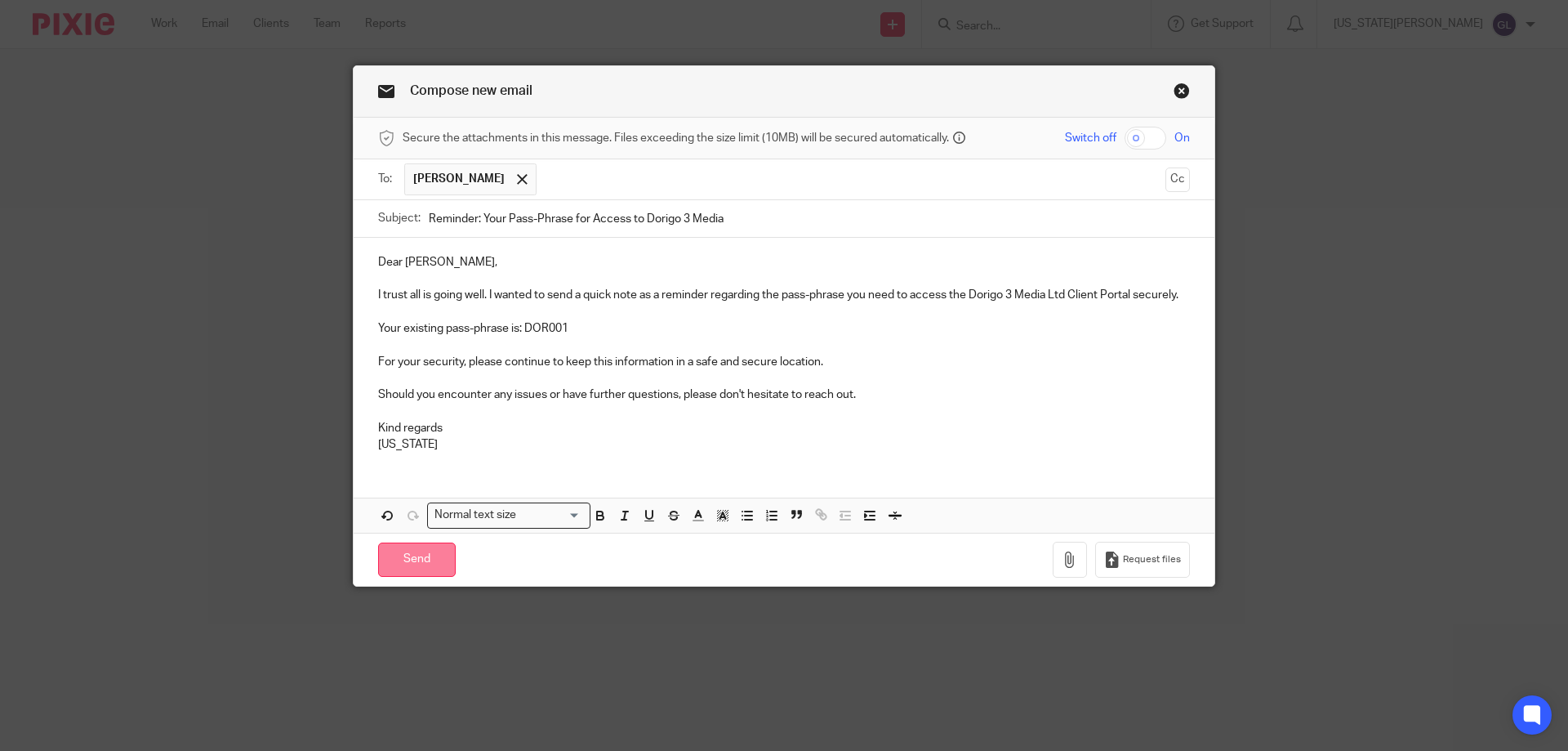
click at [398, 566] on input "Send" at bounding box center [417, 560] width 78 height 36
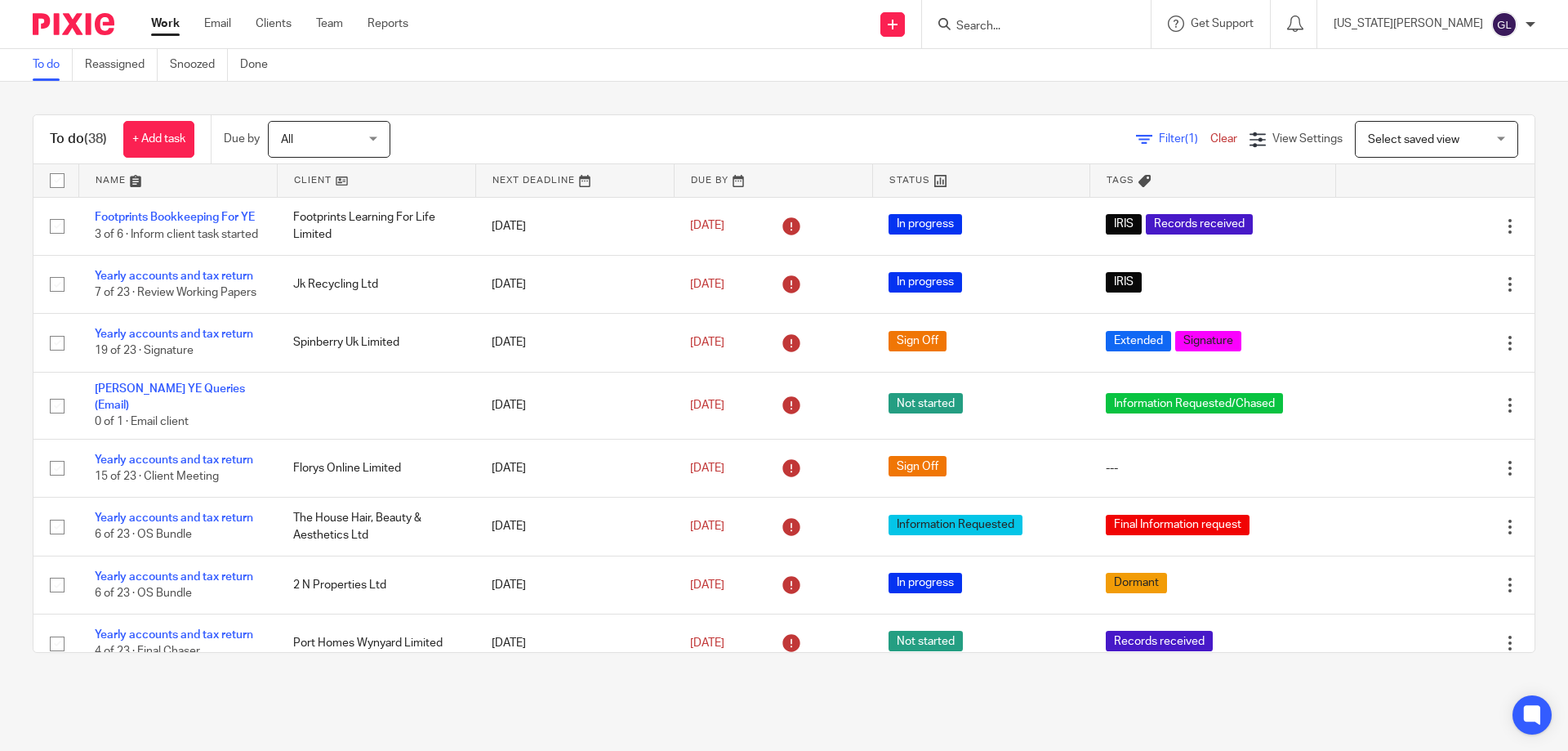
click at [1075, 15] on form at bounding box center [1042, 24] width 174 height 21
click at [1074, 16] on form at bounding box center [1042, 24] width 174 height 21
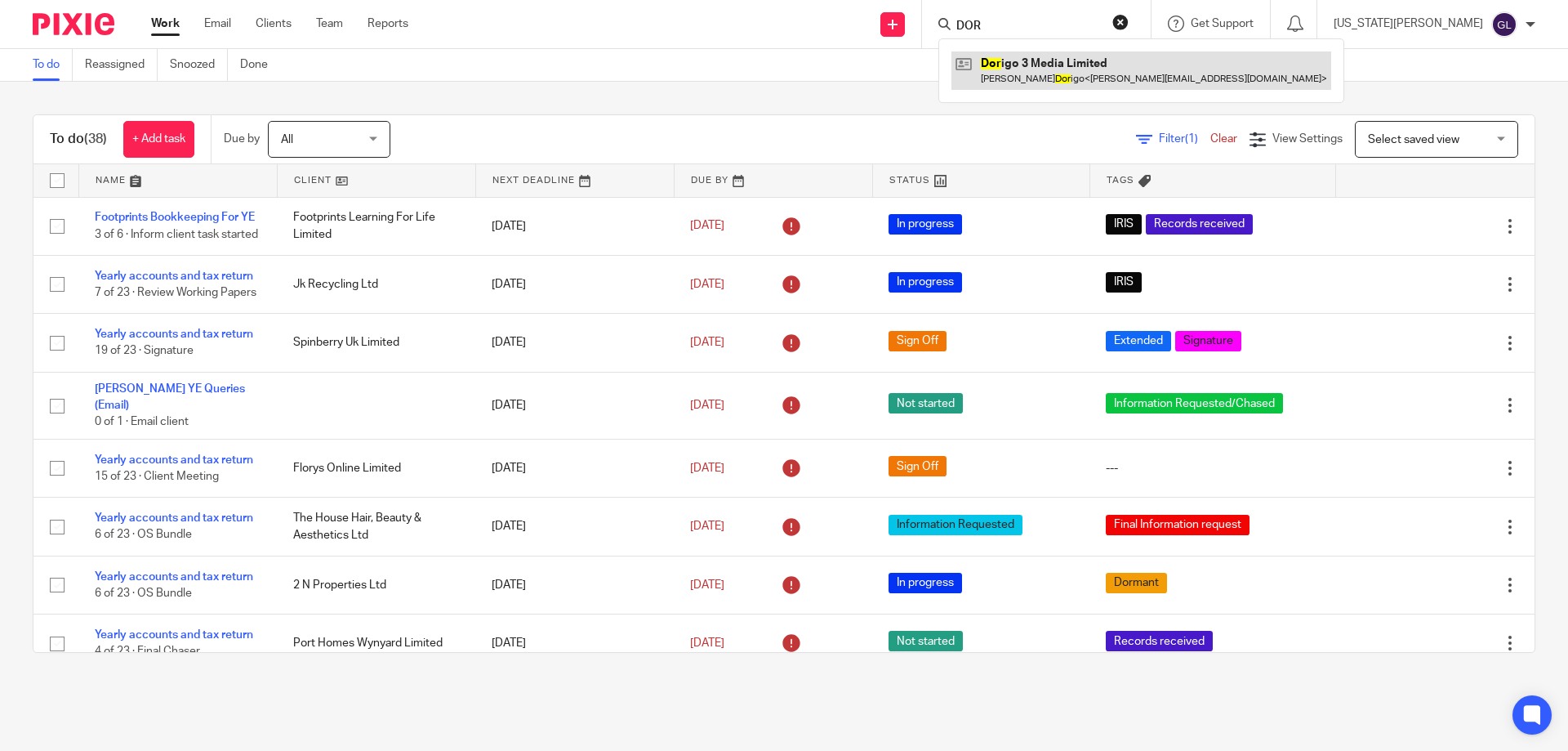
type input "DOR"
click at [1107, 74] on link at bounding box center [1141, 69] width 380 height 37
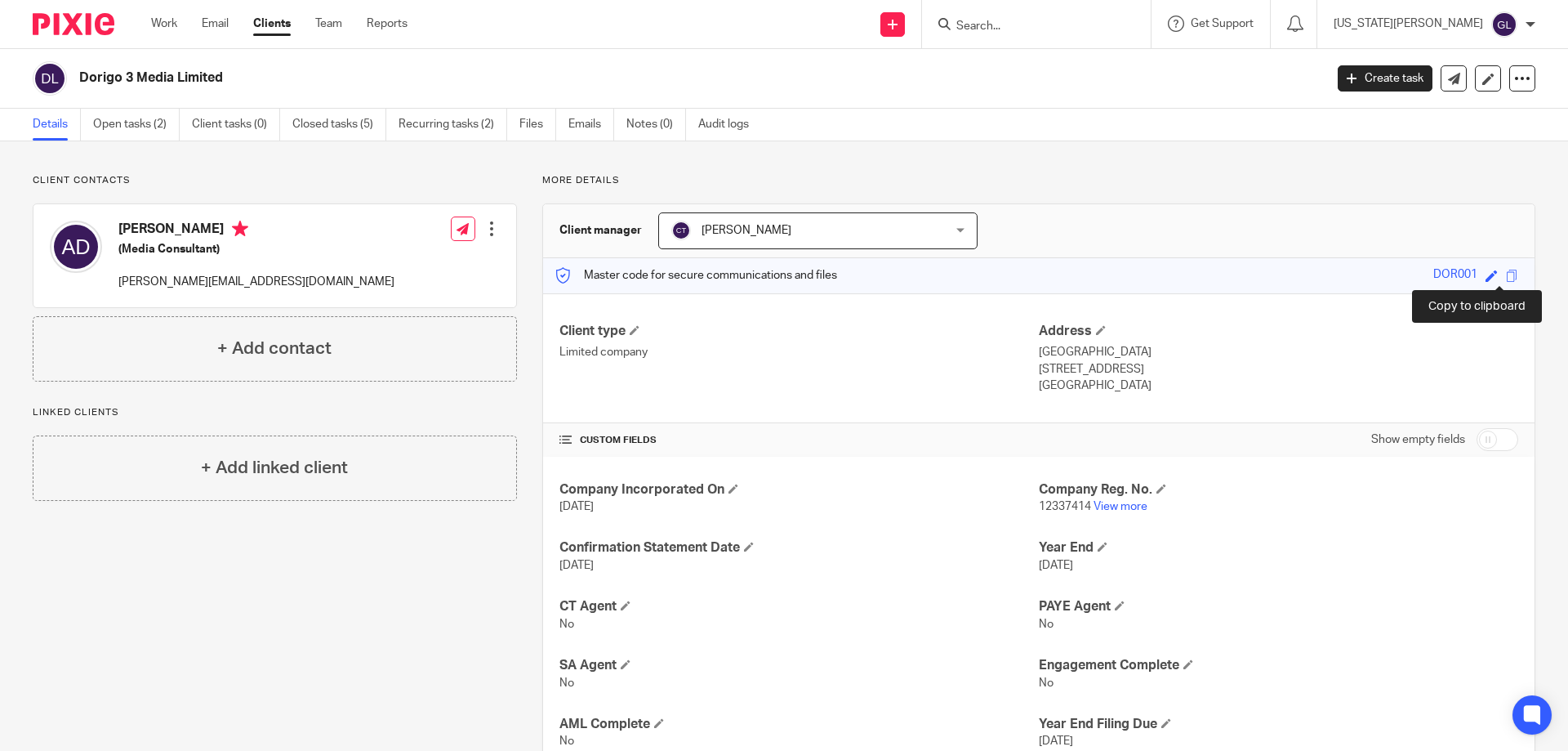
click at [1506, 277] on span at bounding box center [1512, 275] width 12 height 12
click at [1129, 47] on div at bounding box center [1036, 24] width 229 height 49
click at [1035, 23] on input "Search" at bounding box center [1029, 27] width 147 height 15
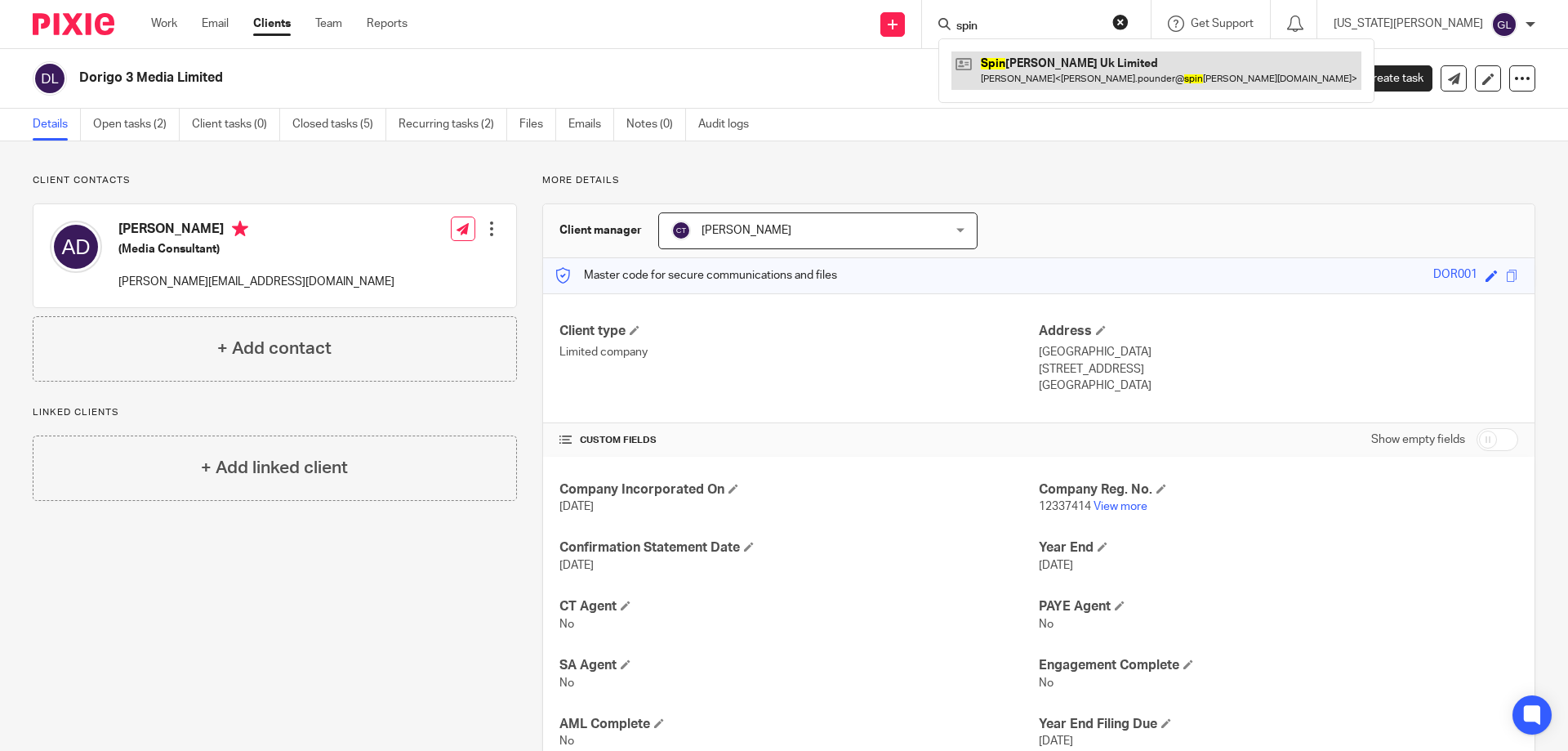
type input "spin"
click at [1131, 68] on link at bounding box center [1157, 69] width 410 height 37
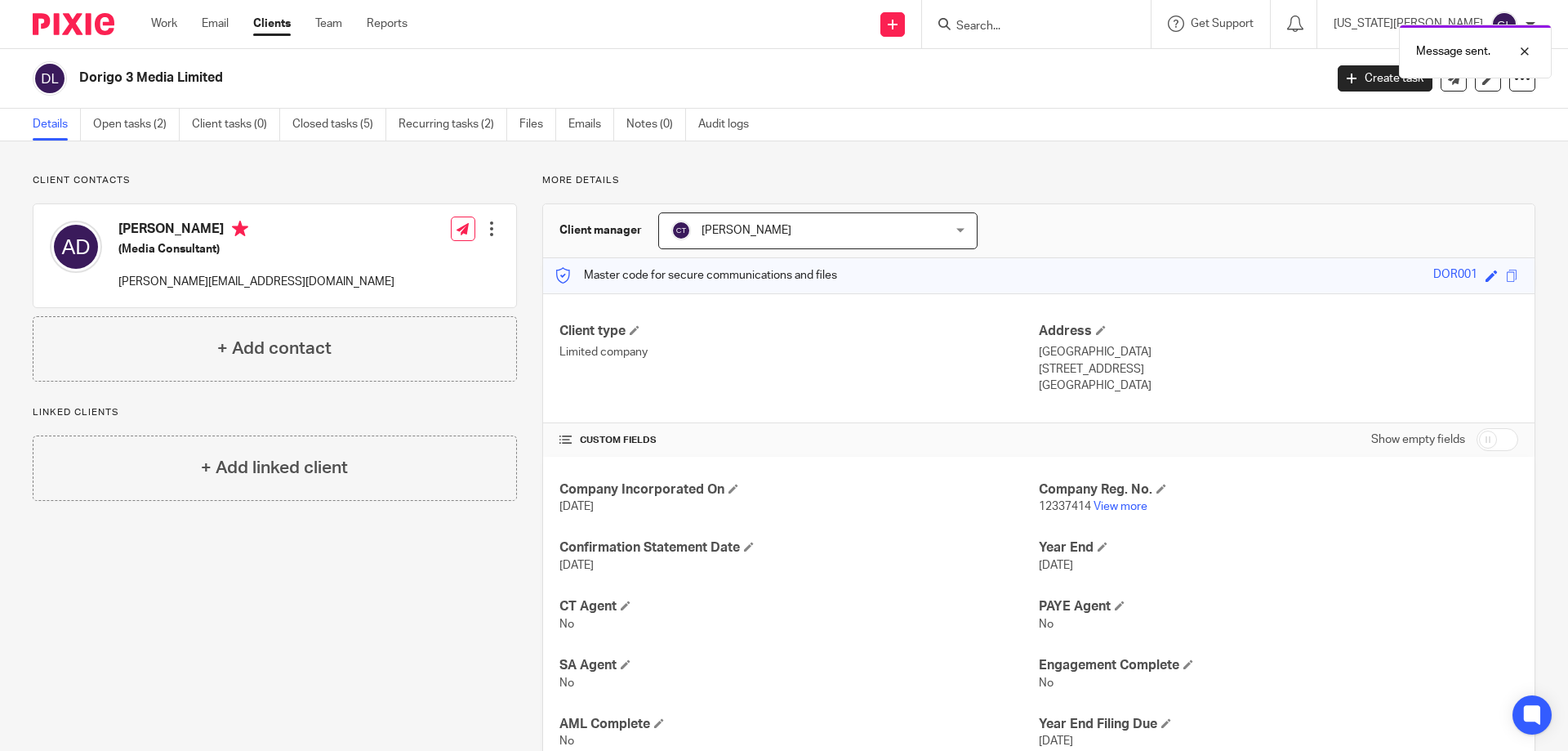
click at [1082, 20] on div "Message sent." at bounding box center [1168, 48] width 768 height 62
click at [1051, 24] on div "Message sent." at bounding box center [1168, 48] width 768 height 62
click at [1056, 19] on div "Message sent." at bounding box center [1168, 48] width 768 height 62
click at [1101, 28] on input "Search" at bounding box center [1029, 27] width 147 height 15
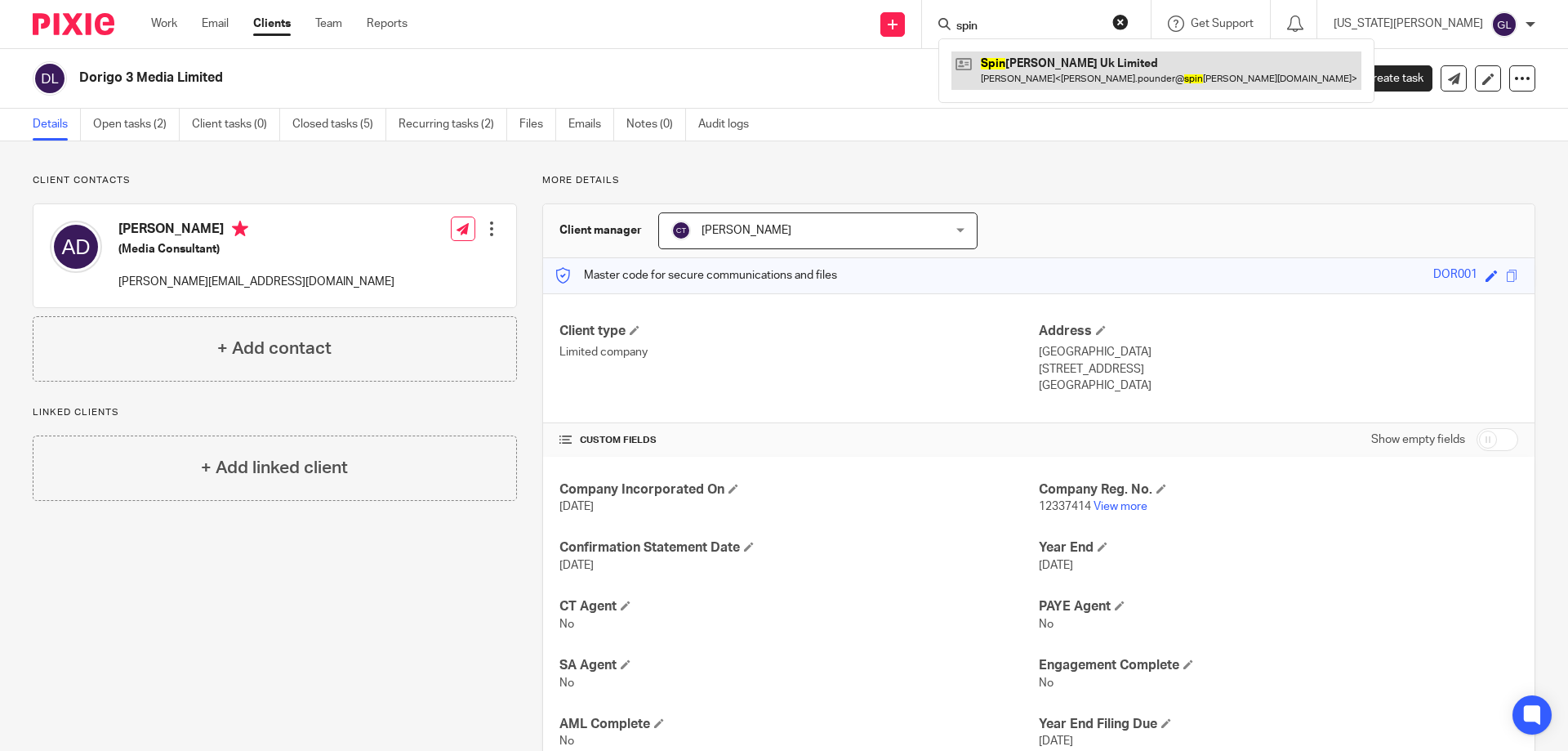
type input "spin"
click at [1088, 79] on link at bounding box center [1157, 69] width 410 height 37
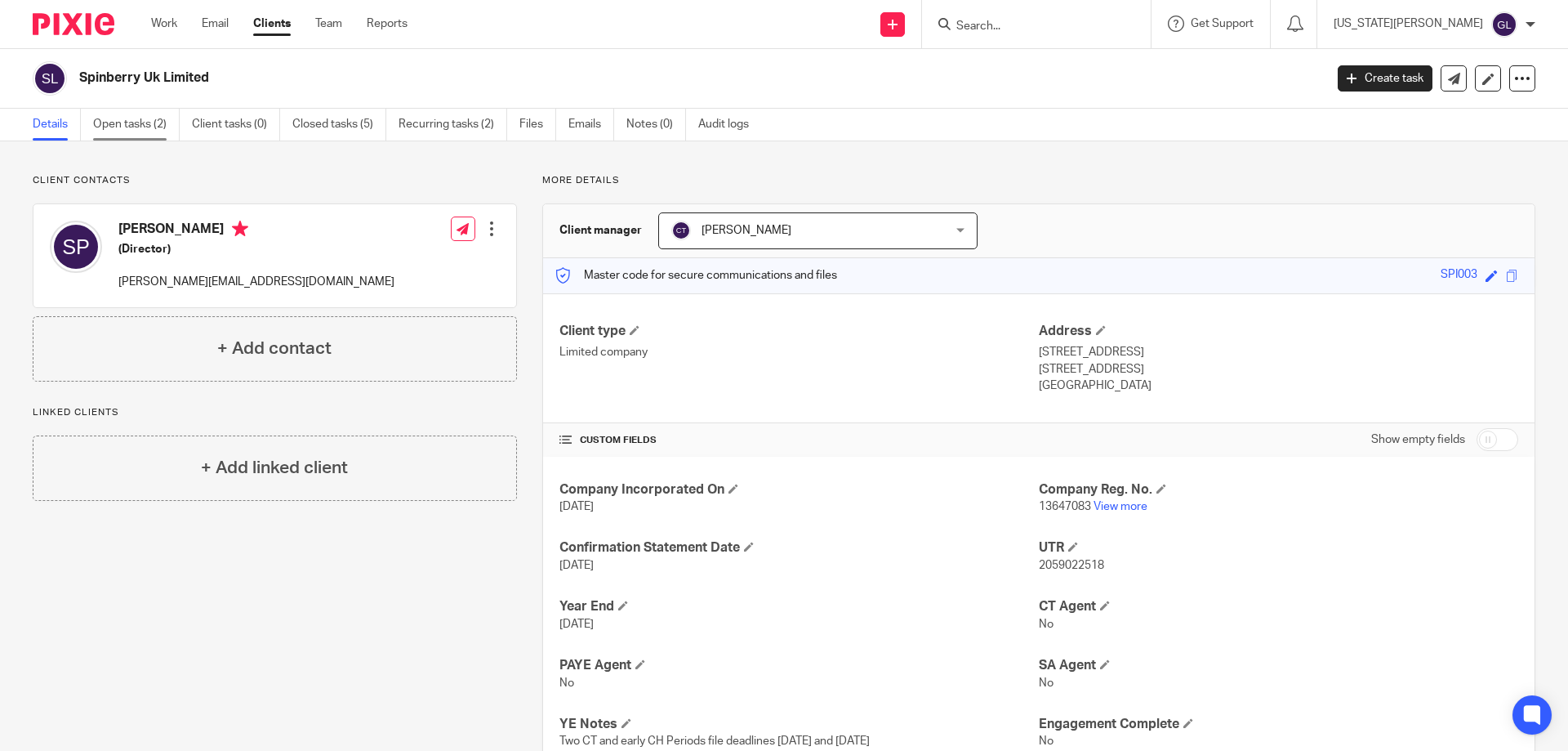
click at [163, 123] on link "Open tasks (2)" at bounding box center [137, 124] width 87 height 32
click at [1506, 275] on span at bounding box center [1512, 275] width 12 height 12
click at [1080, 36] on div at bounding box center [1036, 24] width 229 height 49
click at [1072, 32] on input "Search" at bounding box center [1029, 27] width 147 height 15
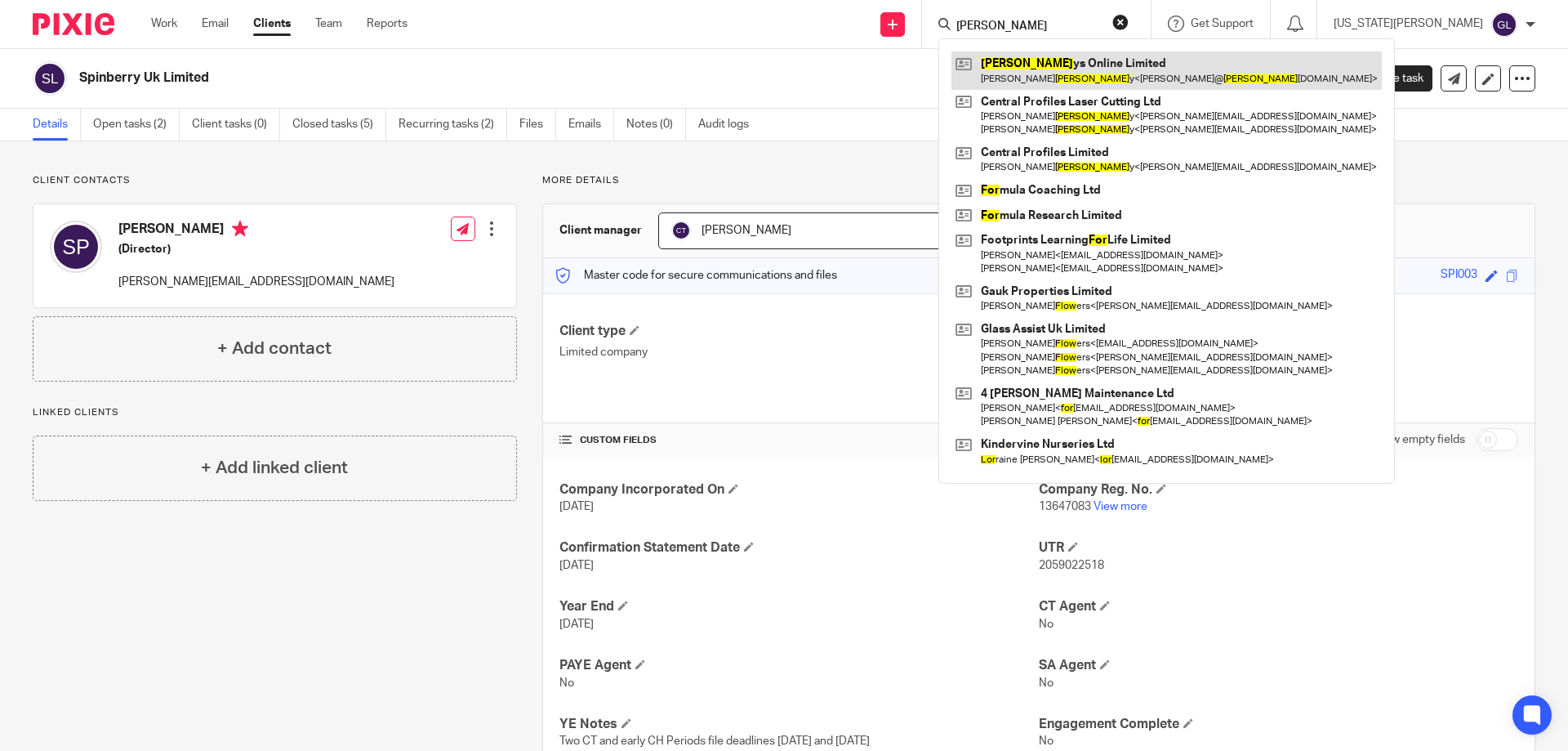
type input "[PERSON_NAME]"
click at [1074, 59] on link at bounding box center [1166, 69] width 430 height 37
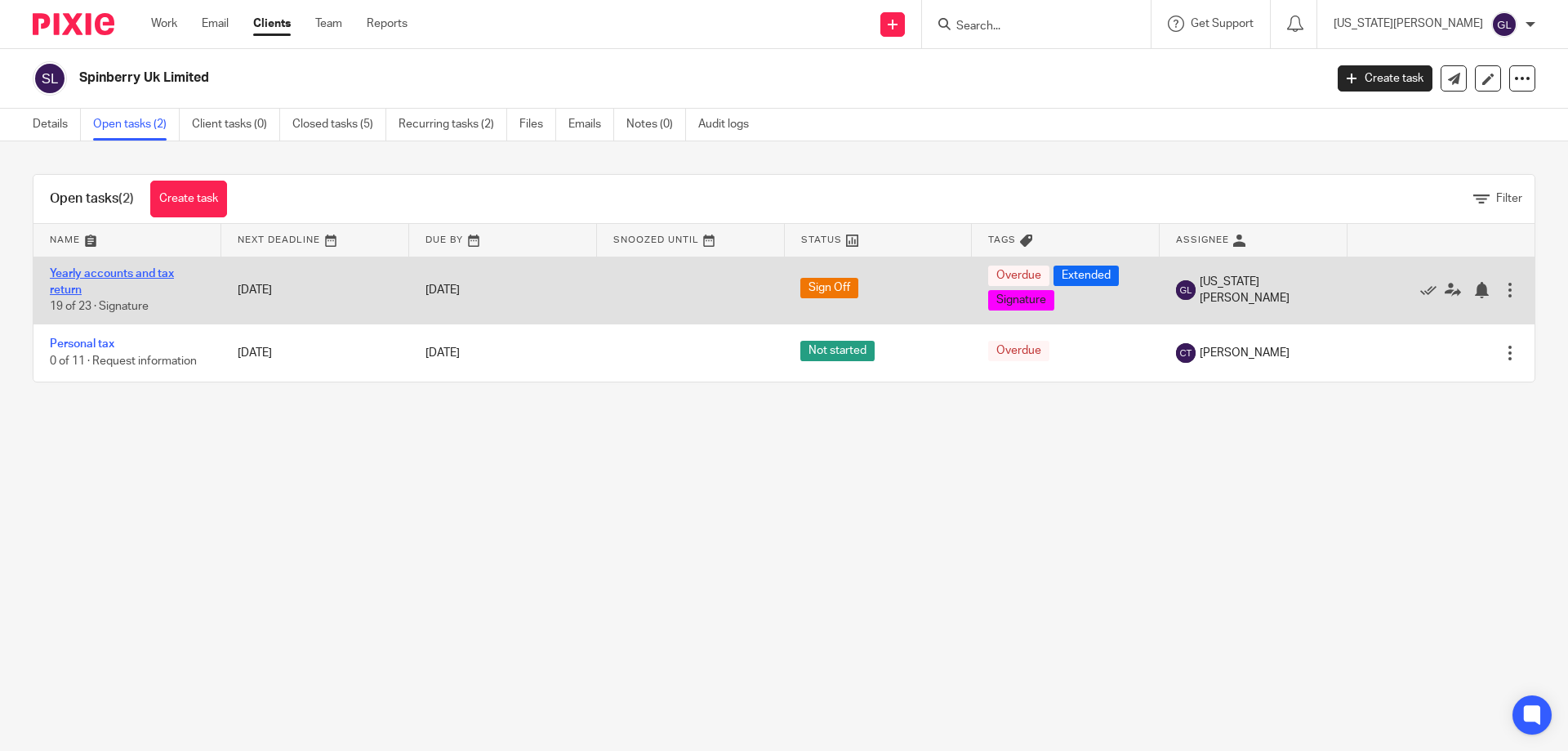
click at [124, 275] on link "Yearly accounts and tax return" at bounding box center [112, 282] width 124 height 28
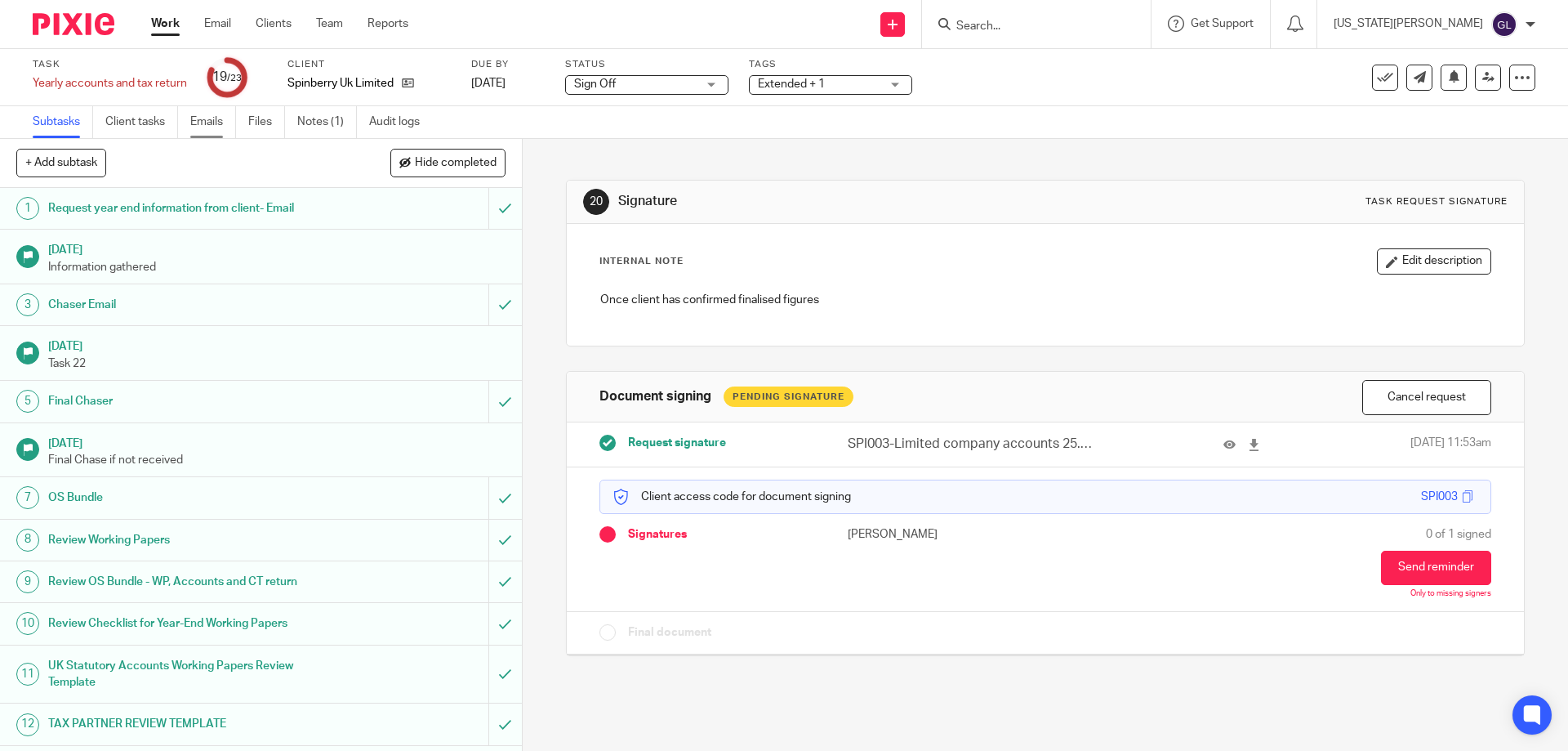
click at [216, 119] on link "Emails" at bounding box center [213, 122] width 46 height 32
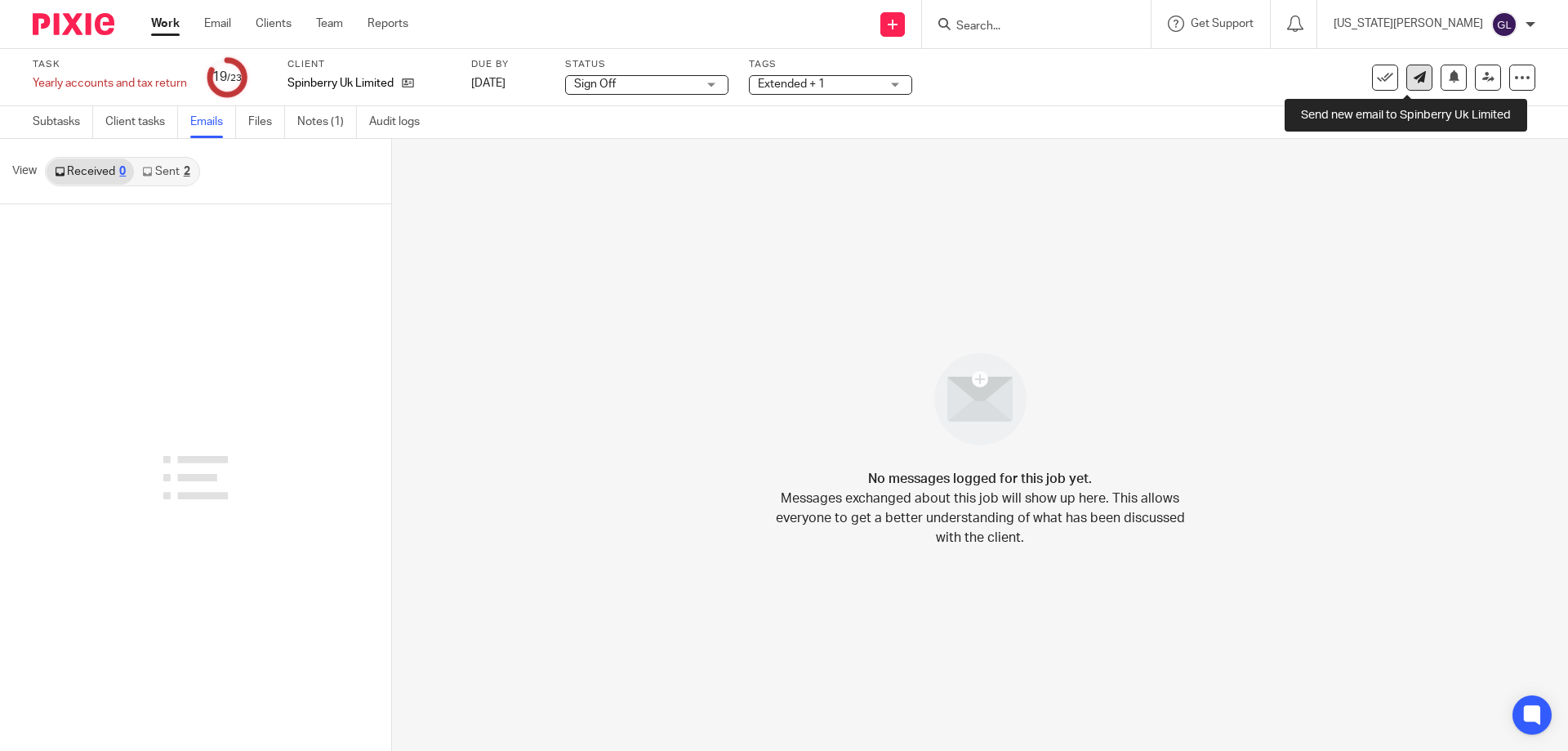
click at [1414, 78] on icon at bounding box center [1420, 77] width 12 height 12
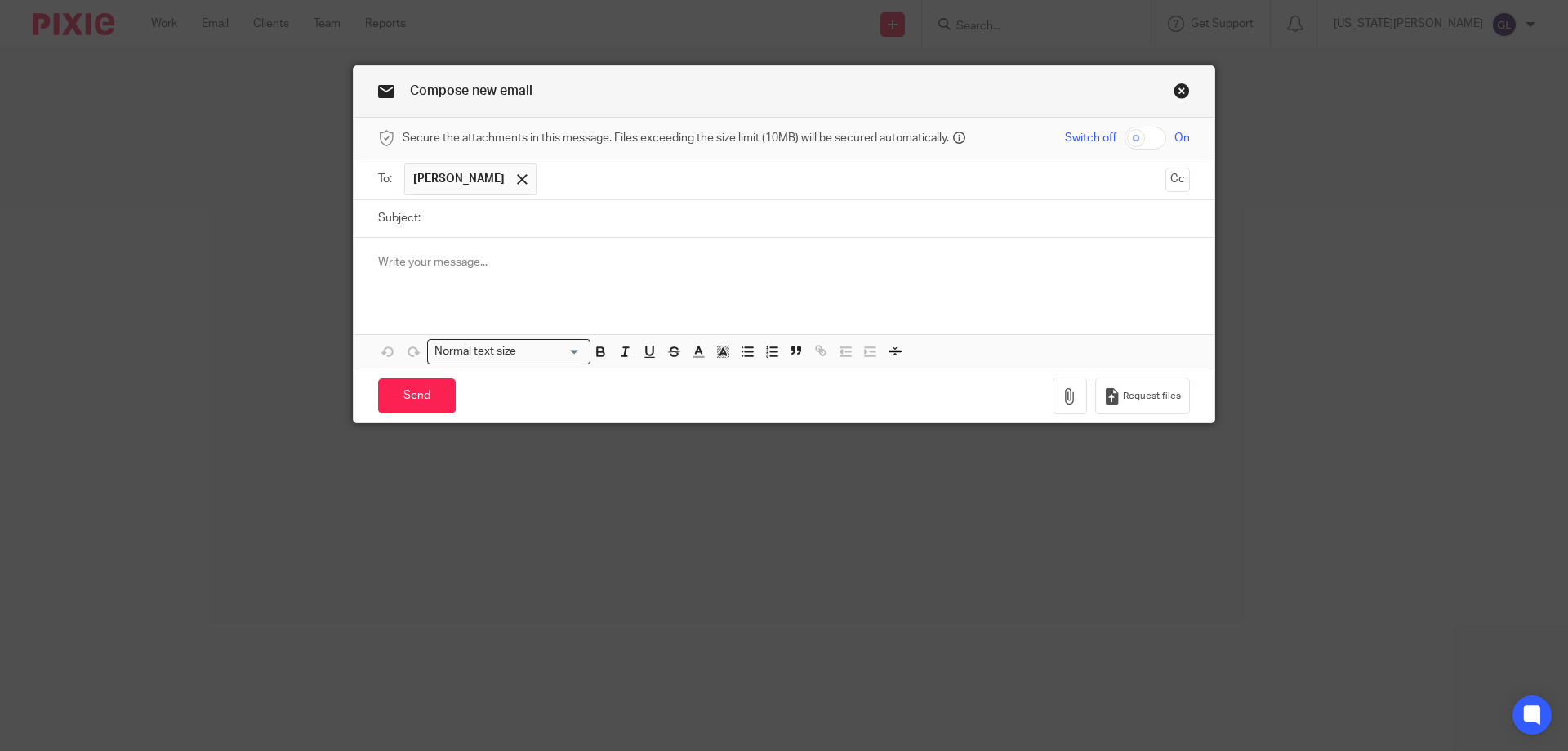
click at [487, 215] on input "Subject:" at bounding box center [809, 218] width 761 height 36
click at [448, 223] on input "Subject:" at bounding box center [809, 218] width 761 height 36
paste input "Reminder: Your Pass-Phrase for Access to"
drag, startPoint x: 710, startPoint y: 217, endPoint x: 786, endPoint y: 228, distance: 76.8
click at [719, 217] on input "Reminder: Your Pass-Phrase for Access to Spinberry UK portal" at bounding box center [809, 218] width 761 height 36
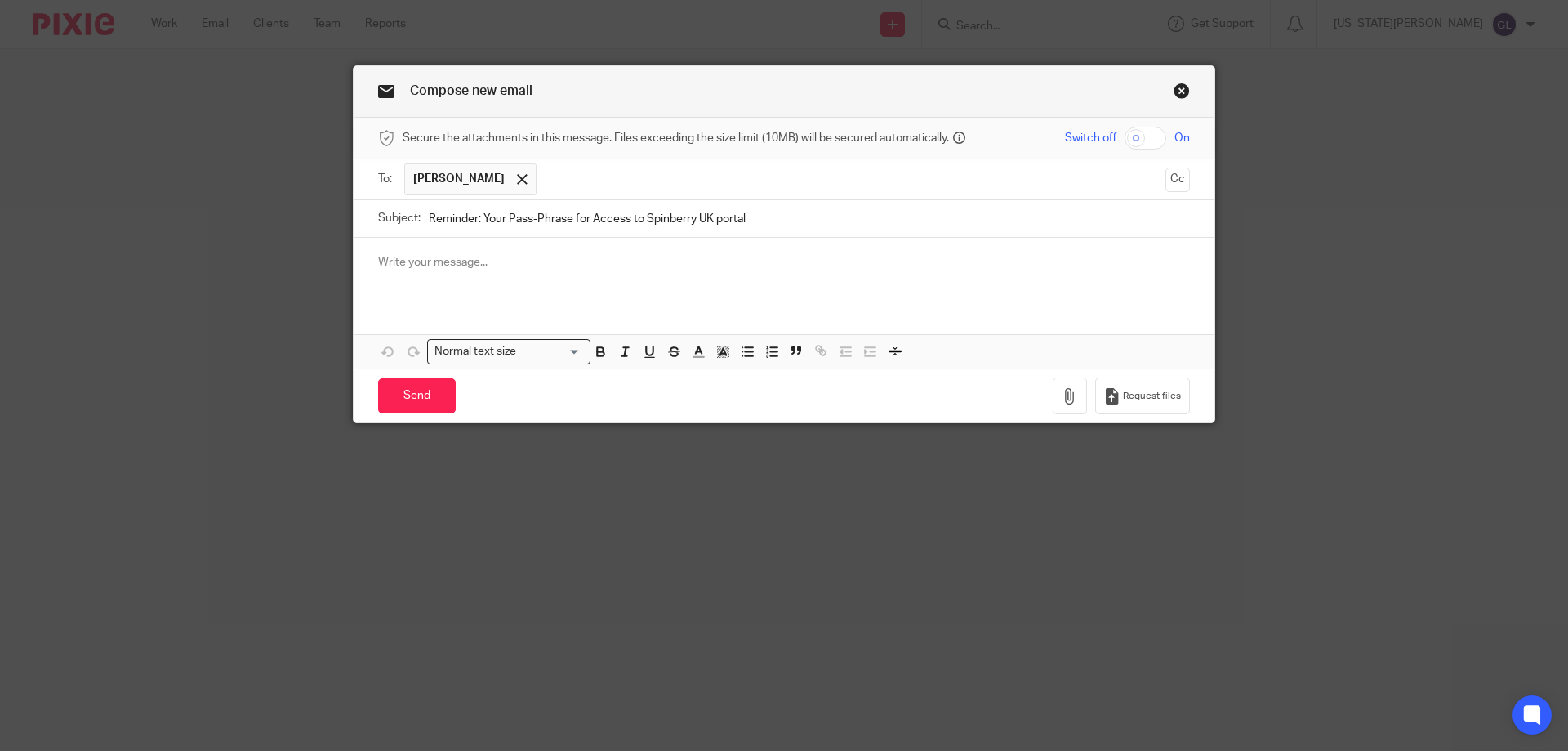
click at [713, 215] on input "Reminder: Your Pass-Phrase for Access to Spinberry UK portal" at bounding box center [809, 218] width 761 height 36
click at [711, 212] on input "Reminder: Your Pass-Phrase for Access to Spinberry UK Ltd Portal" at bounding box center [809, 218] width 761 height 36
type input "Reminder: Your Pass-Phrase for Access to Spinberry UK Ltd Portal"
click at [390, 254] on p at bounding box center [784, 262] width 812 height 16
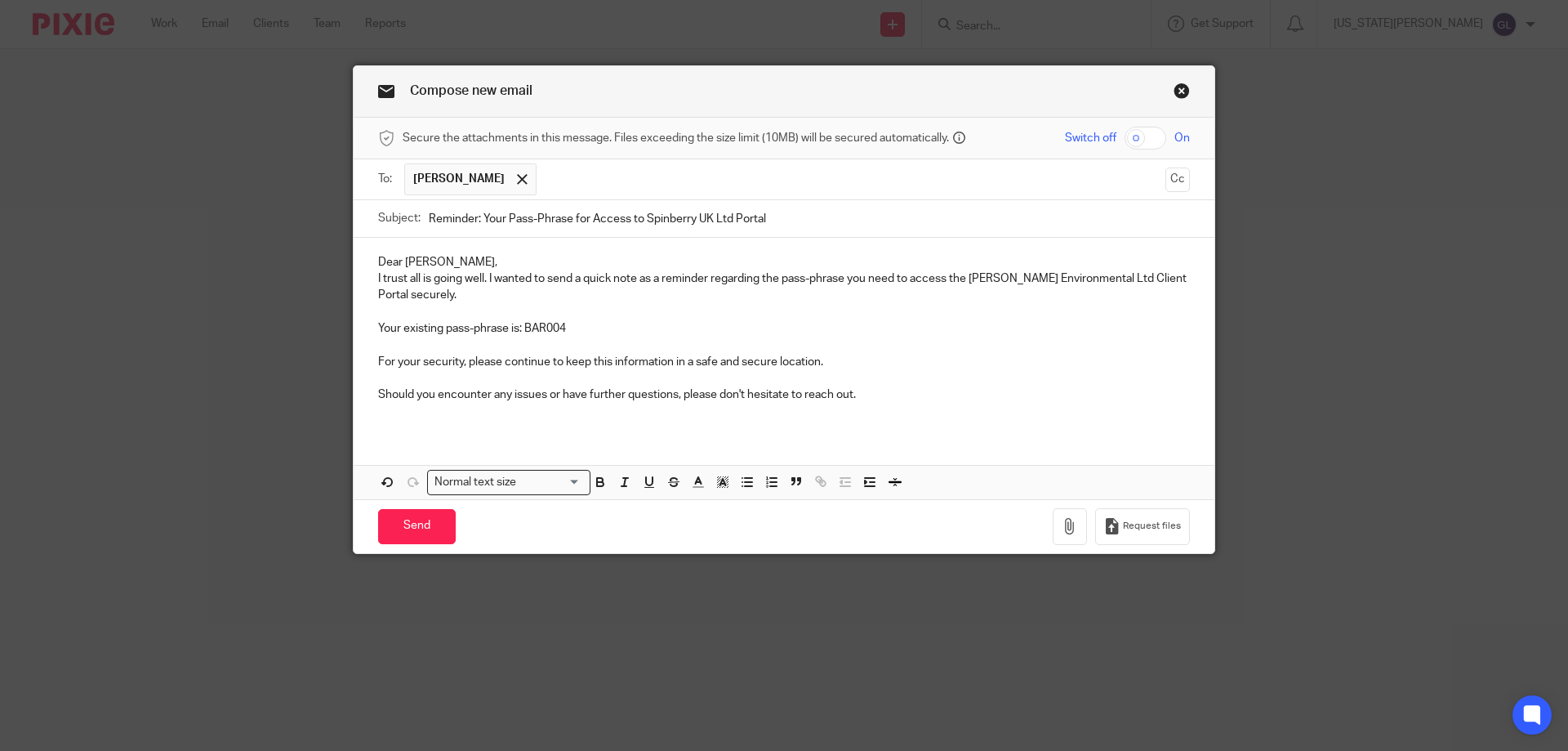
click at [464, 267] on p "Dear Stuart," at bounding box center [784, 262] width 812 height 16
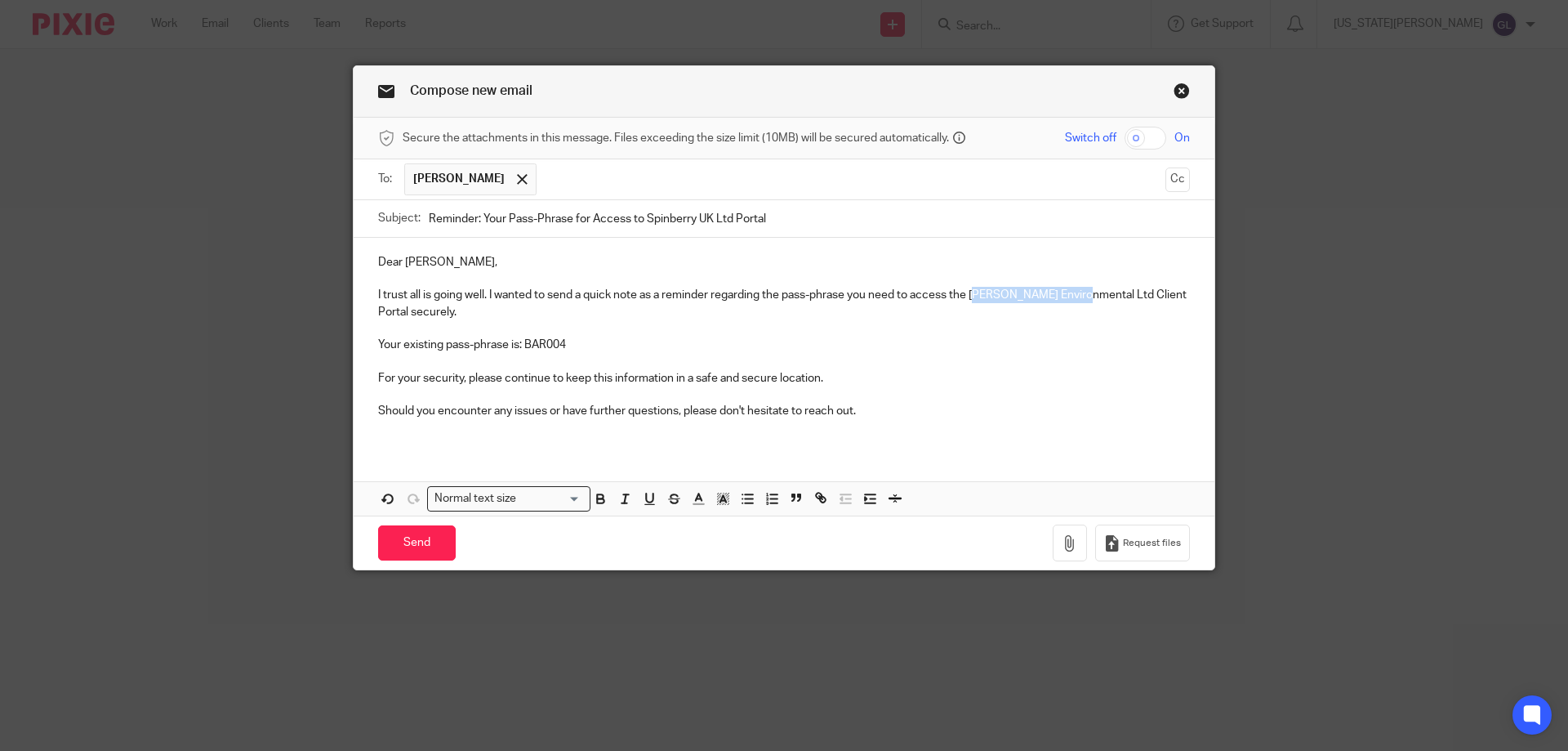
drag, startPoint x: 1077, startPoint y: 295, endPoint x: 974, endPoint y: 295, distance: 103.0
click at [974, 295] on p "I trust all is going well. I wanted to send a quick note as a reminder regardin…" at bounding box center [784, 303] width 812 height 34
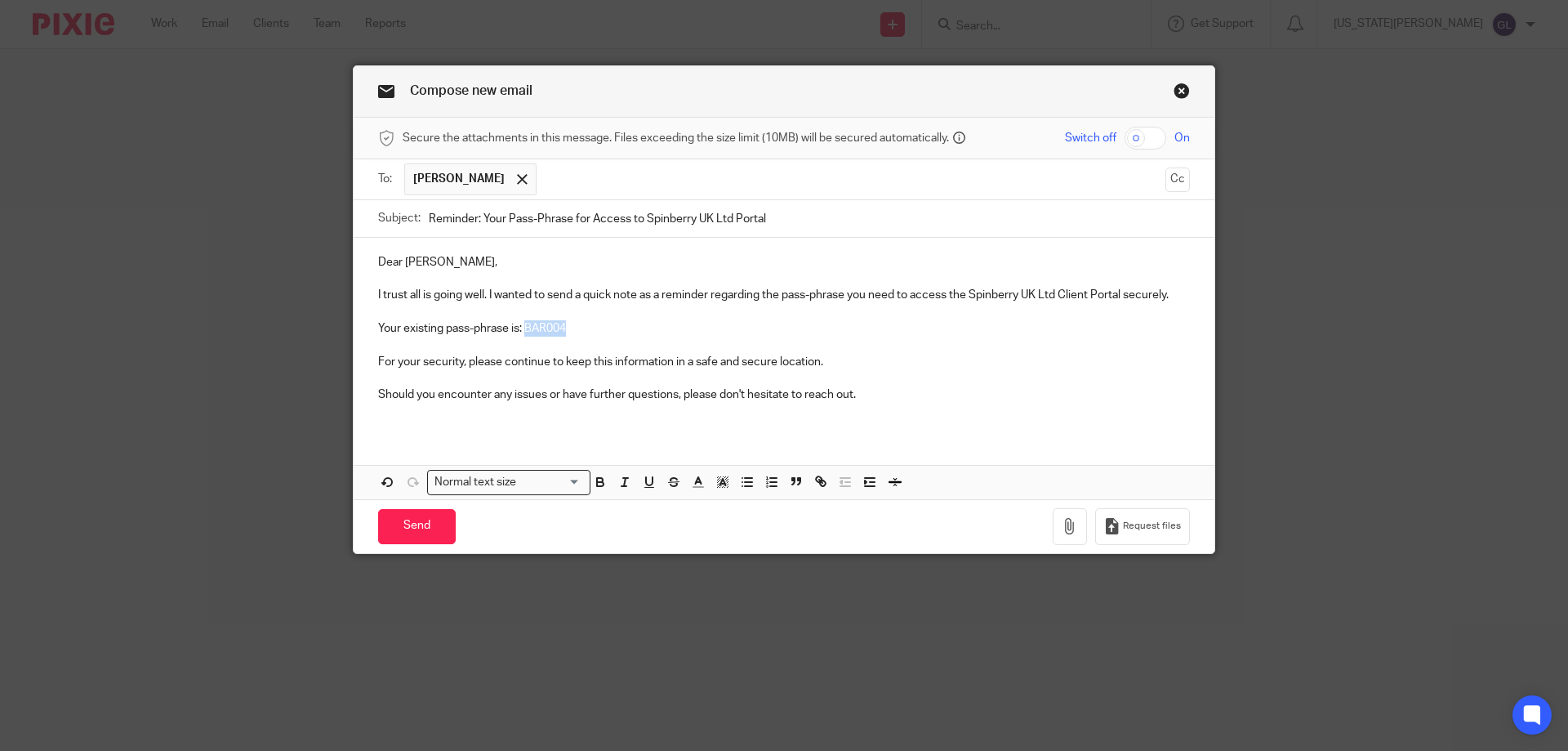
drag, startPoint x: 565, startPoint y: 324, endPoint x: 521, endPoint y: 327, distance: 44.1
click at [521, 327] on p "Your existing pass-phrase is: BAR004" at bounding box center [784, 328] width 812 height 16
click at [871, 410] on p at bounding box center [784, 411] width 812 height 16
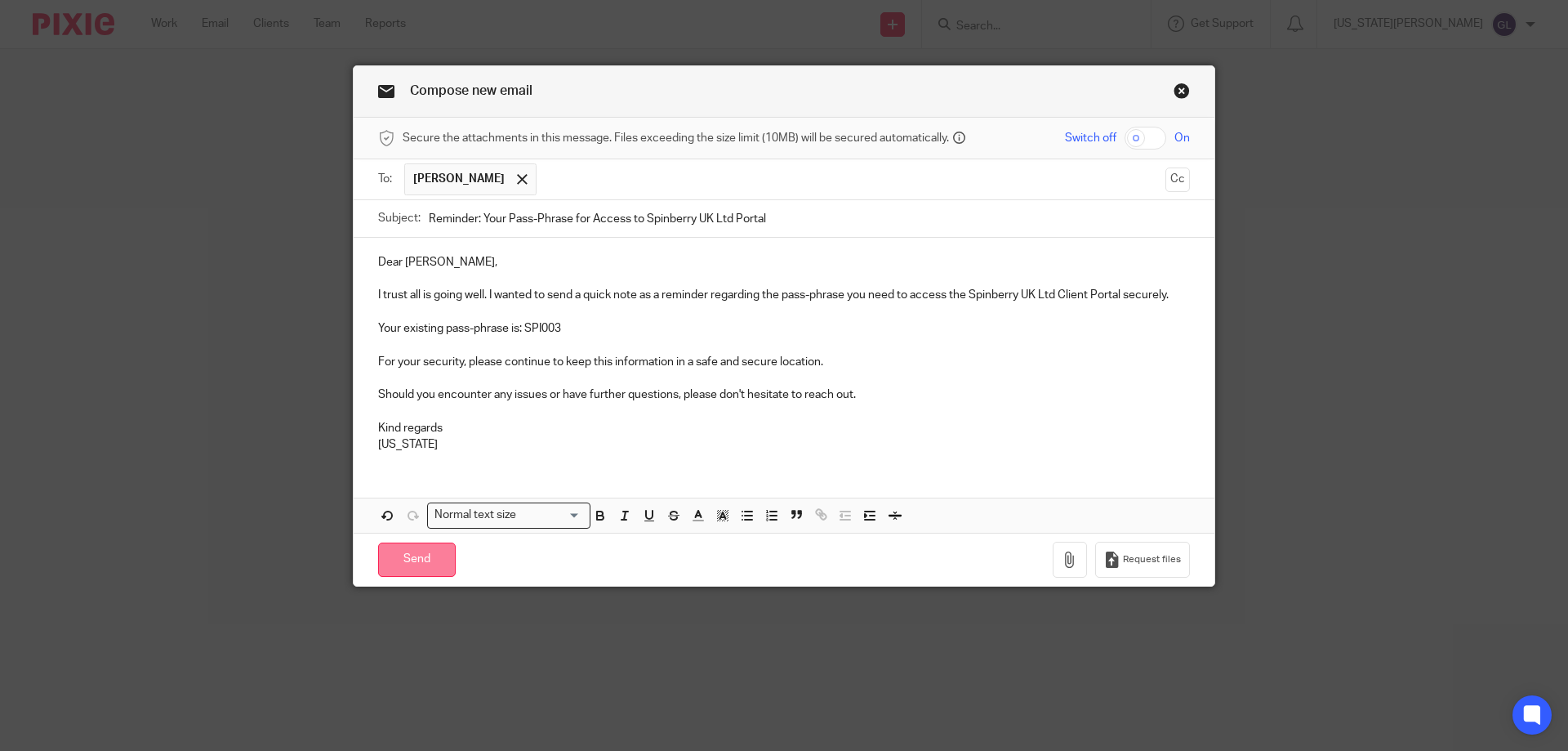
click at [414, 563] on input "Send" at bounding box center [417, 560] width 78 height 36
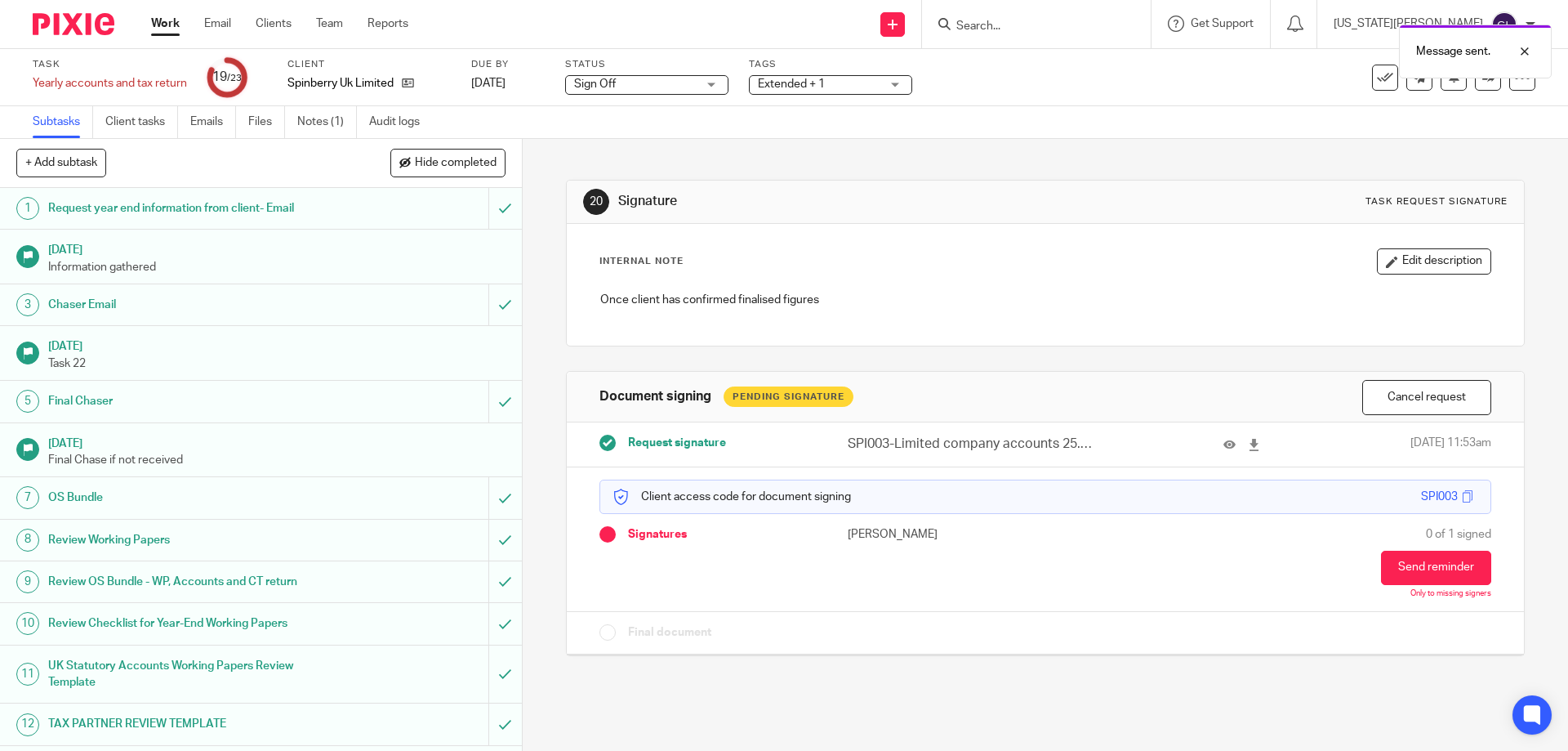
click at [1065, 30] on div "Message sent." at bounding box center [1168, 48] width 768 height 62
click at [1051, 22] on div "Message sent." at bounding box center [1168, 48] width 768 height 62
click at [1057, 25] on input "Search" at bounding box center [1029, 27] width 147 height 15
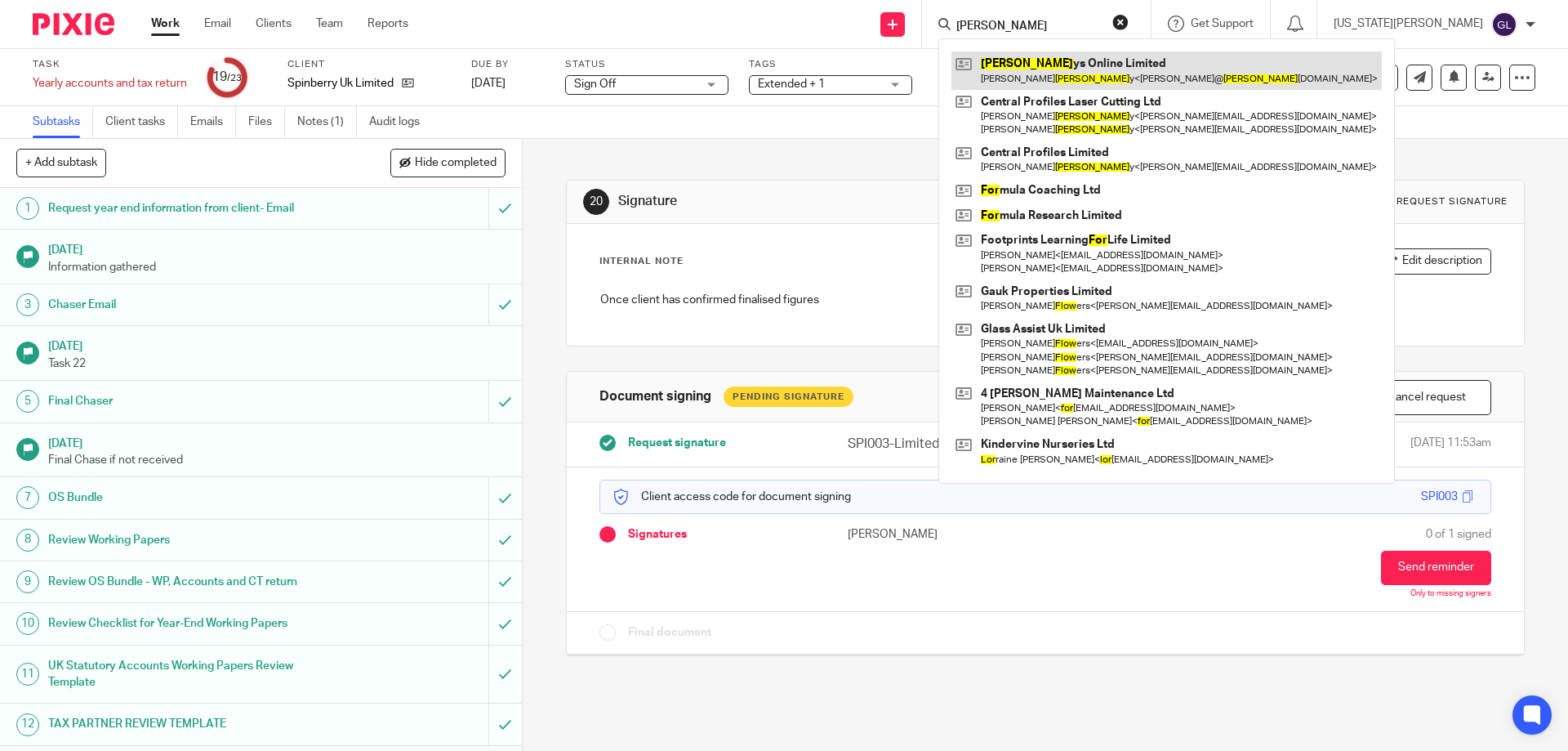
type input "[PERSON_NAME]"
click at [1087, 74] on link at bounding box center [1166, 69] width 430 height 37
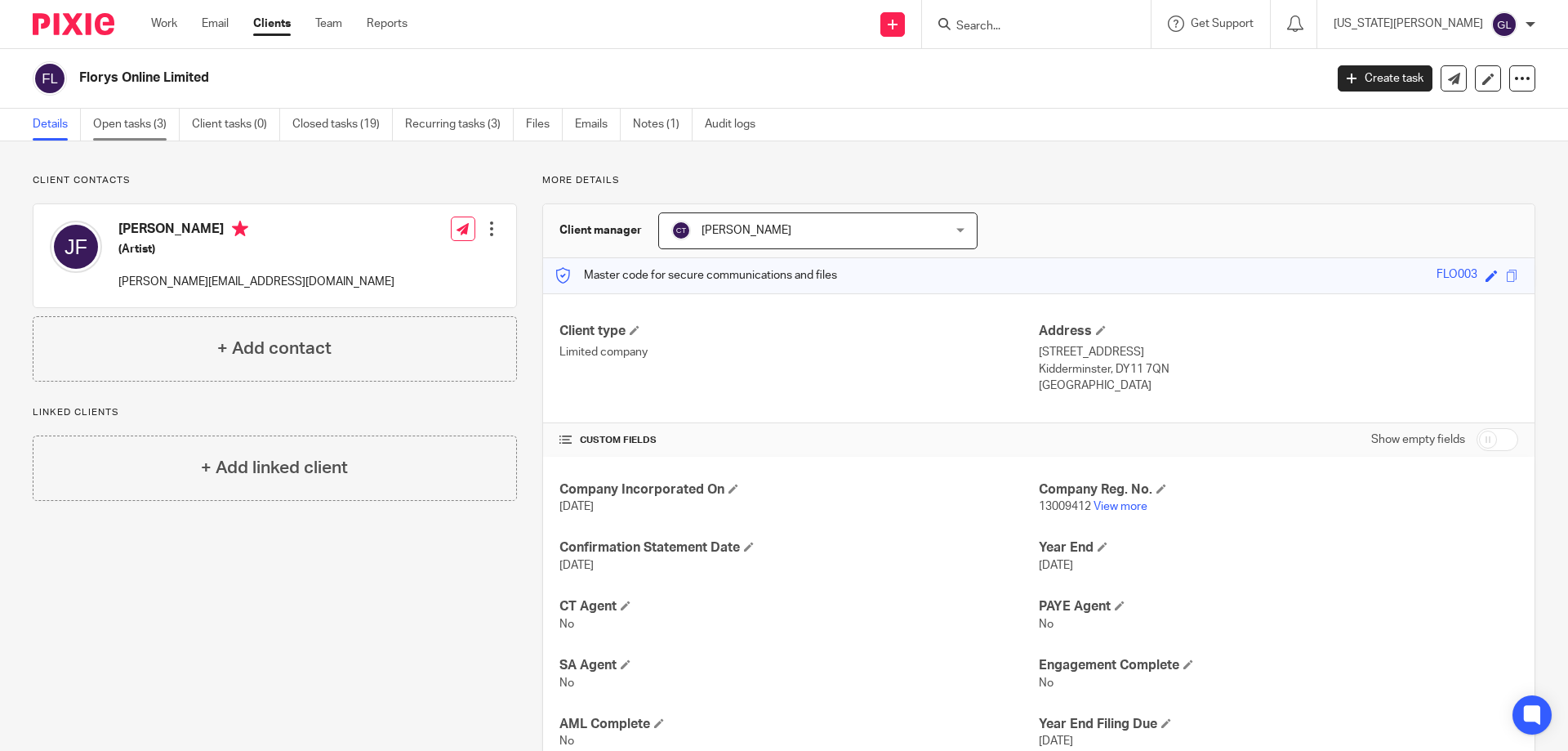
click at [135, 126] on link "Open tasks (3)" at bounding box center [137, 124] width 87 height 32
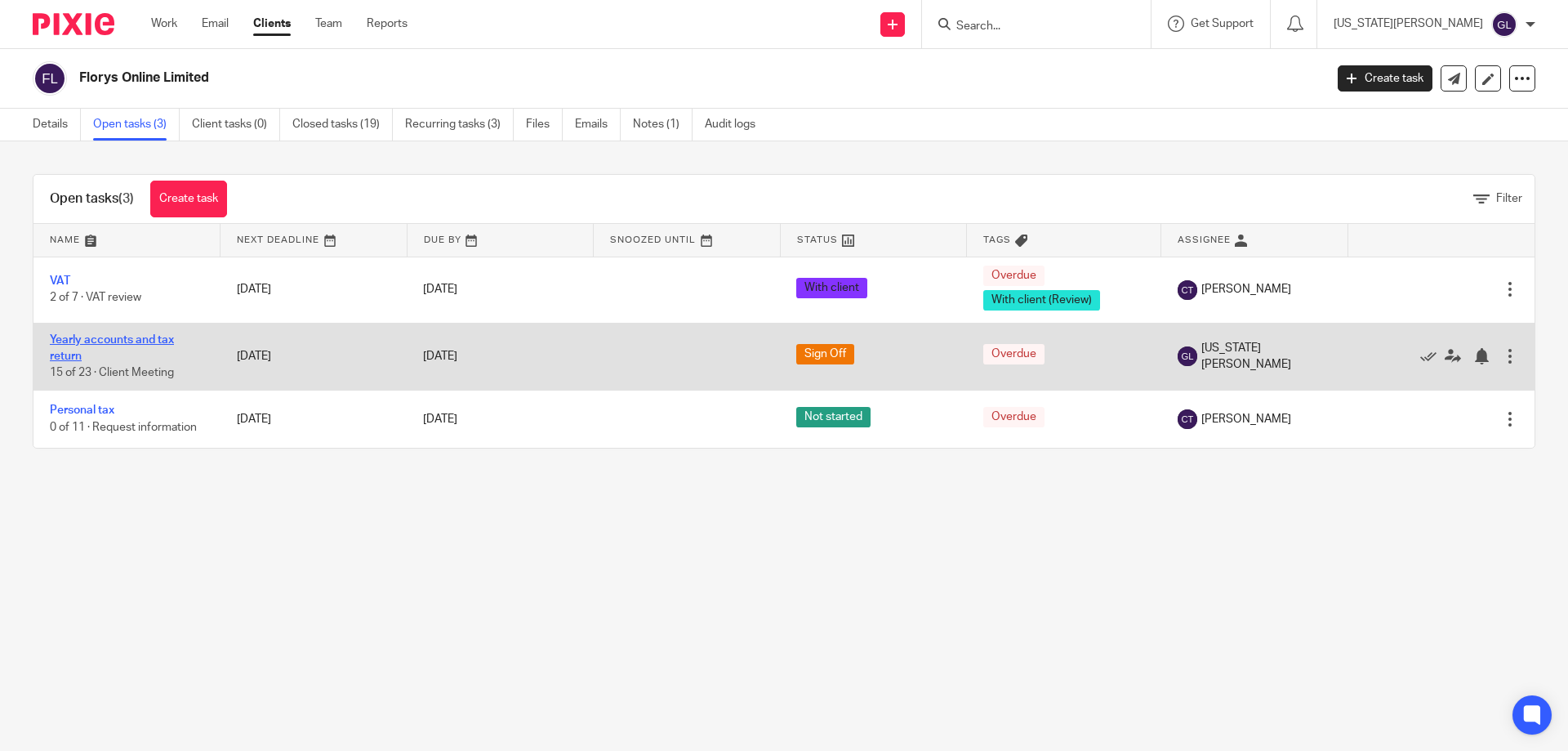
click at [104, 340] on link "Yearly accounts and tax return" at bounding box center [112, 348] width 124 height 28
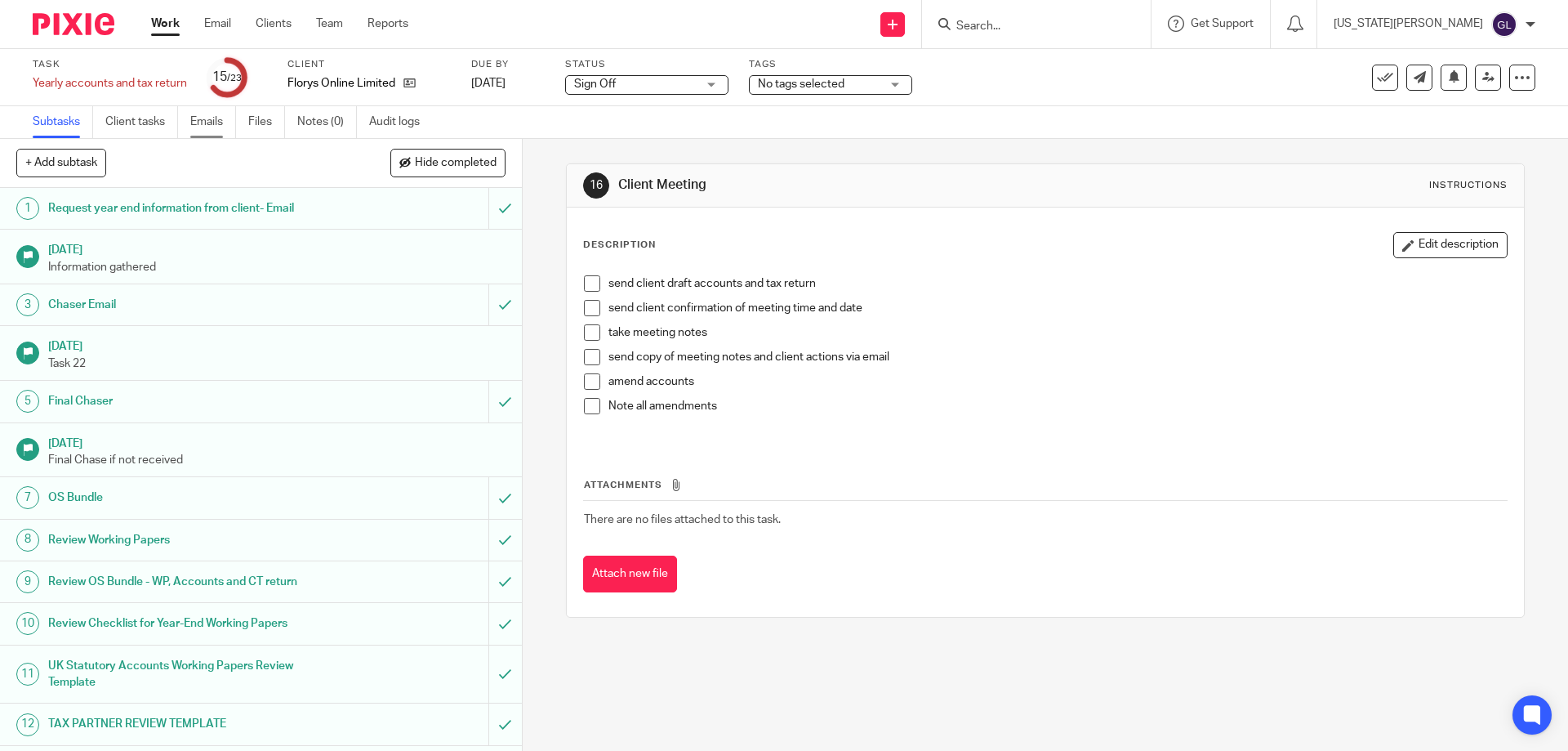
click at [218, 127] on link "Emails" at bounding box center [213, 122] width 46 height 32
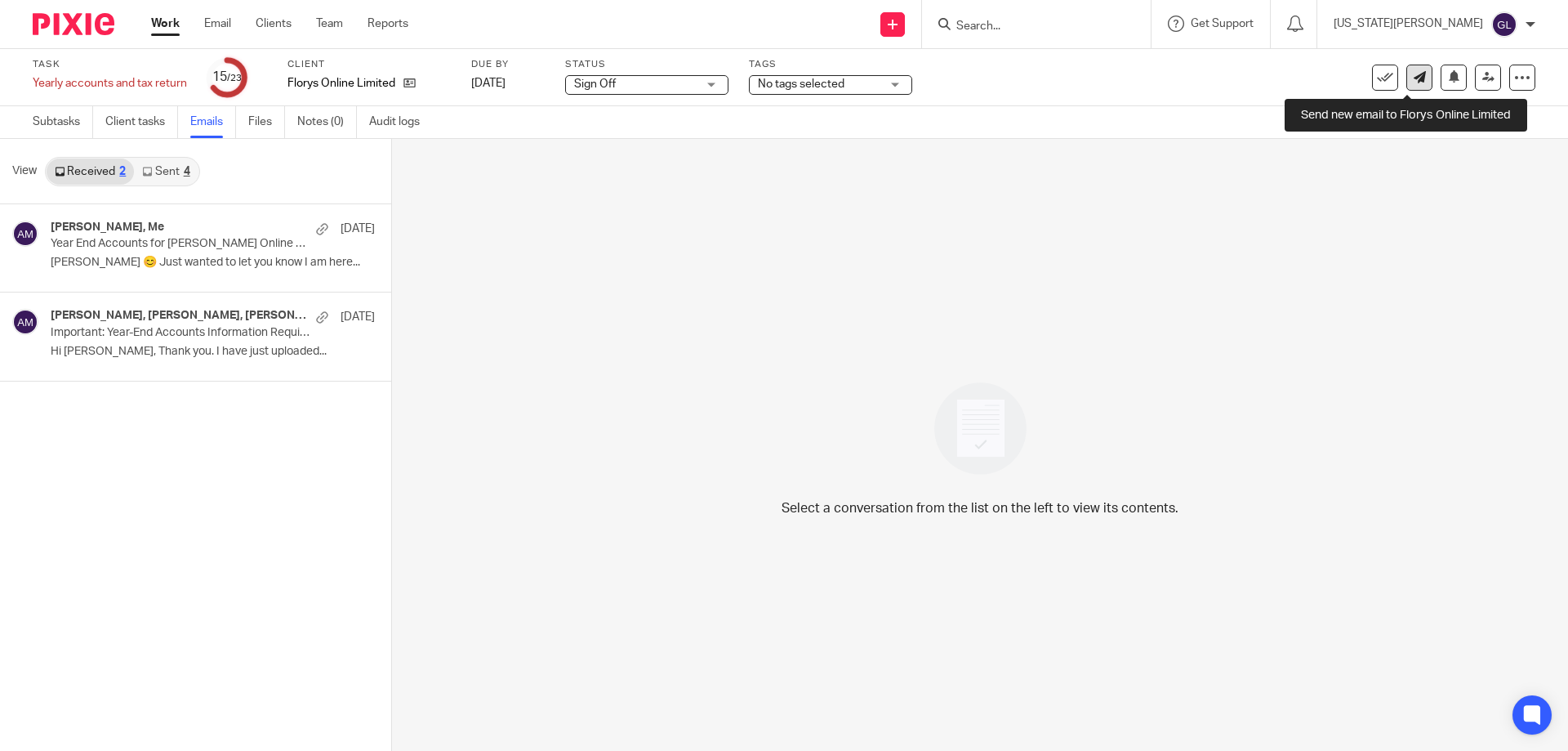
click at [1414, 79] on icon at bounding box center [1420, 77] width 12 height 12
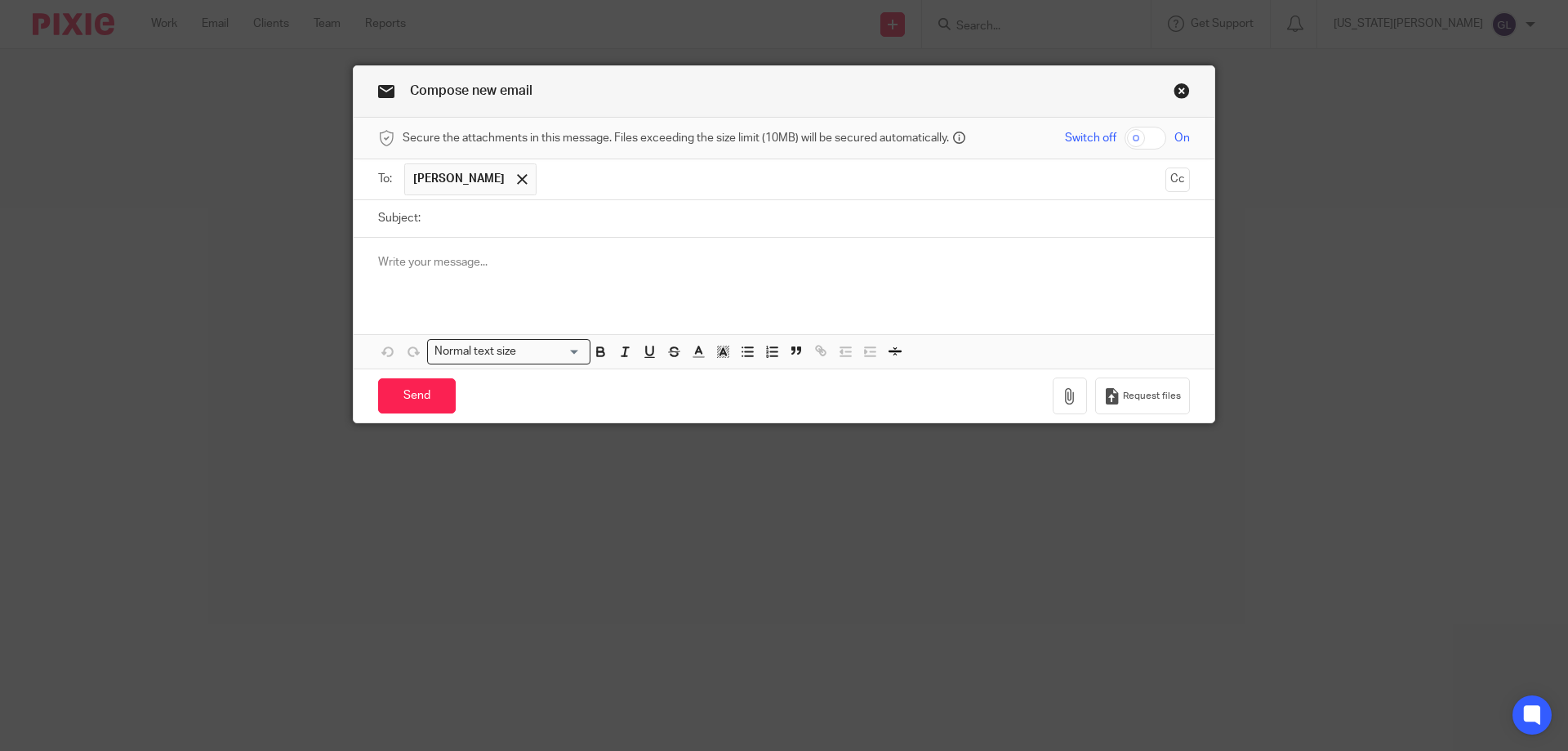
click at [444, 215] on input "Subject:" at bounding box center [809, 218] width 761 height 36
click at [447, 227] on input "Subject:" at bounding box center [809, 218] width 761 height 36
paste input "Reminder: Your Pass-Phrase for Access to"
click at [727, 220] on input "Reminder: Your Pass-Phrase for Access to Florys Online" at bounding box center [809, 218] width 761 height 36
type input "Reminder: Your Pass-Phrase for Access to Florys Online Ltd Portal"
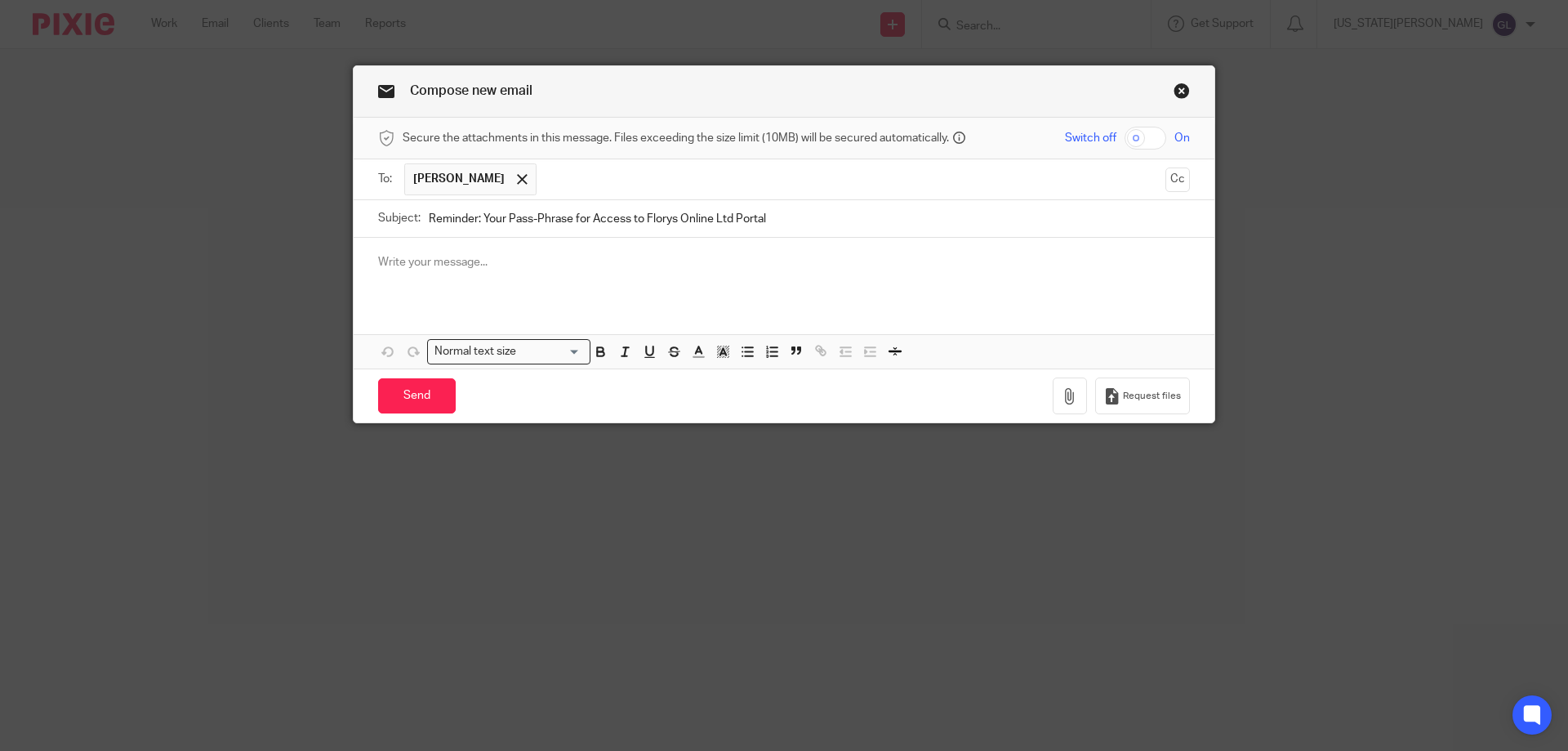
click at [488, 243] on div at bounding box center [784, 269] width 861 height 64
click at [378, 269] on p at bounding box center [784, 262] width 812 height 16
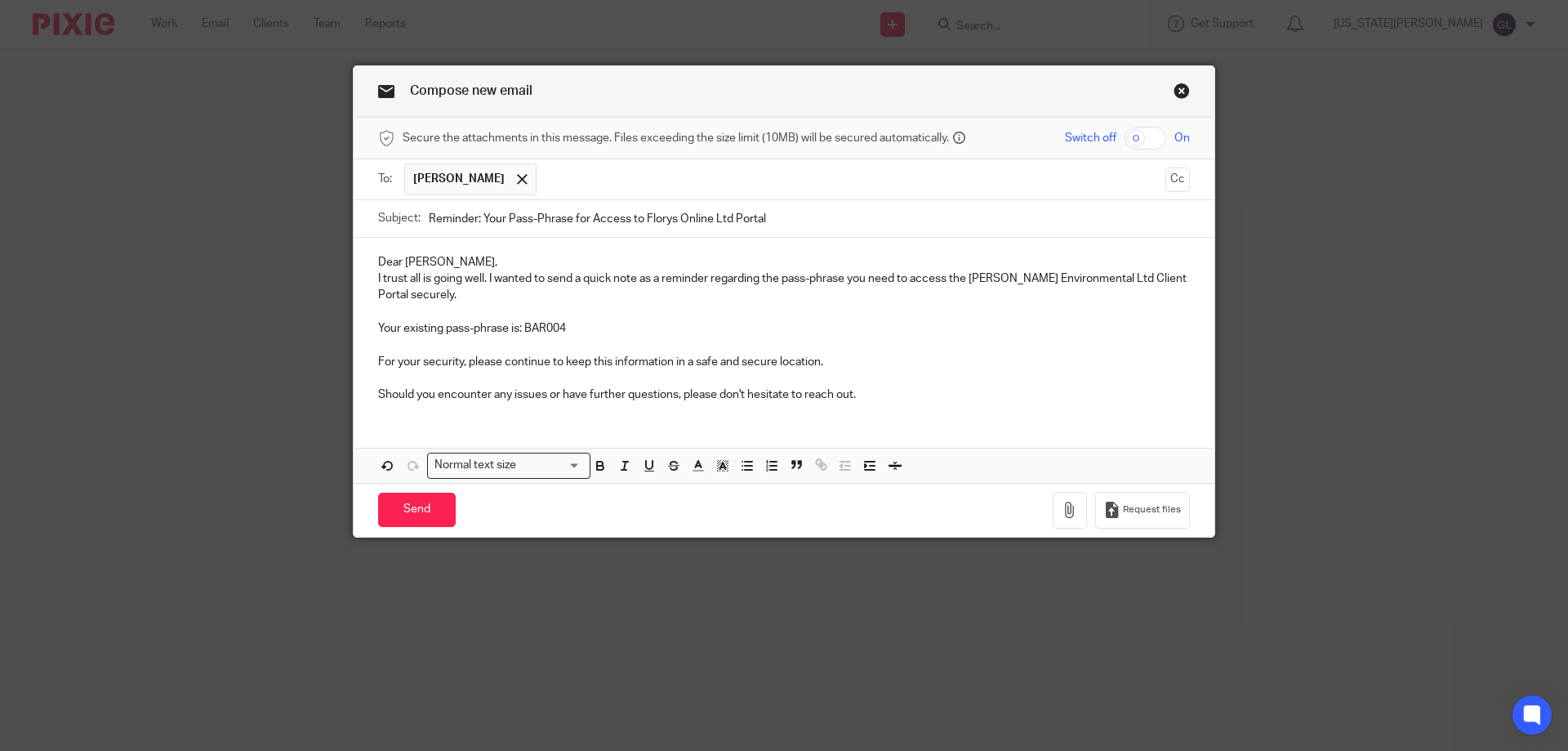
click at [452, 256] on p "Dear Jess," at bounding box center [784, 262] width 812 height 16
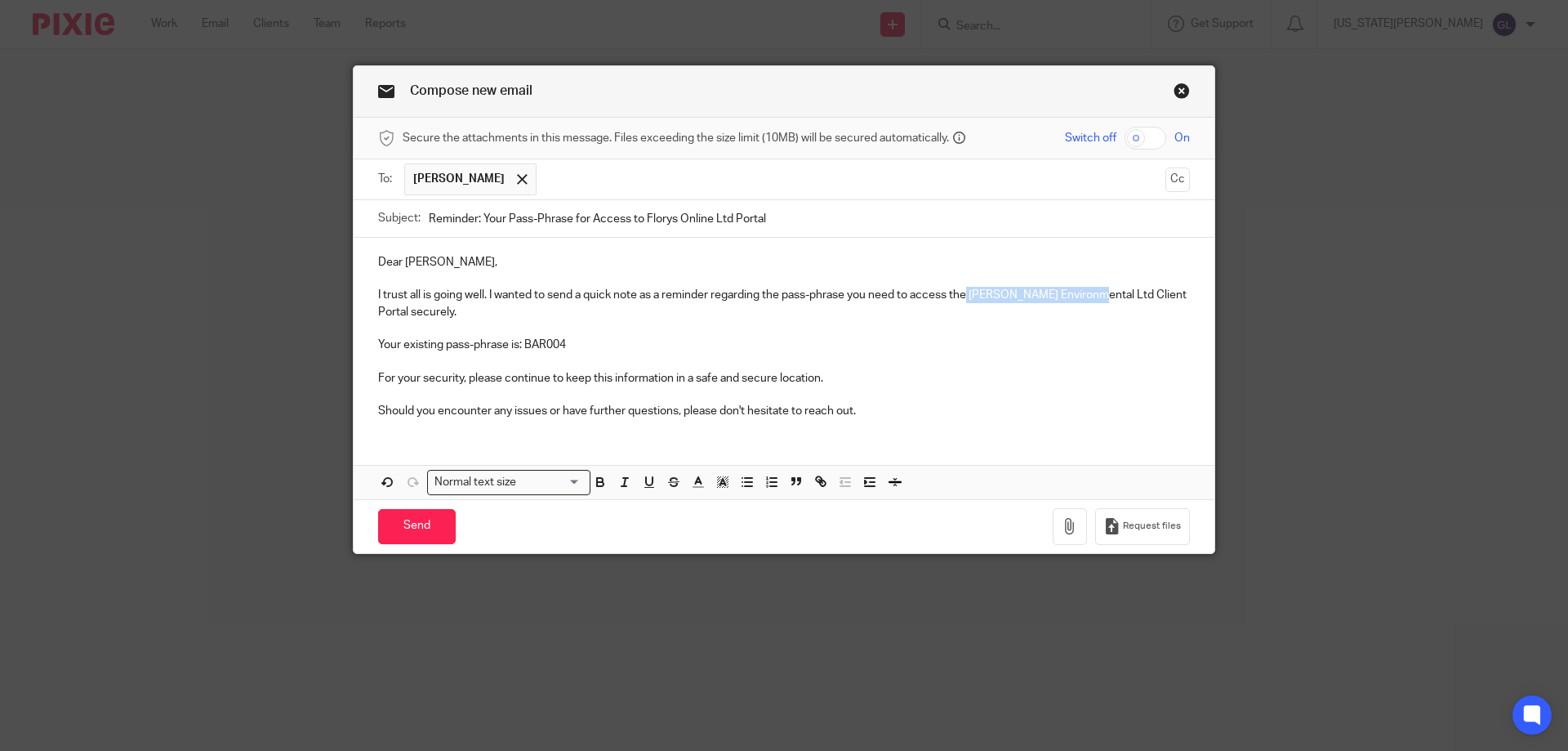
drag, startPoint x: 1082, startPoint y: 295, endPoint x: 966, endPoint y: 294, distance: 116.0
click at [966, 294] on p "I trust all is going well. I wanted to send a quick note as a reminder regardin…" at bounding box center [784, 303] width 812 height 34
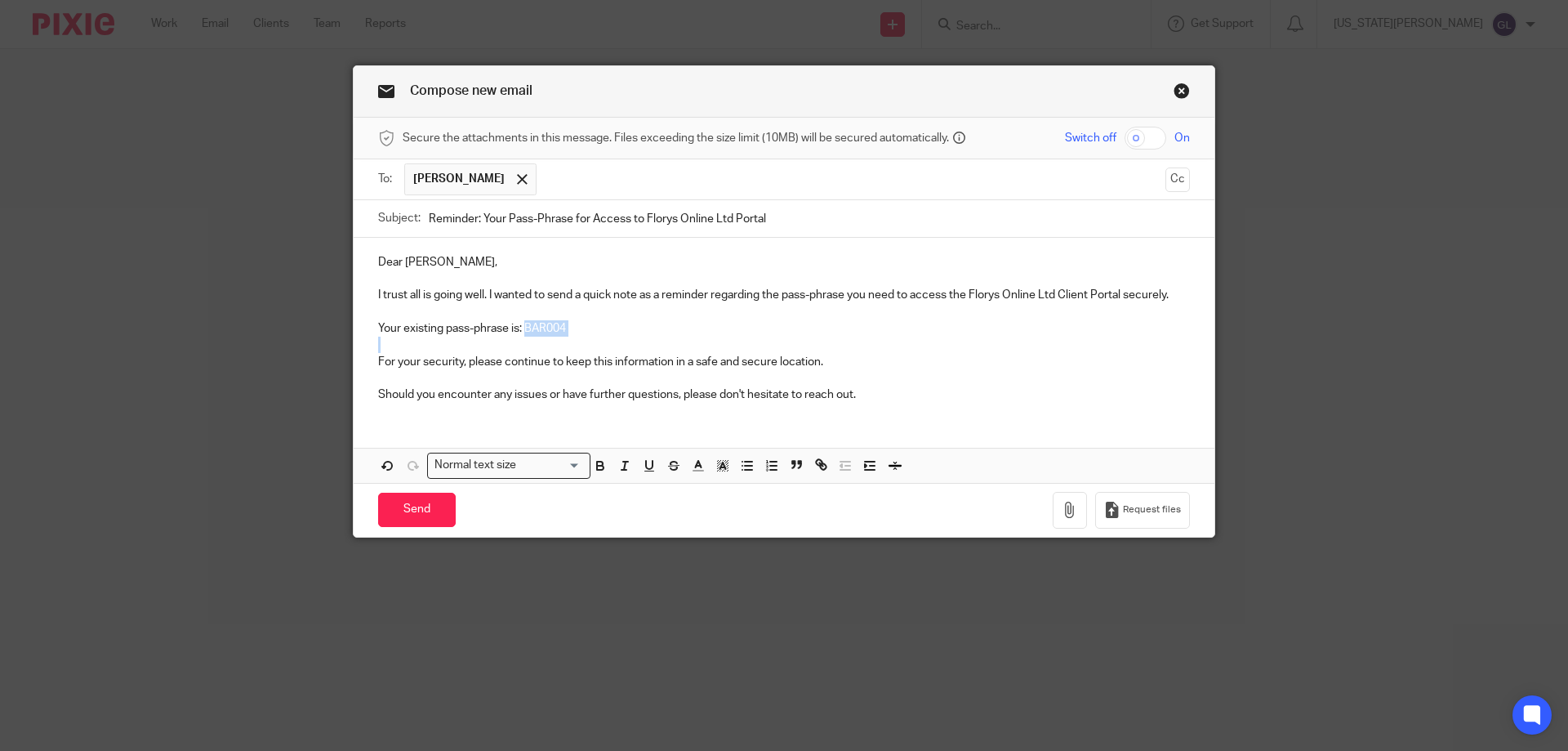
drag, startPoint x: 575, startPoint y: 340, endPoint x: 520, endPoint y: 331, distance: 55.7
click at [520, 331] on div "Dear Jess, I trust all is going well. I wanted to send a quick note as a remind…" at bounding box center [784, 326] width 861 height 178
click at [894, 391] on p "Should you encounter any issues or have further questions, please don't hesitat…" at bounding box center [784, 394] width 812 height 16
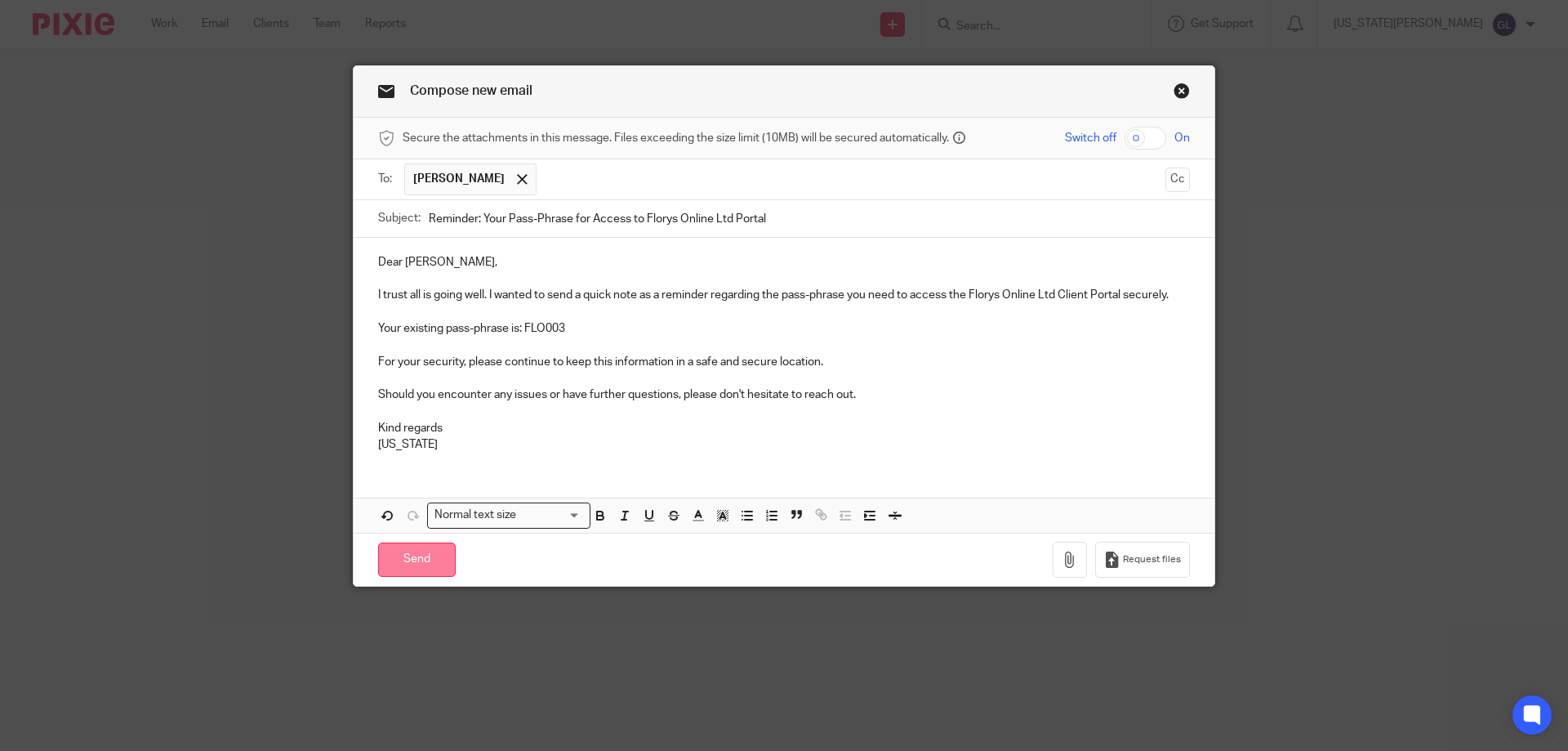
click at [428, 555] on input "Send" at bounding box center [417, 560] width 78 height 36
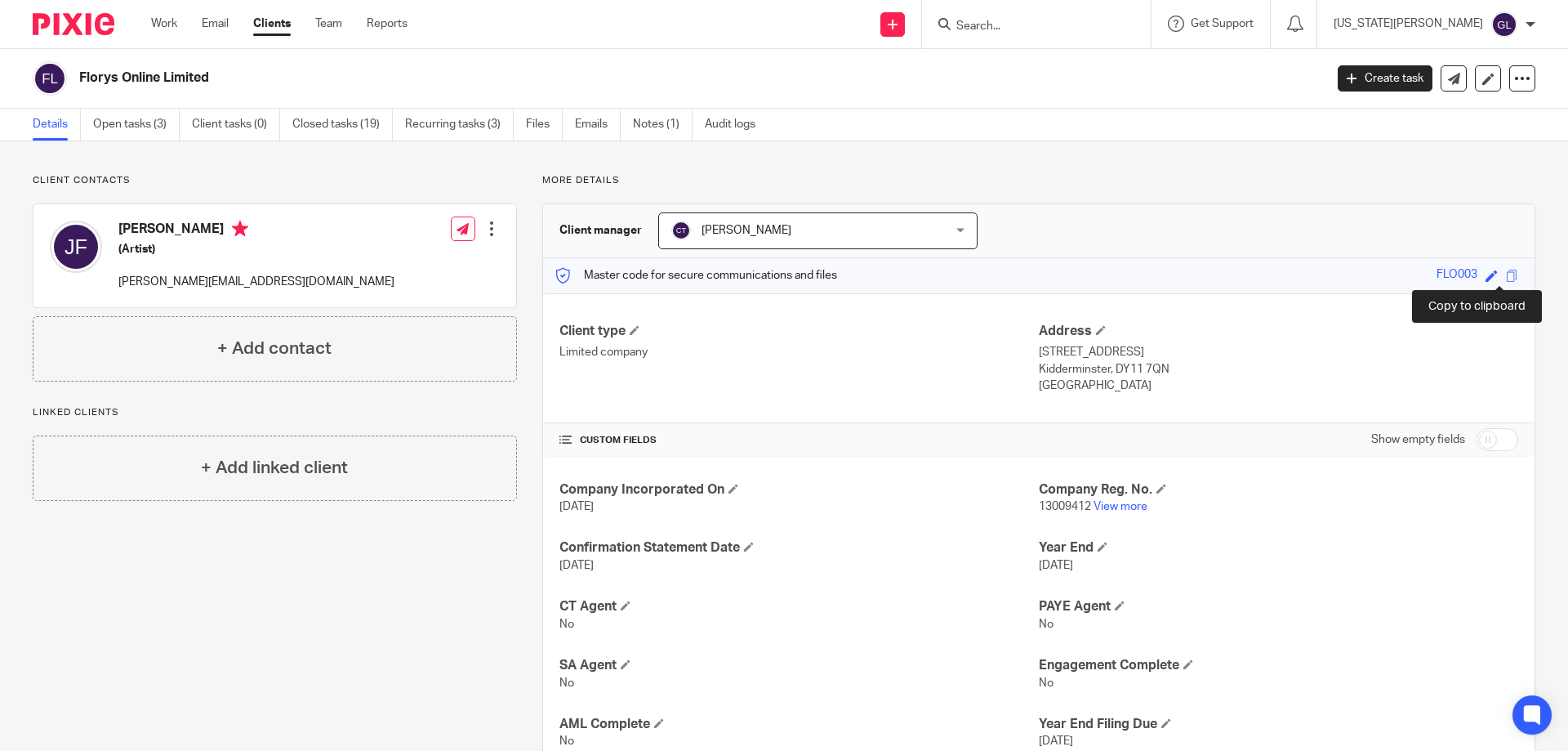
click at [1506, 281] on span at bounding box center [1512, 275] width 12 height 12
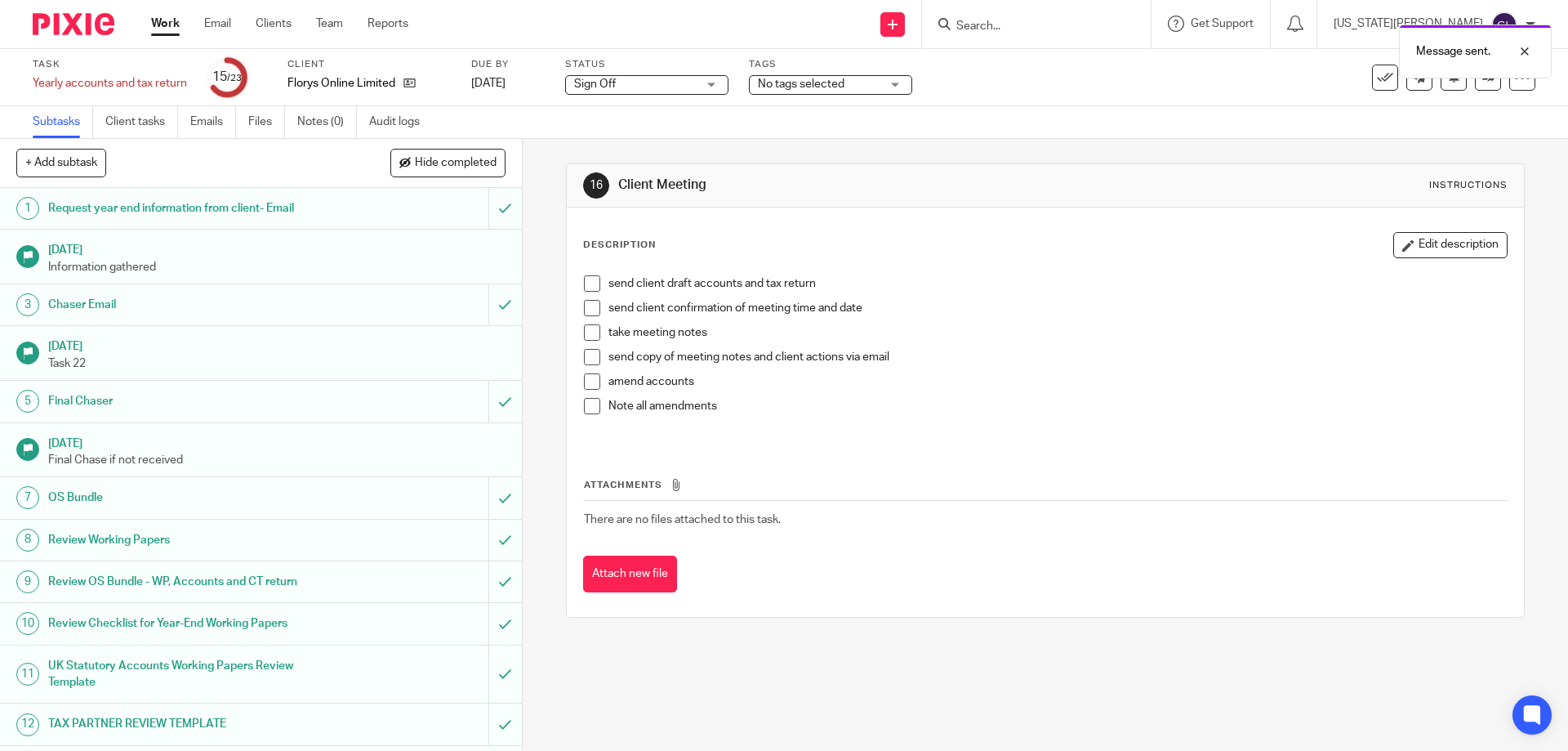
click at [798, 86] on span "No tags selected" at bounding box center [801, 84] width 87 height 11
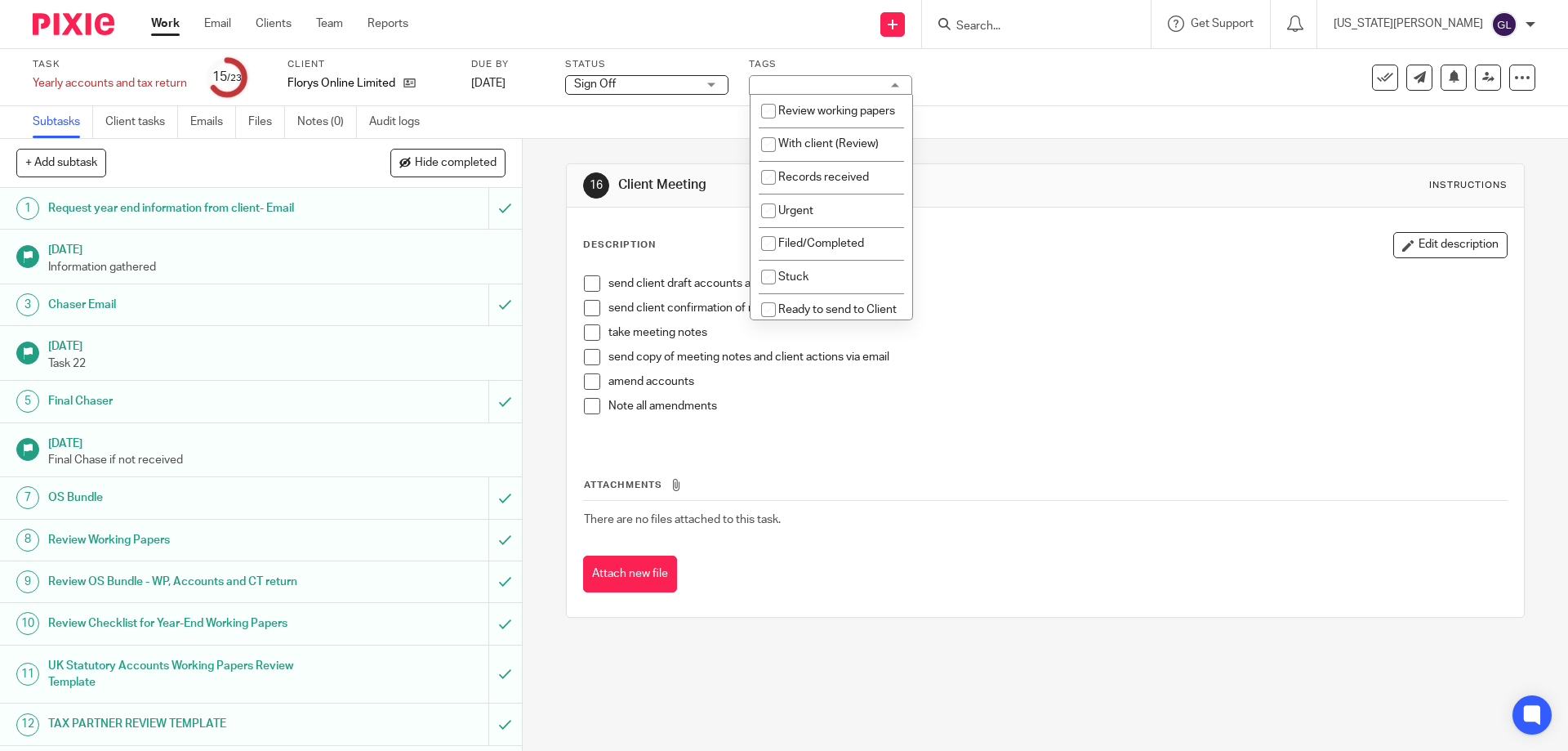
scroll to position [327, 0]
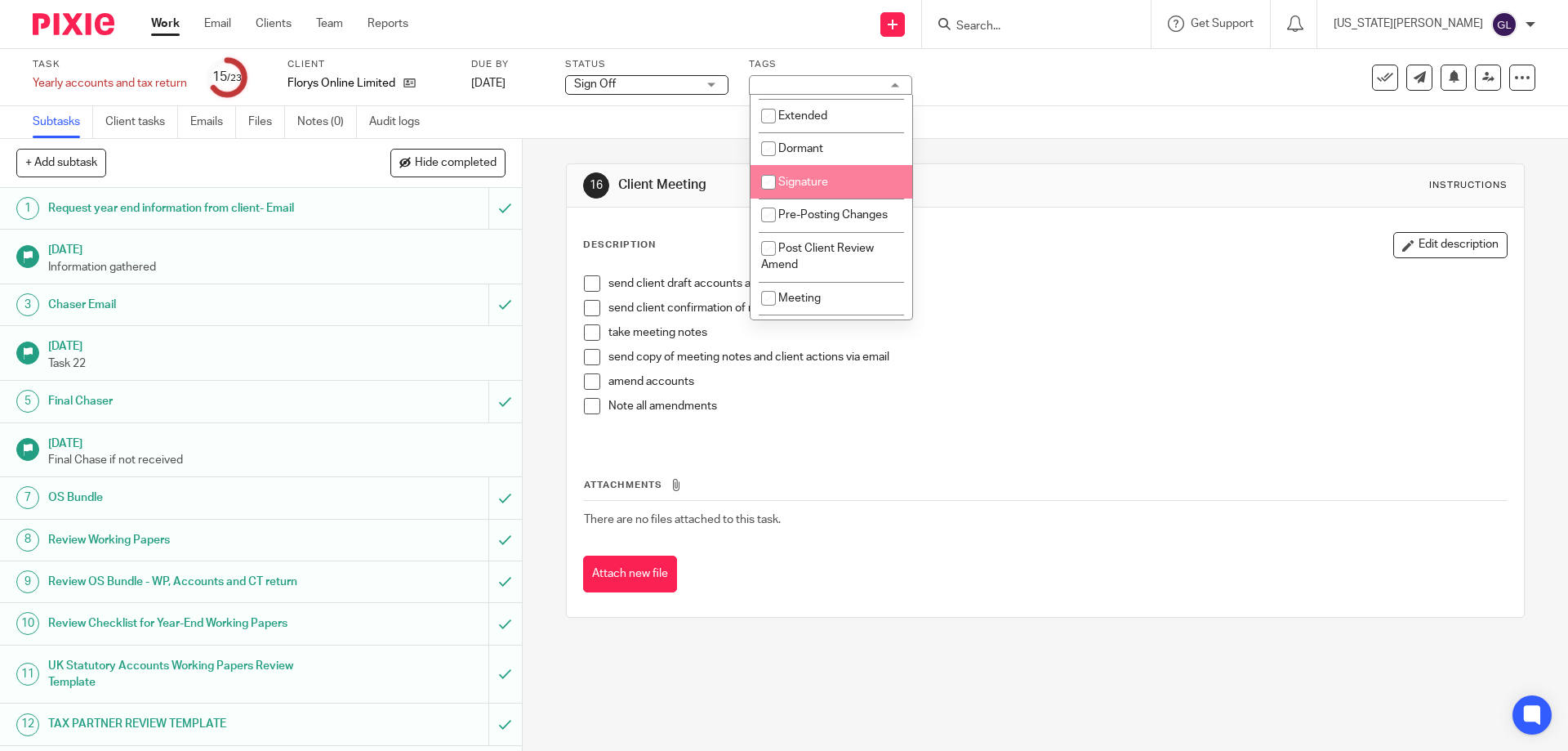
click at [847, 198] on li "Signature" at bounding box center [831, 182] width 162 height 34
checkbox input "true"
click at [1000, 143] on div "16 Client Meeting Instructions Description Edit description send client draft a…" at bounding box center [1045, 390] width 958 height 503
